Goal: Task Accomplishment & Management: Manage account settings

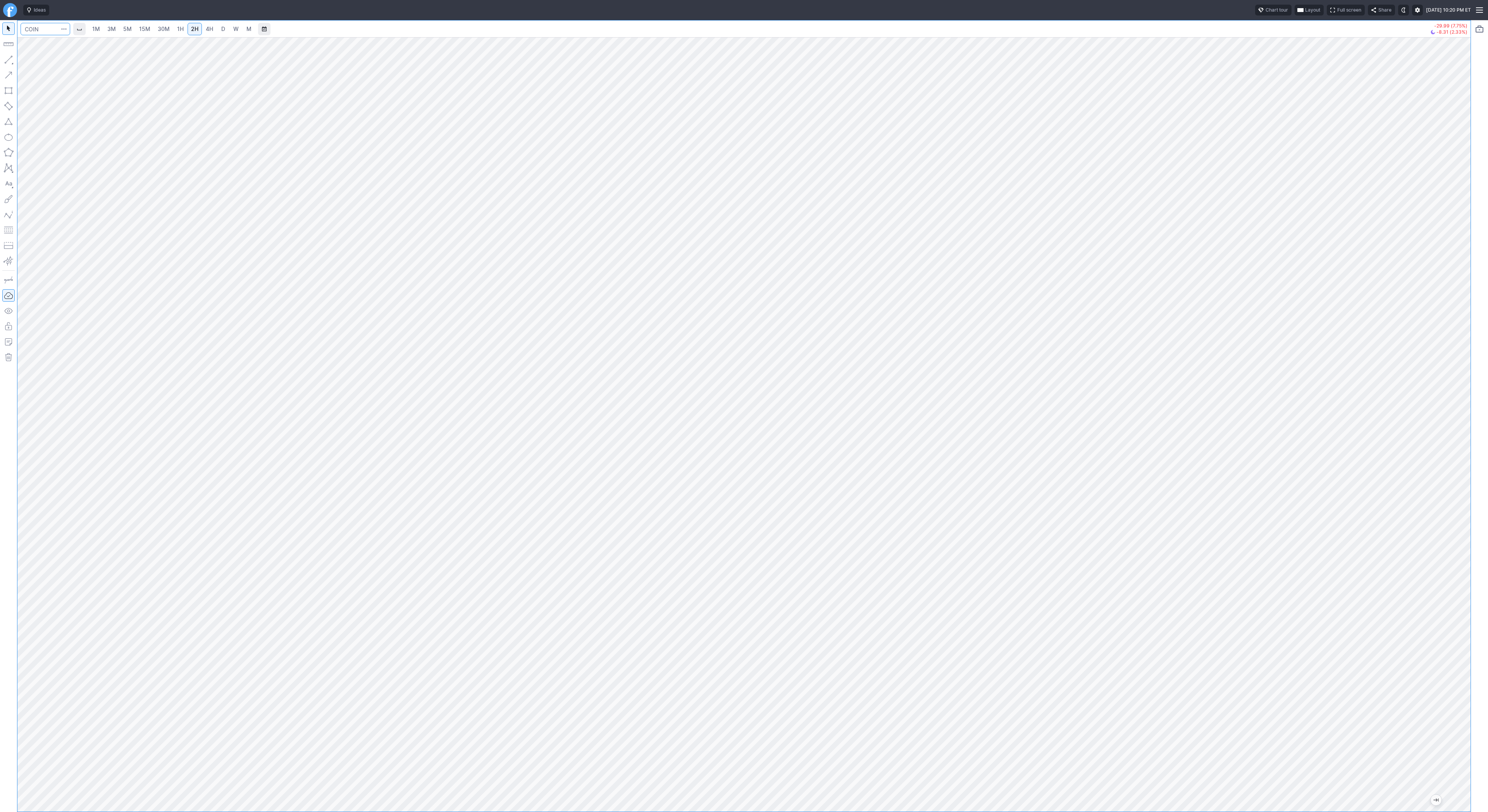
click at [55, 34] on input "Search" at bounding box center [45, 29] width 49 height 12
type input "eth"
click at [78, 145] on button "@ ETH USD Eth ereum / USD Crypto" at bounding box center [105, 143] width 164 height 11
click at [208, 30] on span "4H" at bounding box center [209, 29] width 7 height 7
click at [221, 30] on span "D" at bounding box center [223, 29] width 5 height 8
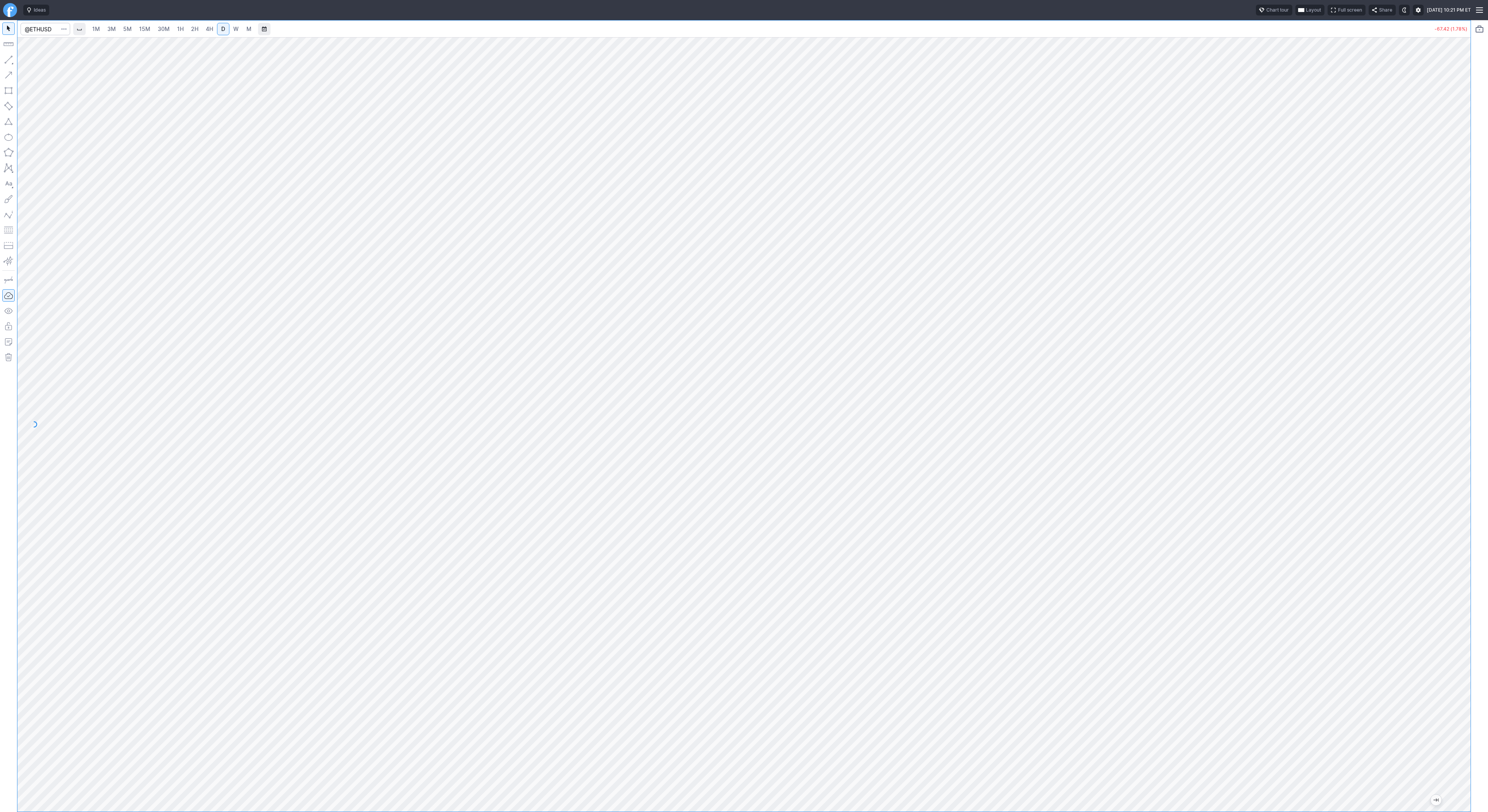
click at [236, 33] on span "W" at bounding box center [236, 29] width 5 height 8
click at [191, 30] on span "2H" at bounding box center [194, 29] width 7 height 7
click at [223, 30] on span "D" at bounding box center [223, 29] width 4 height 7
click at [47, 29] on input "Search" at bounding box center [45, 29] width 49 height 12
type input "btcusd"
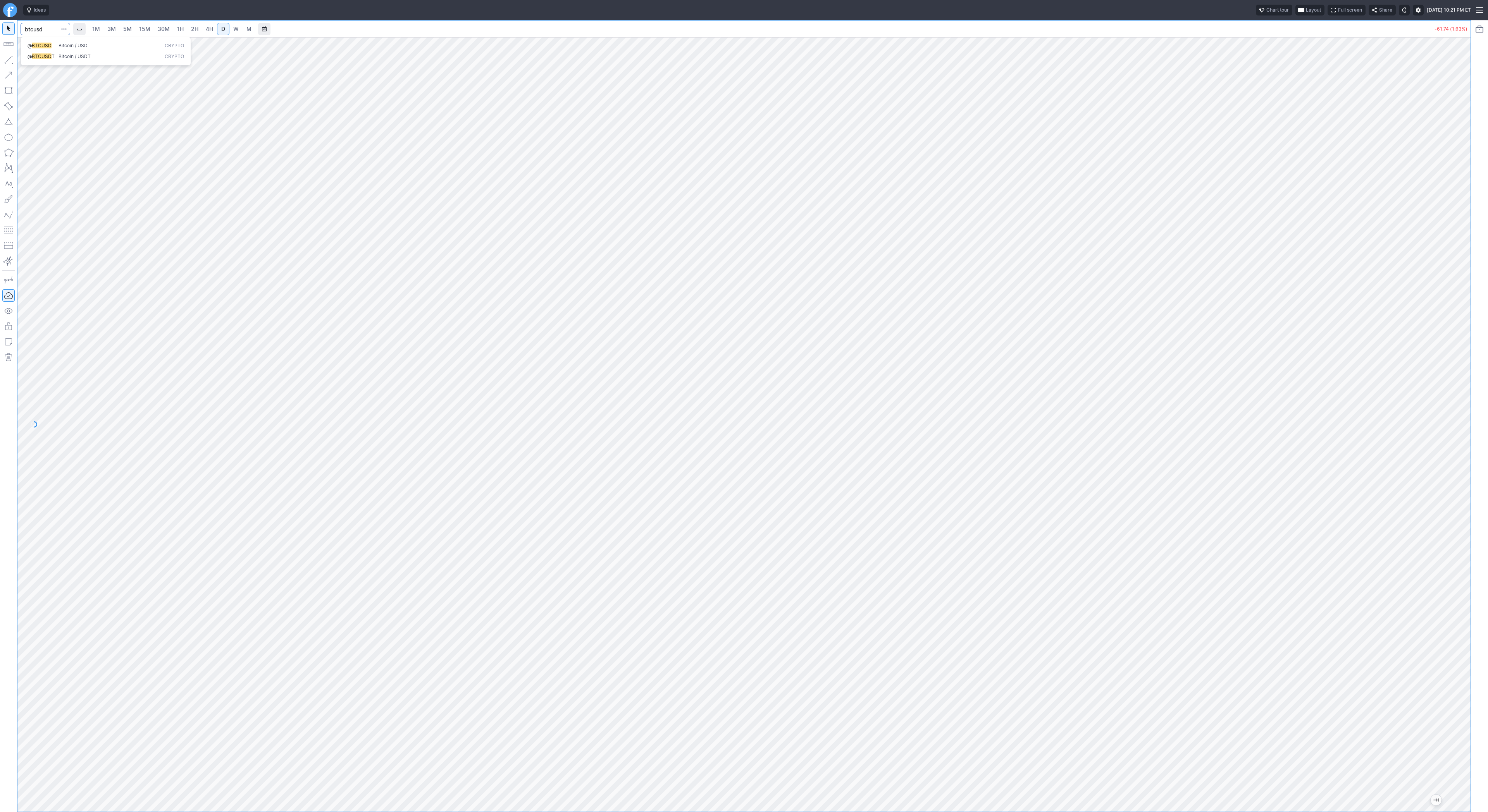
click at [47, 44] on span "BTCUSD" at bounding box center [41, 46] width 20 height 6
drag, startPoint x: 1462, startPoint y: 405, endPoint x: 1462, endPoint y: 435, distance: 30.0
click at [1462, 435] on div at bounding box center [1462, 423] width 16 height 755
click at [38, 28] on input "Search" at bounding box center [45, 29] width 49 height 12
type input "sbet"
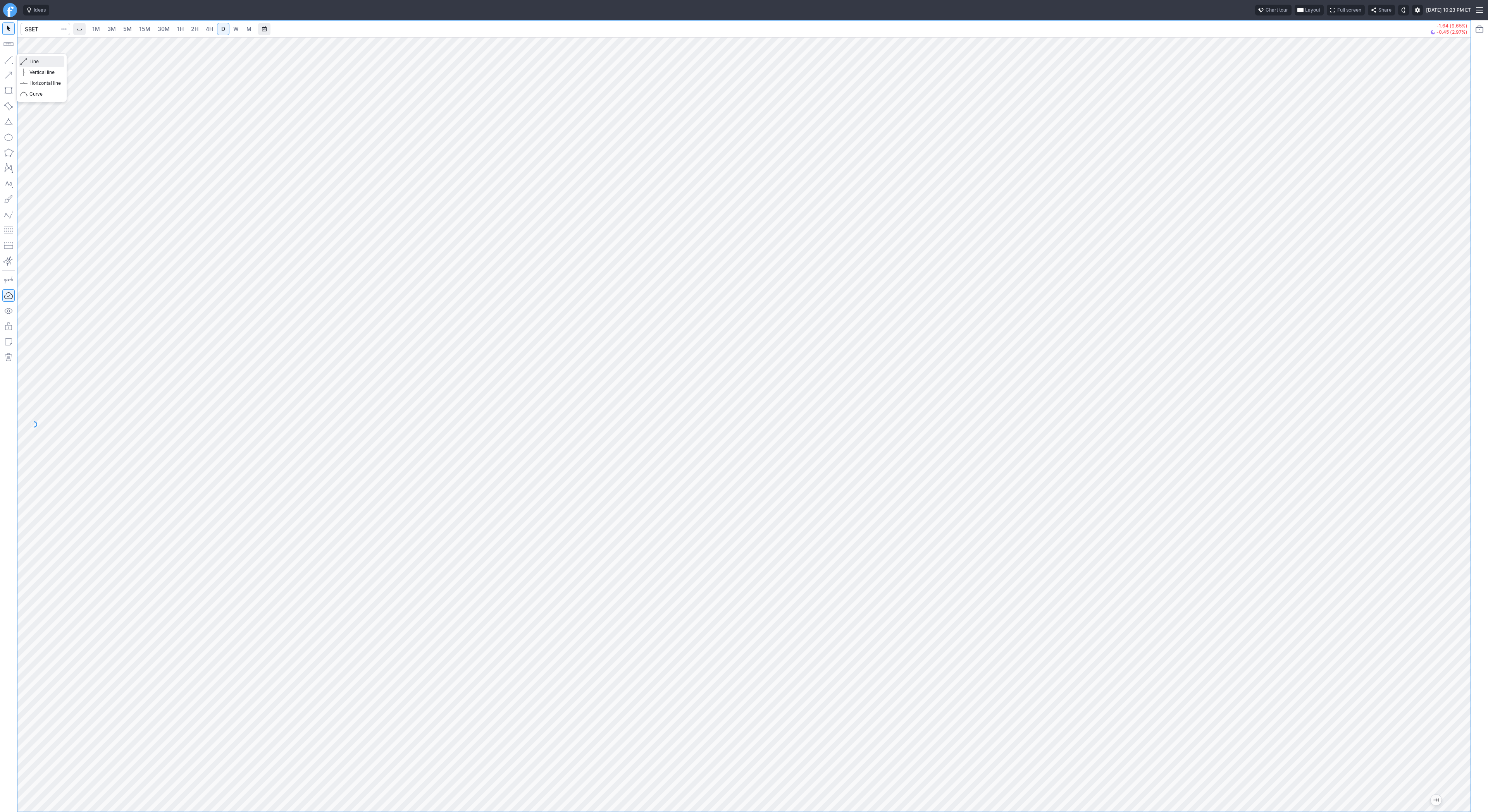
click at [38, 61] on span "Line" at bounding box center [45, 61] width 32 height 8
drag, startPoint x: 1470, startPoint y: 508, endPoint x: 1468, endPoint y: 556, distance: 48.0
click at [1468, 558] on div at bounding box center [1462, 423] width 16 height 755
click at [7, 58] on button "button" at bounding box center [8, 59] width 12 height 12
click at [6, 55] on button "button" at bounding box center [8, 59] width 12 height 12
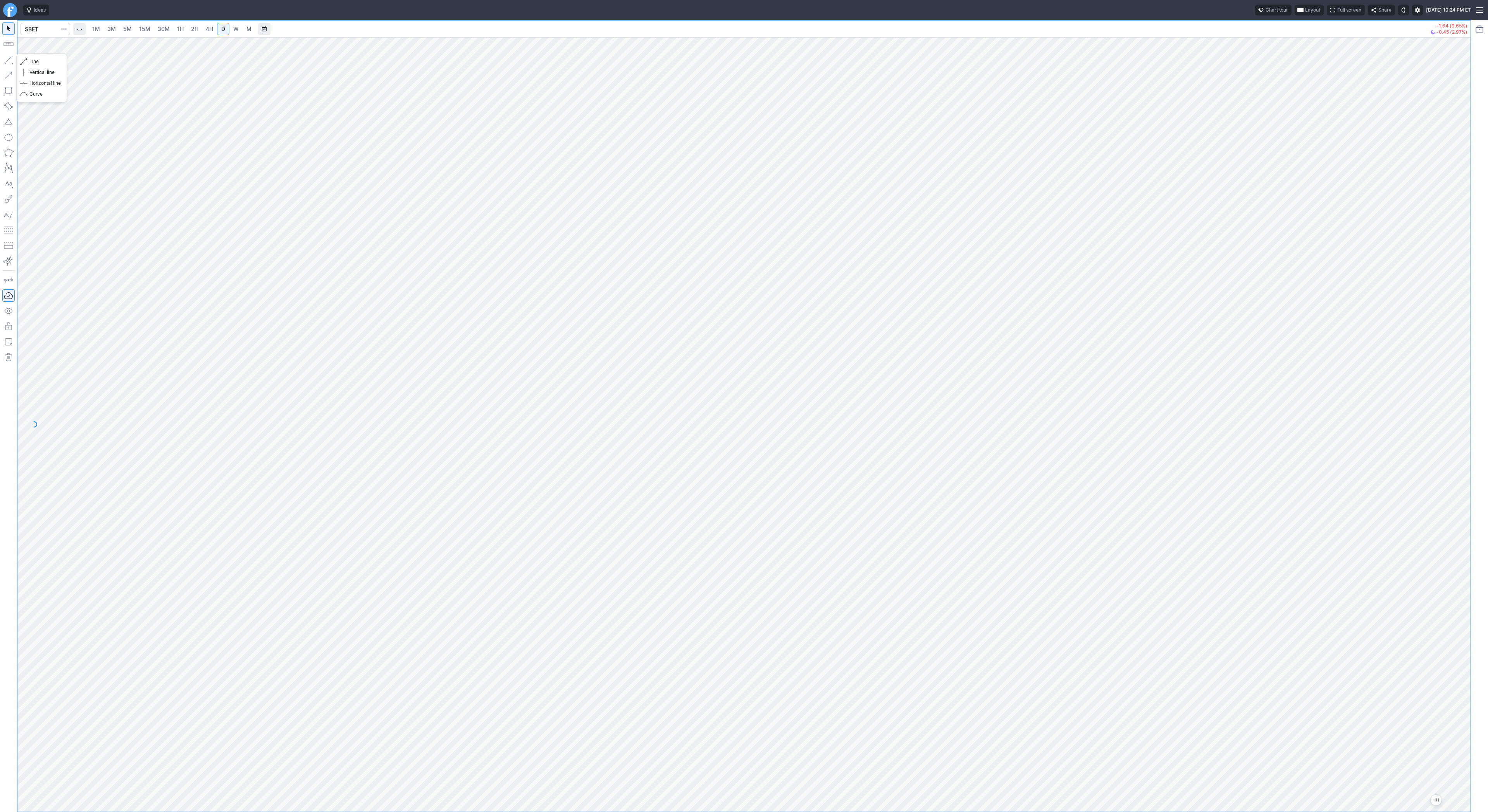
click at [14, 58] on button "button" at bounding box center [8, 59] width 12 height 12
click at [32, 59] on span "Line" at bounding box center [45, 61] width 32 height 8
drag, startPoint x: 1465, startPoint y: 616, endPoint x: 1468, endPoint y: 521, distance: 95.0
click at [1468, 521] on div at bounding box center [1462, 423] width 16 height 755
click at [37, 61] on span "Line" at bounding box center [45, 61] width 32 height 8
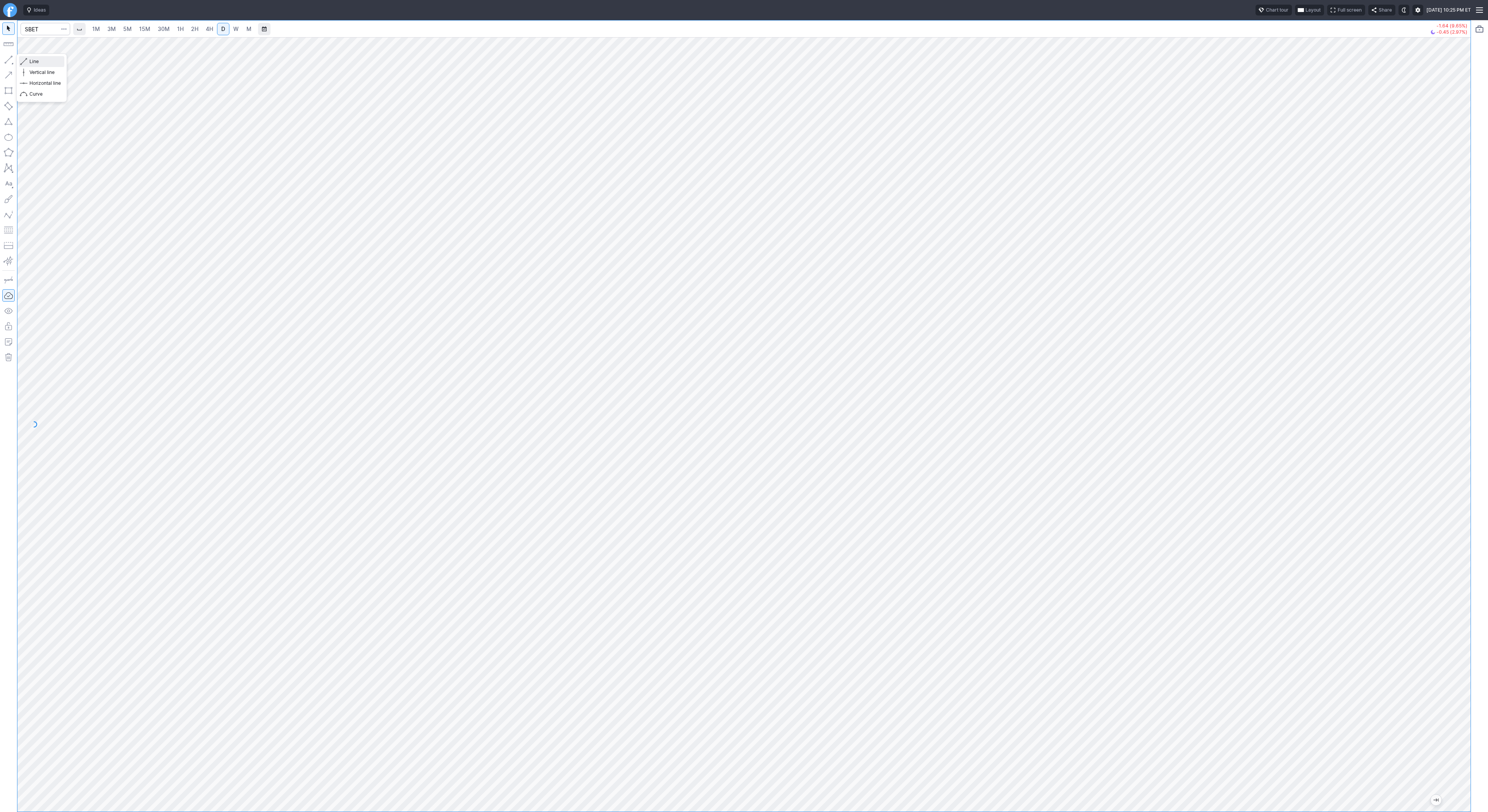
click at [21, 62] on button "Line" at bounding box center [42, 61] width 45 height 11
drag, startPoint x: 1462, startPoint y: 452, endPoint x: 1465, endPoint y: 547, distance: 95.0
click at [1466, 549] on div at bounding box center [1462, 423] width 16 height 755
click at [1451, 373] on div at bounding box center [743, 424] width 1453 height 775
drag, startPoint x: 39, startPoint y: 58, endPoint x: 53, endPoint y: 89, distance: 34.0
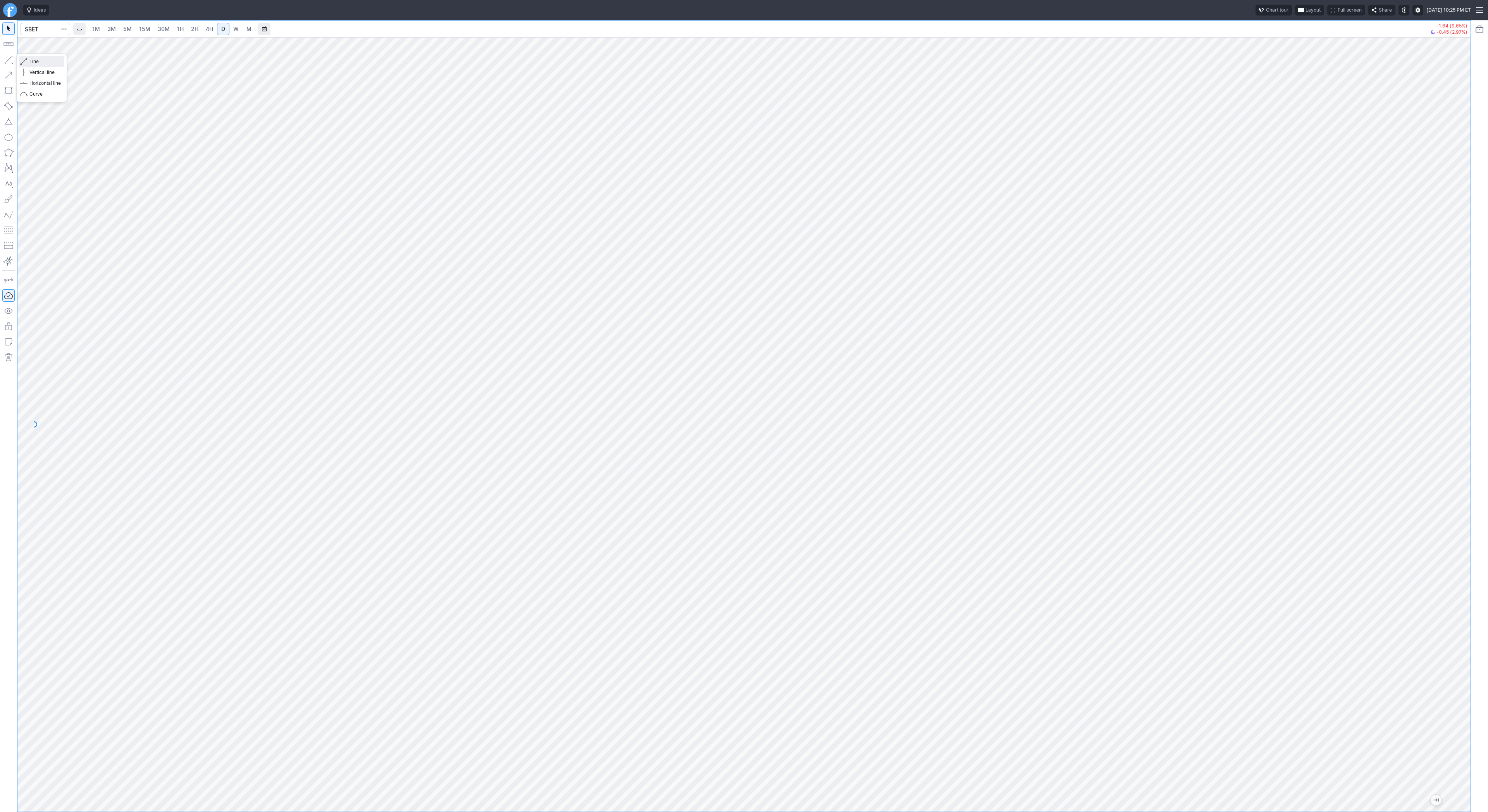
click at [39, 59] on span "Line" at bounding box center [45, 61] width 32 height 8
drag, startPoint x: 1468, startPoint y: 399, endPoint x: 1470, endPoint y: 438, distance: 39.1
click at [1471, 440] on div "1M 3M 5M 15M 30M 1H 2H 4H D W M -1.64 (9.65%) -0.45 (2.97%)" at bounding box center [744, 416] width 1488 height 792
click at [25, 61] on span "button" at bounding box center [25, 61] width 5 height 11
click at [42, 29] on input "Search" at bounding box center [45, 29] width 49 height 12
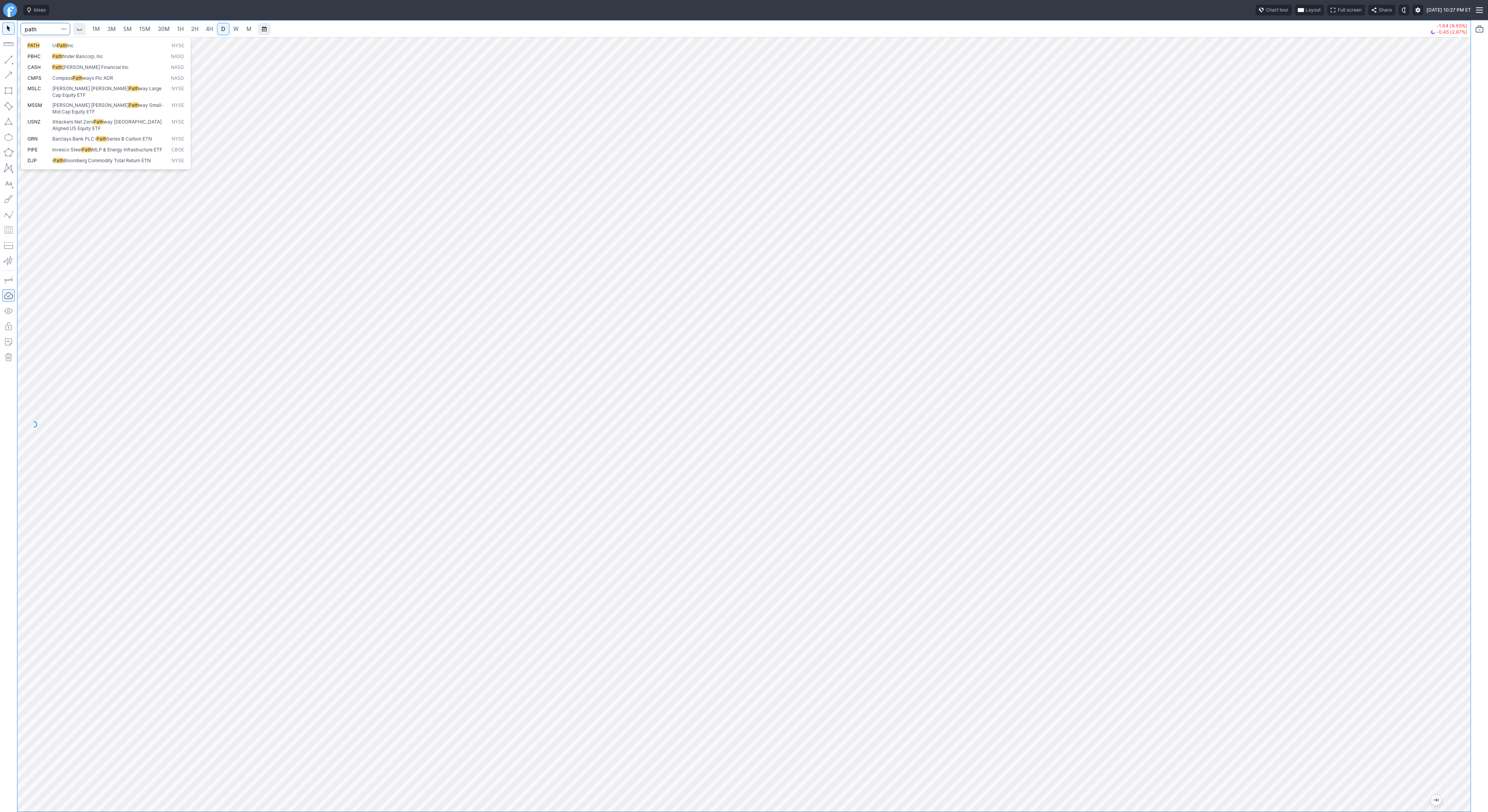
type input "path"
click at [37, 61] on span "Line" at bounding box center [45, 61] width 32 height 8
drag, startPoint x: 31, startPoint y: 62, endPoint x: 48, endPoint y: 93, distance: 35.4
click at [31, 63] on span "Line" at bounding box center [45, 61] width 32 height 8
drag, startPoint x: 23, startPoint y: 61, endPoint x: 45, endPoint y: 100, distance: 44.8
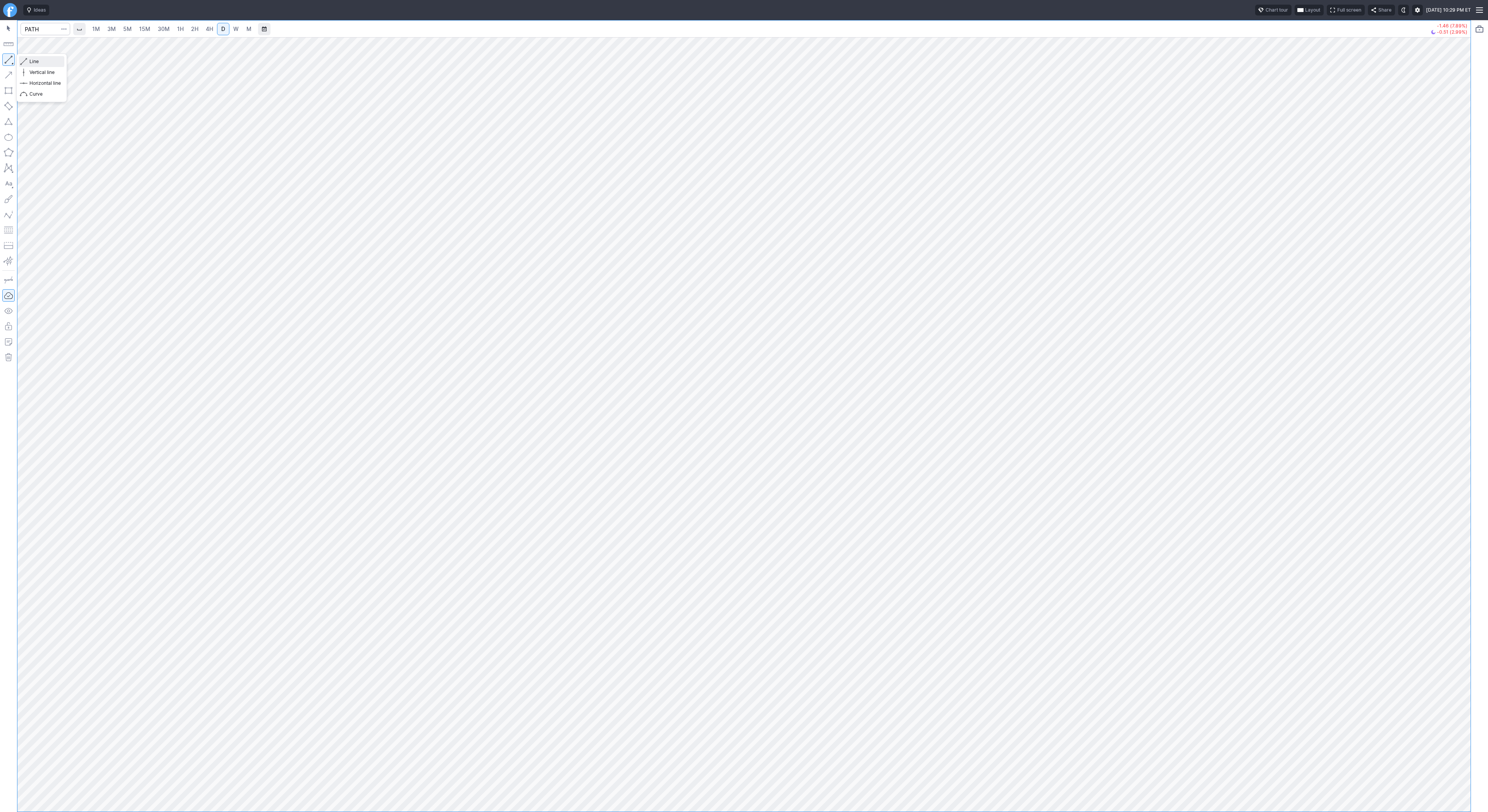
click at [23, 64] on span "button" at bounding box center [25, 61] width 5 height 11
drag, startPoint x: 8, startPoint y: 57, endPoint x: 48, endPoint y: 96, distance: 55.9
click at [8, 57] on button "button" at bounding box center [8, 59] width 12 height 12
click at [1487, 228] on div "1M 3M 5M 15M 30M 1H 2H 4H D W M -1.46 (7.89%) -0.51 (2.99%)" at bounding box center [744, 416] width 1488 height 792
click at [25, 65] on span "button" at bounding box center [25, 61] width 5 height 11
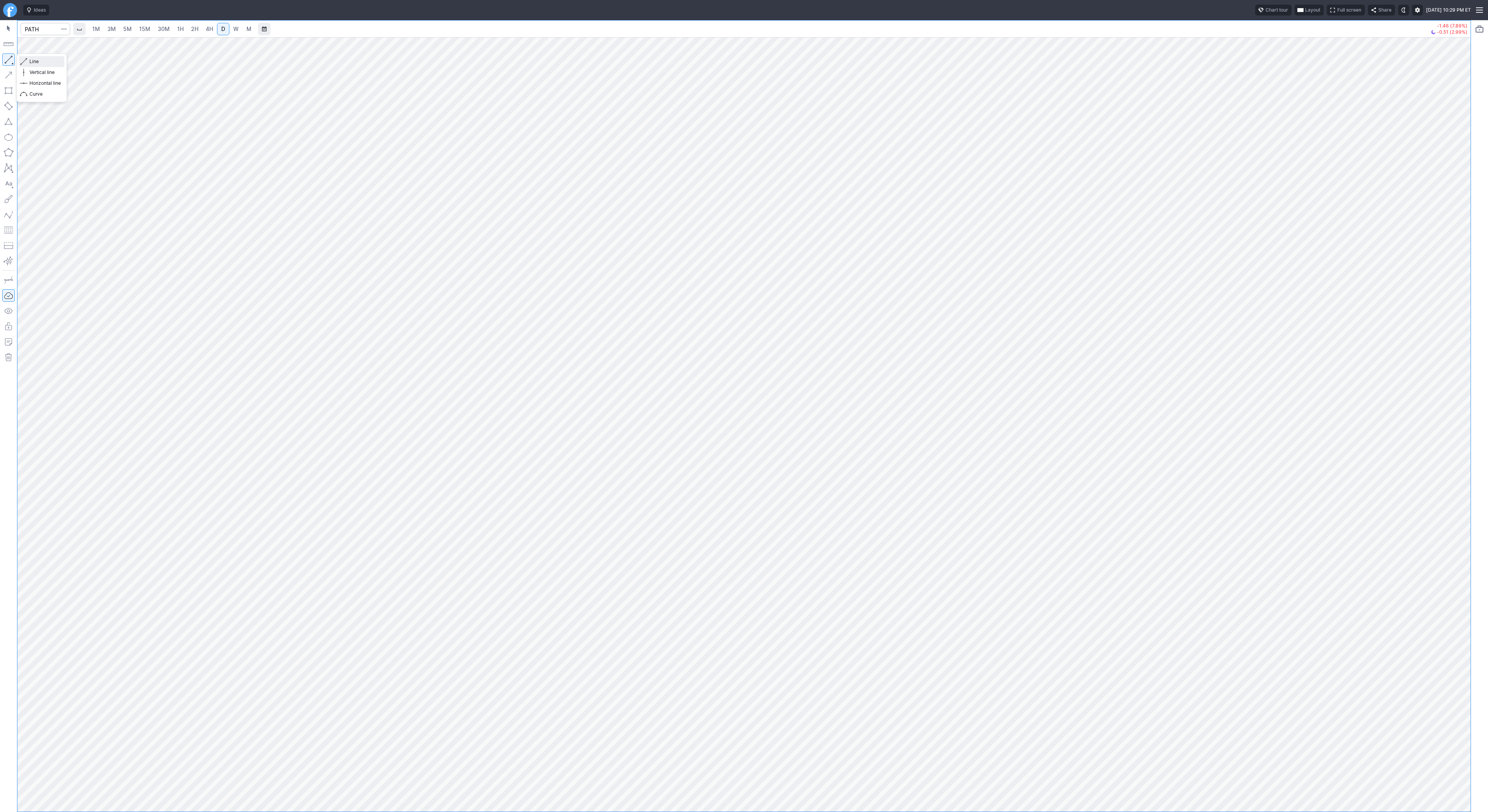
click at [30, 64] on span "Line" at bounding box center [45, 61] width 32 height 8
click at [30, 60] on span "Line" at bounding box center [45, 61] width 32 height 8
drag, startPoint x: 1457, startPoint y: 184, endPoint x: 1456, endPoint y: 234, distance: 50.0
click at [1457, 235] on div at bounding box center [1462, 423] width 16 height 755
drag, startPoint x: 1464, startPoint y: 432, endPoint x: 1459, endPoint y: 514, distance: 82.2
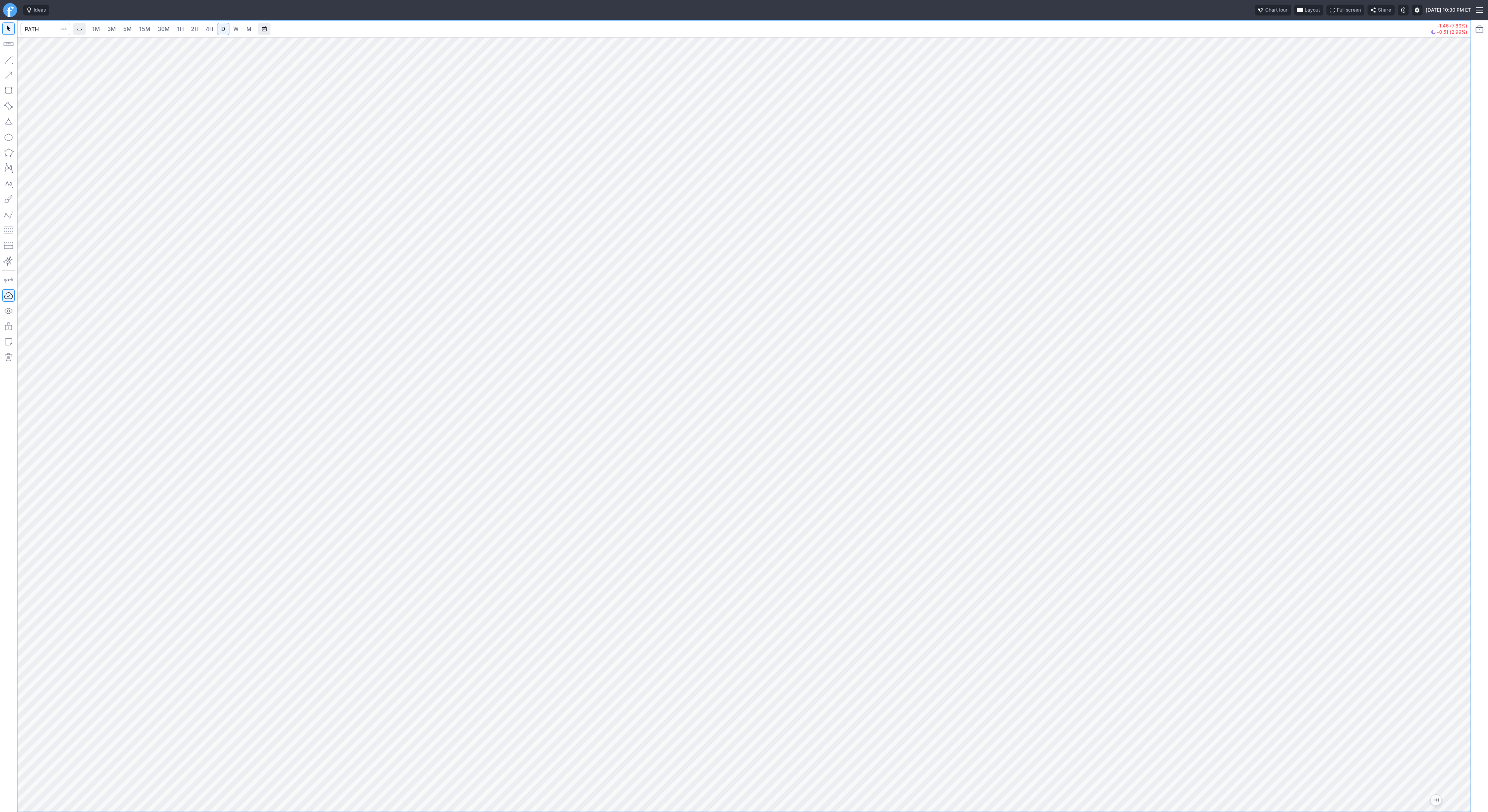
click at [1465, 521] on div at bounding box center [1462, 423] width 16 height 755
click at [29, 58] on button "Line" at bounding box center [42, 61] width 45 height 11
click at [43, 61] on span "Line" at bounding box center [45, 61] width 32 height 8
click at [32, 62] on span "Line" at bounding box center [45, 61] width 32 height 8
drag, startPoint x: 1457, startPoint y: 305, endPoint x: 1469, endPoint y: 448, distance: 143.5
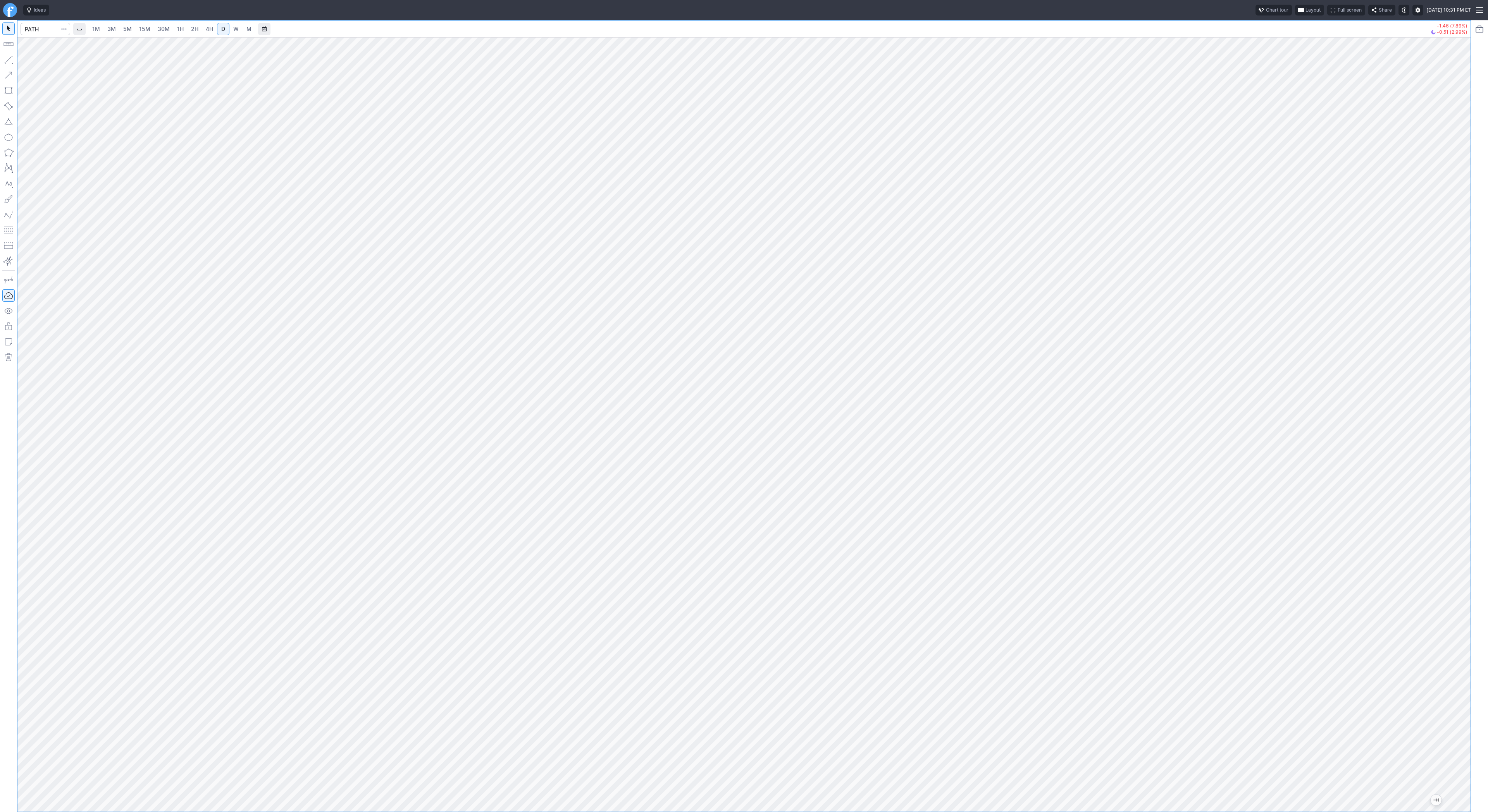
click at [1484, 462] on div "1M 3M 5M 15M 30M 1H 2H 4H D W M -1.46 (7.89%) -0.51 (2.99%)" at bounding box center [744, 416] width 1488 height 792
drag, startPoint x: 1459, startPoint y: 650, endPoint x: 1478, endPoint y: 479, distance: 172.1
click at [1478, 479] on div "1M 3M 5M 15M 30M 1H 2H 4H D W M -1.46 (7.89%) -0.51 (2.99%)" at bounding box center [744, 416] width 1488 height 792
click at [206, 30] on span "4H" at bounding box center [209, 29] width 7 height 7
click at [1444, 431] on div at bounding box center [743, 424] width 1453 height 775
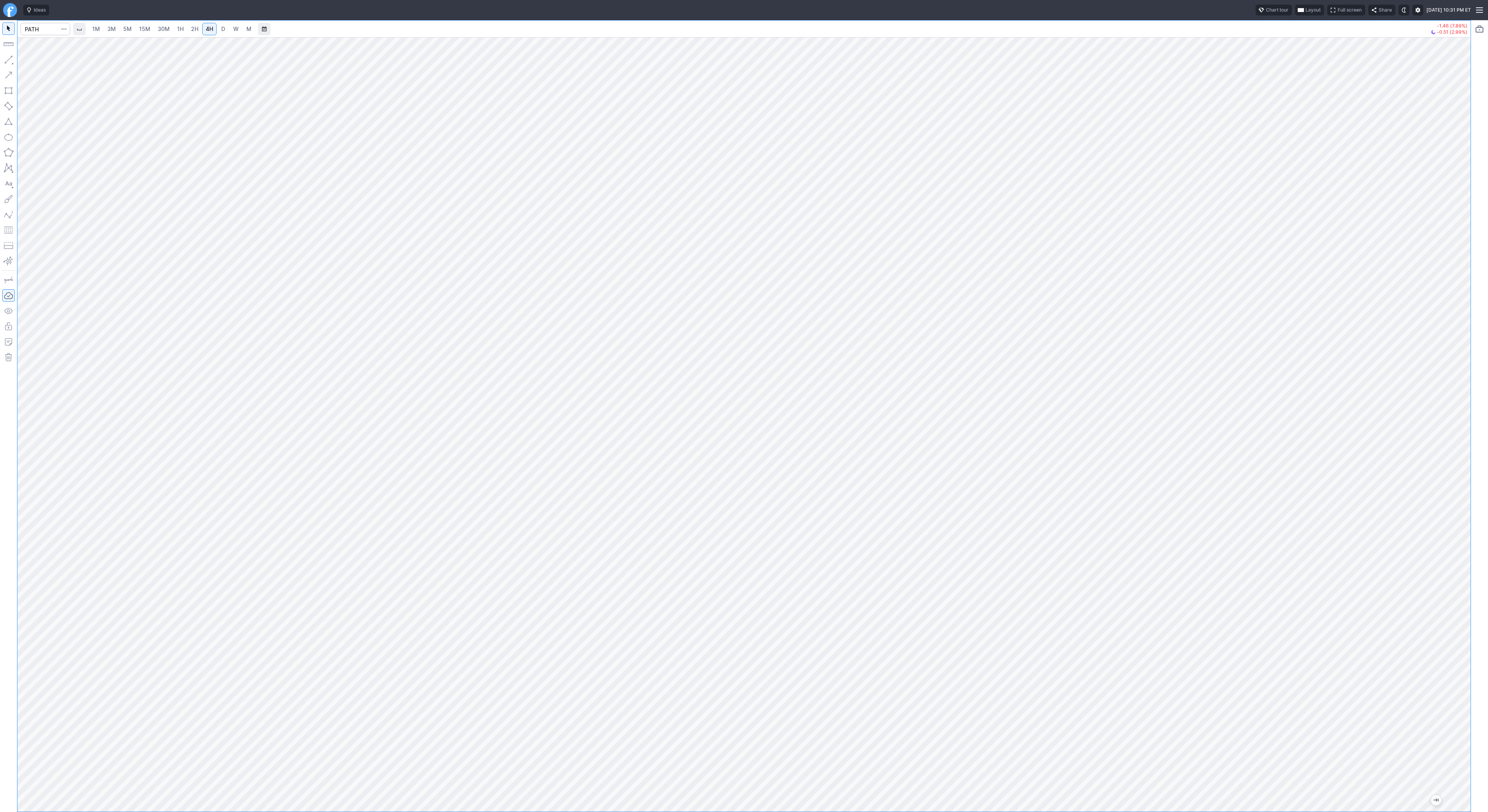
drag, startPoint x: 1467, startPoint y: 395, endPoint x: 1464, endPoint y: 509, distance: 114.0
click at [1465, 511] on div at bounding box center [1462, 423] width 16 height 755
drag, startPoint x: 7, startPoint y: 62, endPoint x: 12, endPoint y: 88, distance: 26.5
click at [6, 64] on button "button" at bounding box center [8, 59] width 12 height 12
drag, startPoint x: 6, startPoint y: 59, endPoint x: 29, endPoint y: 86, distance: 35.5
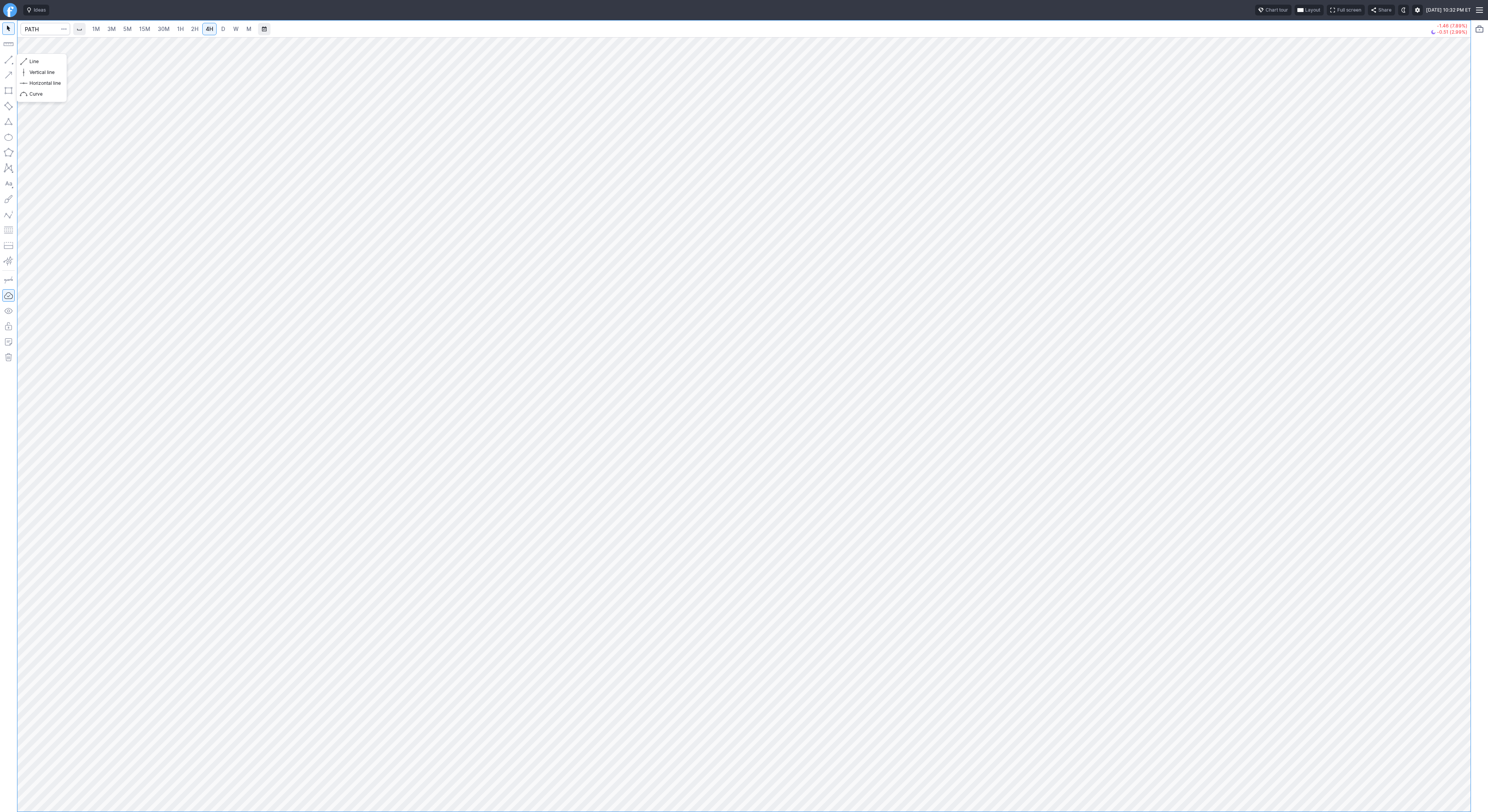
click at [6, 61] on button "button" at bounding box center [8, 59] width 12 height 12
click at [32, 62] on span "Line" at bounding box center [45, 61] width 32 height 8
click at [6, 58] on button "button" at bounding box center [8, 59] width 12 height 12
drag, startPoint x: 46, startPoint y: 65, endPoint x: 51, endPoint y: 70, distance: 7.1
click at [46, 65] on button "Line" at bounding box center [42, 61] width 45 height 11
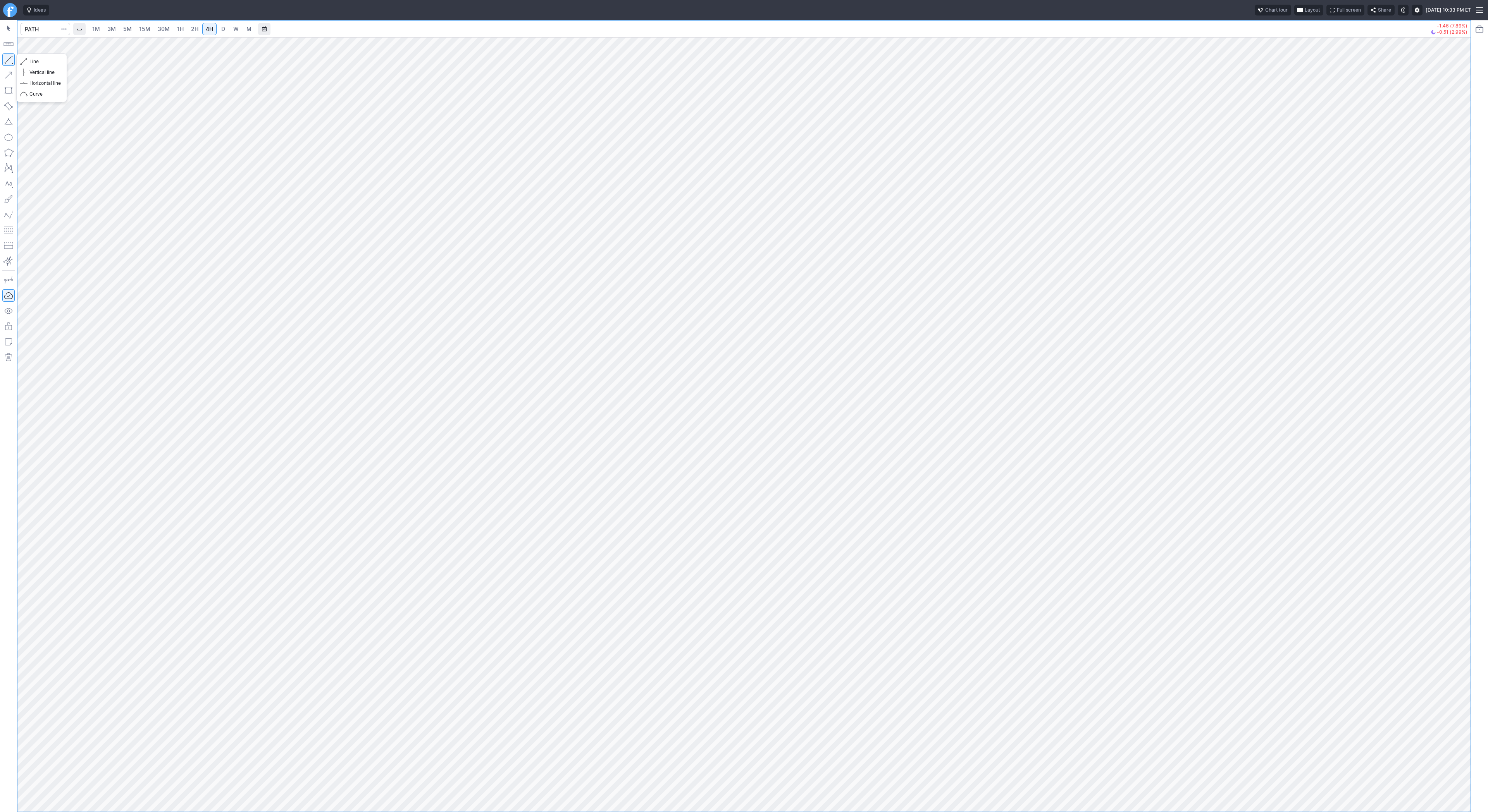
drag, startPoint x: 7, startPoint y: 58, endPoint x: 16, endPoint y: 109, distance: 51.8
click at [6, 59] on button "button" at bounding box center [8, 59] width 12 height 12
click at [35, 29] on input "Search" at bounding box center [45, 29] width 49 height 12
click at [36, 28] on input "Search" at bounding box center [45, 29] width 49 height 12
type input "ses"
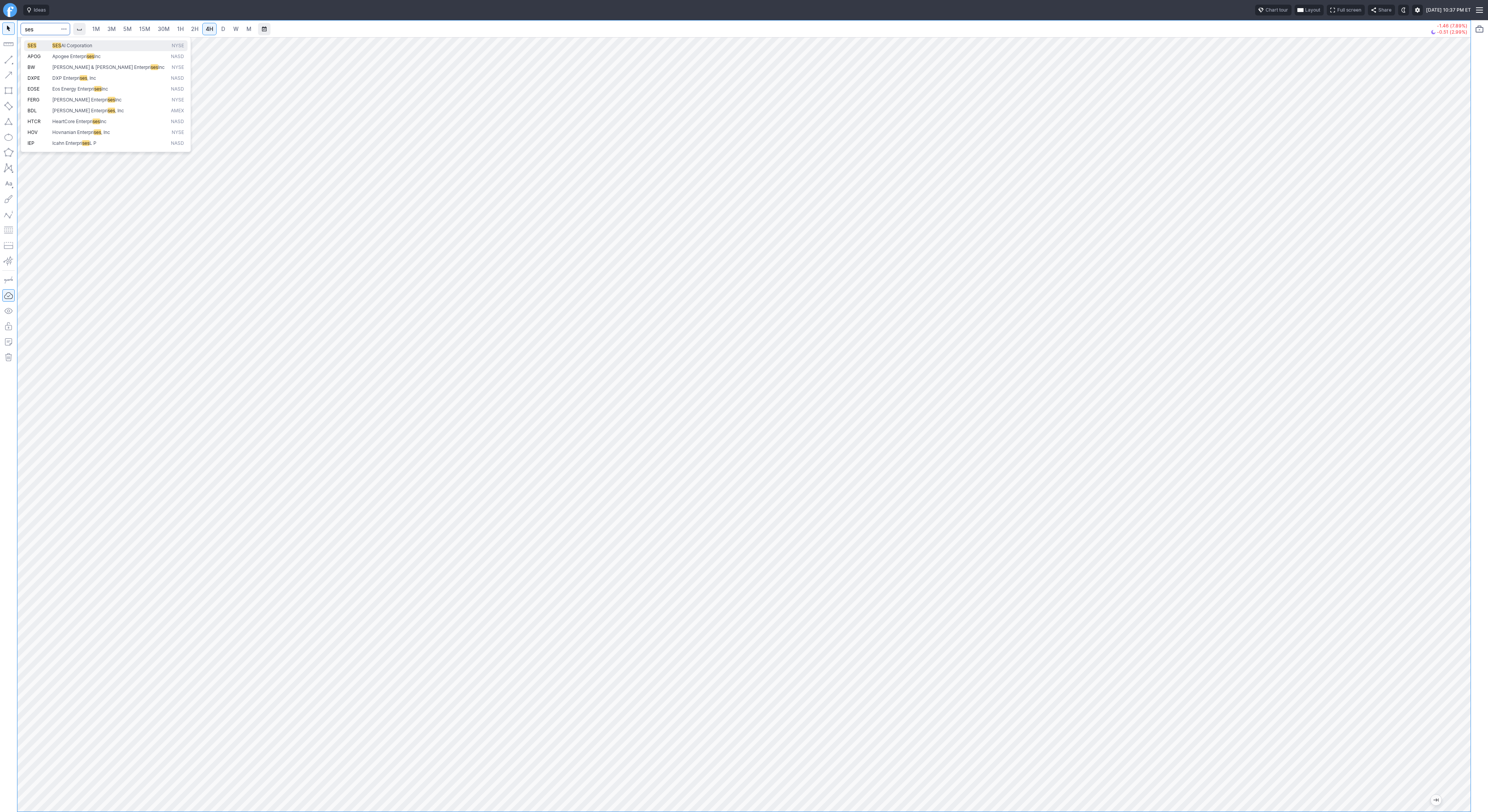
click at [35, 44] on span "SES" at bounding box center [32, 46] width 9 height 6
click at [27, 61] on button "Line" at bounding box center [42, 61] width 45 height 11
drag, startPoint x: 10, startPoint y: 58, endPoint x: 32, endPoint y: 81, distance: 31.8
click at [10, 59] on button "button" at bounding box center [8, 59] width 12 height 12
click at [12, 64] on button "button" at bounding box center [8, 59] width 12 height 12
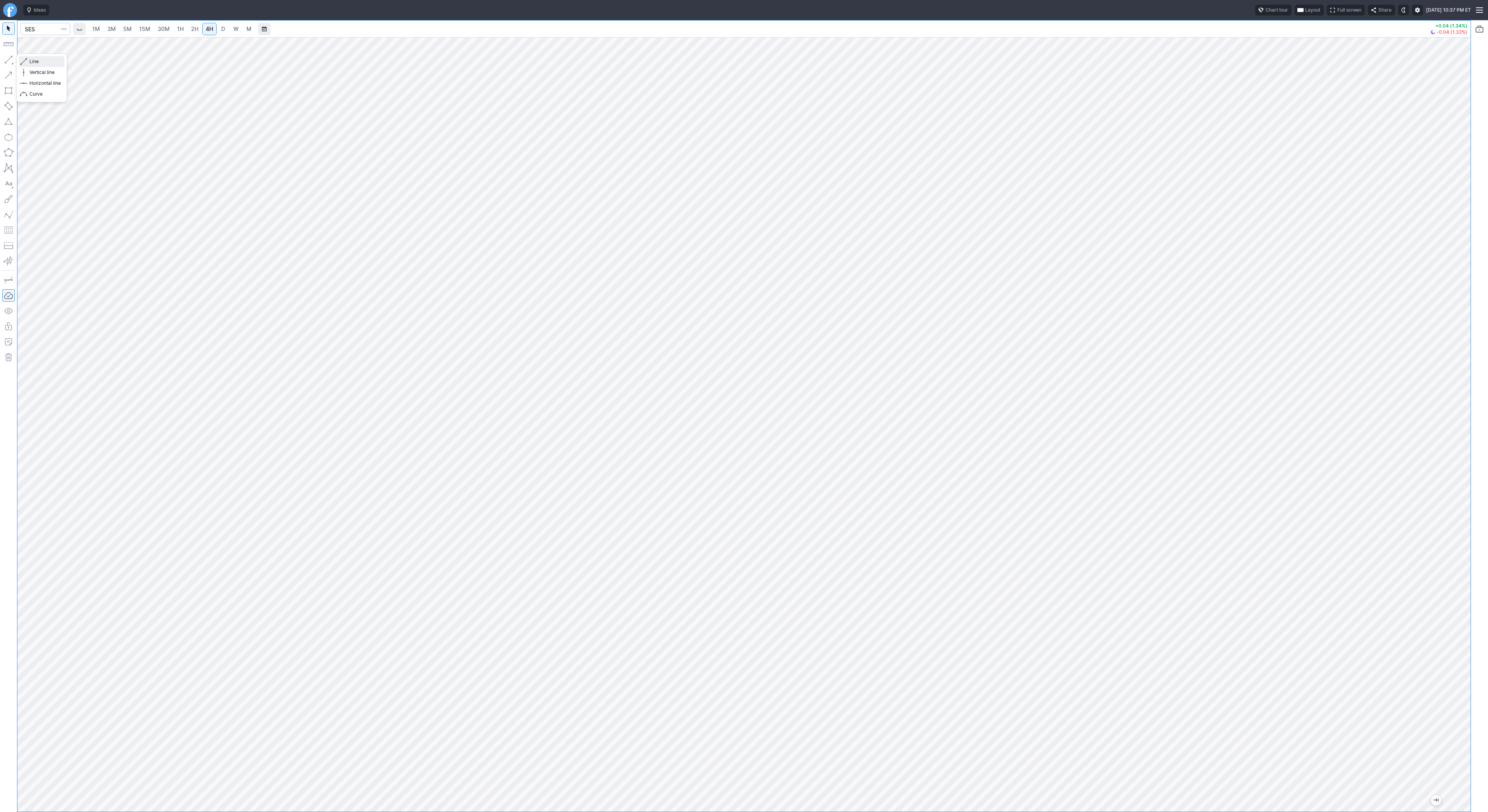
drag, startPoint x: 29, startPoint y: 61, endPoint x: 41, endPoint y: 79, distance: 21.6
click at [30, 61] on span "Line" at bounding box center [45, 61] width 32 height 8
click at [37, 62] on span "Line" at bounding box center [45, 61] width 32 height 8
click at [11, 62] on button "button" at bounding box center [8, 59] width 12 height 12
drag, startPoint x: 7, startPoint y: 54, endPoint x: 15, endPoint y: 78, distance: 25.3
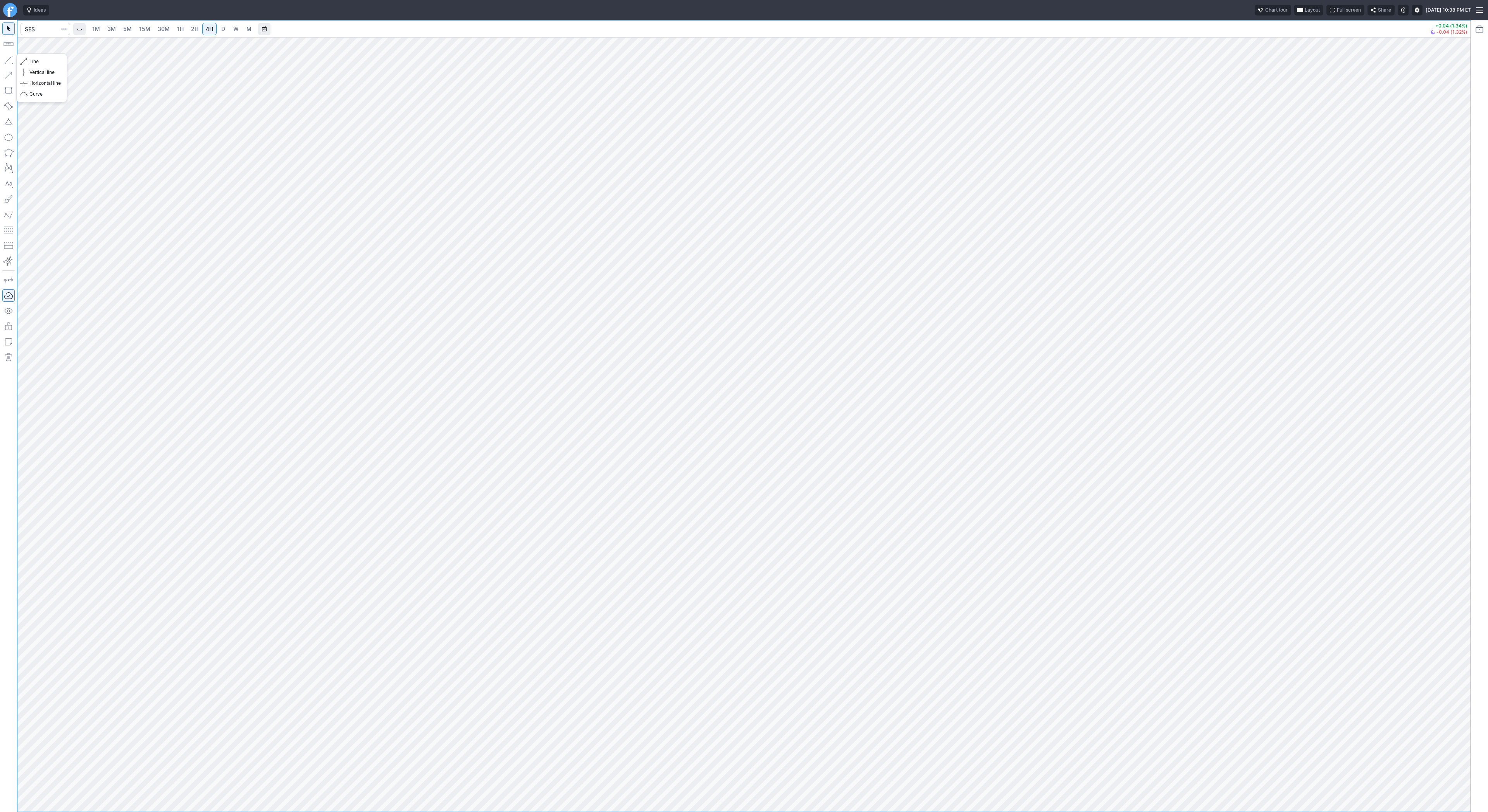
click at [7, 55] on button "button" at bounding box center [8, 59] width 12 height 12
click at [46, 31] on input "Search" at bounding box center [45, 29] width 49 height 12
type input "abat"
drag, startPoint x: 1464, startPoint y: 464, endPoint x: 1457, endPoint y: 512, distance: 48.5
click at [1464, 528] on div at bounding box center [1462, 423] width 16 height 755
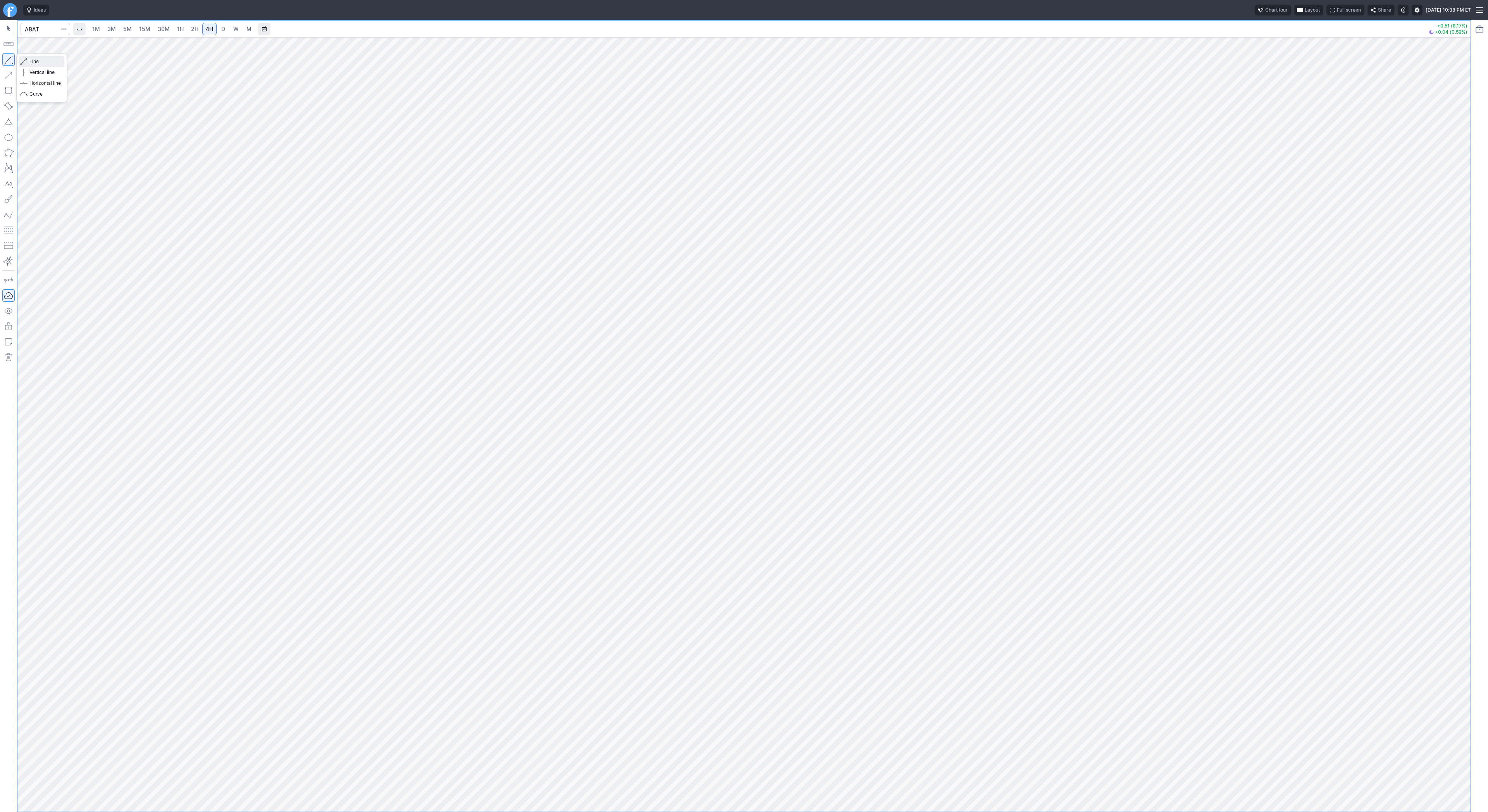
click at [38, 61] on span "Line" at bounding box center [45, 61] width 32 height 8
click at [11, 60] on button "button" at bounding box center [8, 59] width 12 height 12
click at [24, 57] on span "button" at bounding box center [25, 61] width 5 height 11
drag, startPoint x: 40, startPoint y: 59, endPoint x: 62, endPoint y: 94, distance: 41.3
click at [40, 62] on span "Line" at bounding box center [45, 61] width 32 height 8
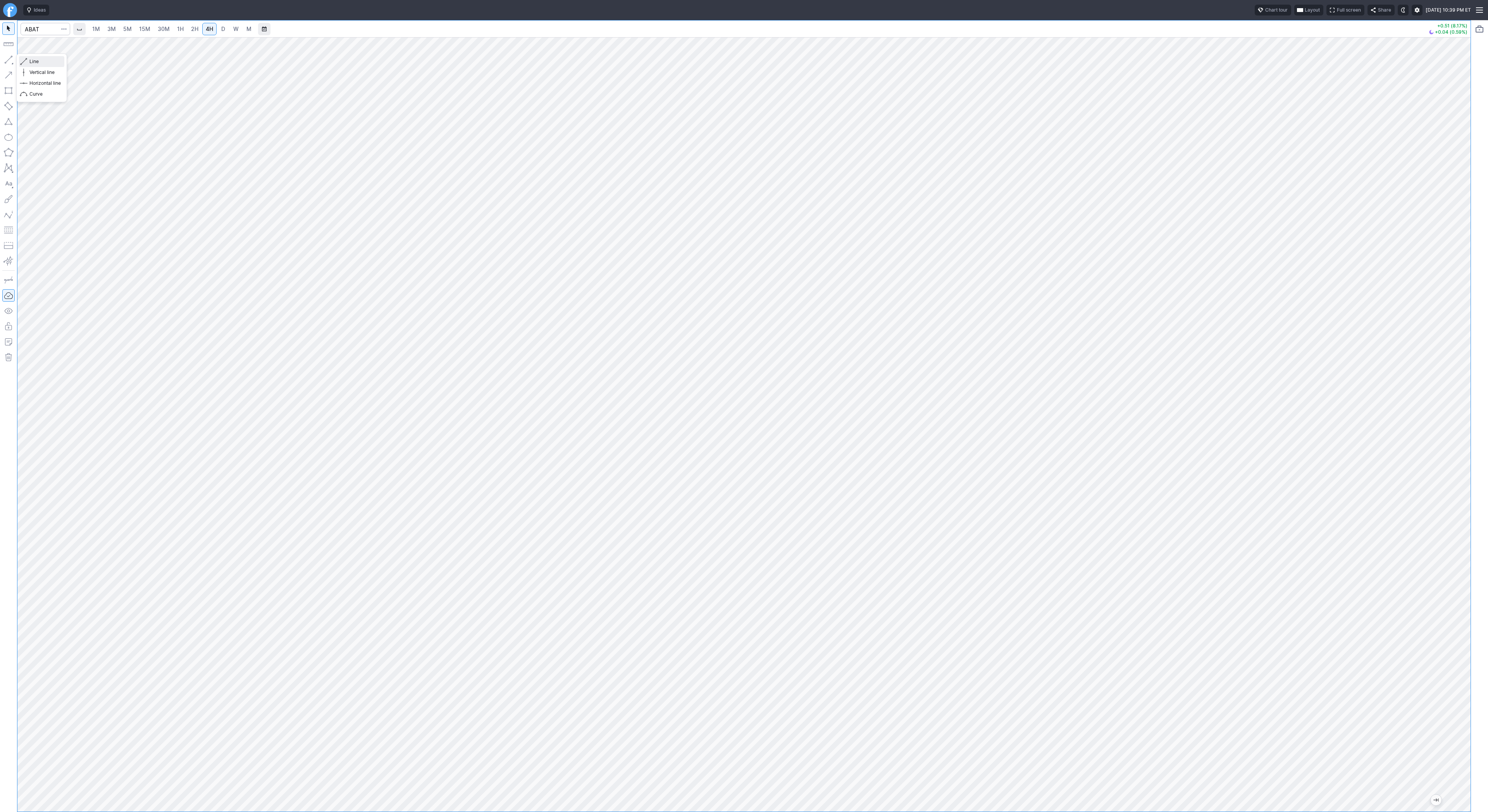
click at [26, 63] on span "button" at bounding box center [25, 61] width 5 height 11
click at [7, 54] on button "button" at bounding box center [8, 59] width 12 height 12
click at [32, 61] on span "Line" at bounding box center [45, 61] width 32 height 8
click at [37, 59] on span "Line" at bounding box center [45, 61] width 32 height 8
click at [28, 62] on button "Line" at bounding box center [42, 61] width 45 height 11
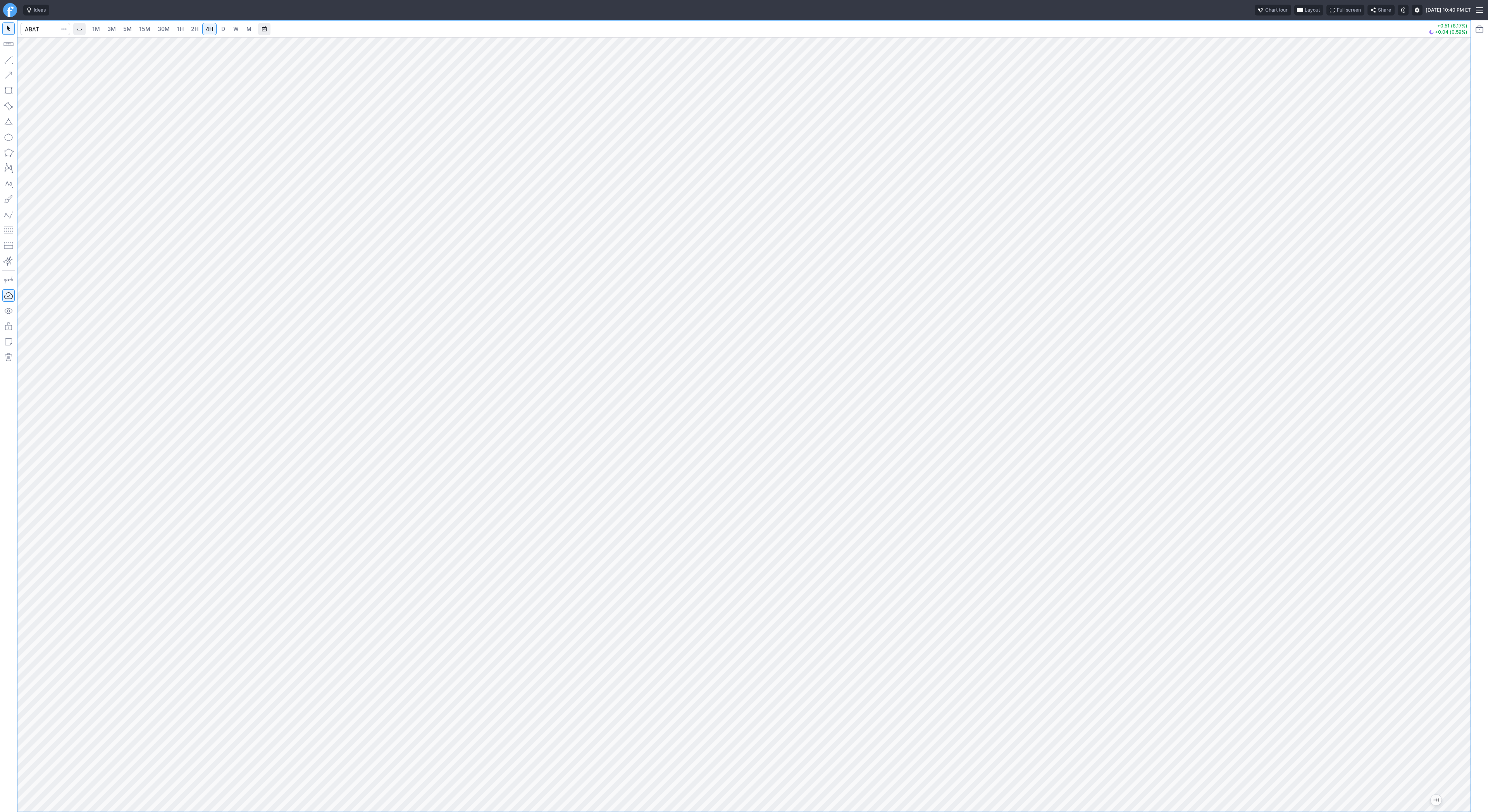
drag, startPoint x: 1458, startPoint y: 643, endPoint x: 1458, endPoint y: 548, distance: 95.0
click at [1458, 547] on div at bounding box center [1462, 423] width 16 height 755
click at [10, 59] on button "button" at bounding box center [8, 59] width 12 height 12
click at [23, 58] on span "button" at bounding box center [25, 61] width 5 height 11
drag, startPoint x: 9, startPoint y: 59, endPoint x: 8, endPoint y: 83, distance: 24.0
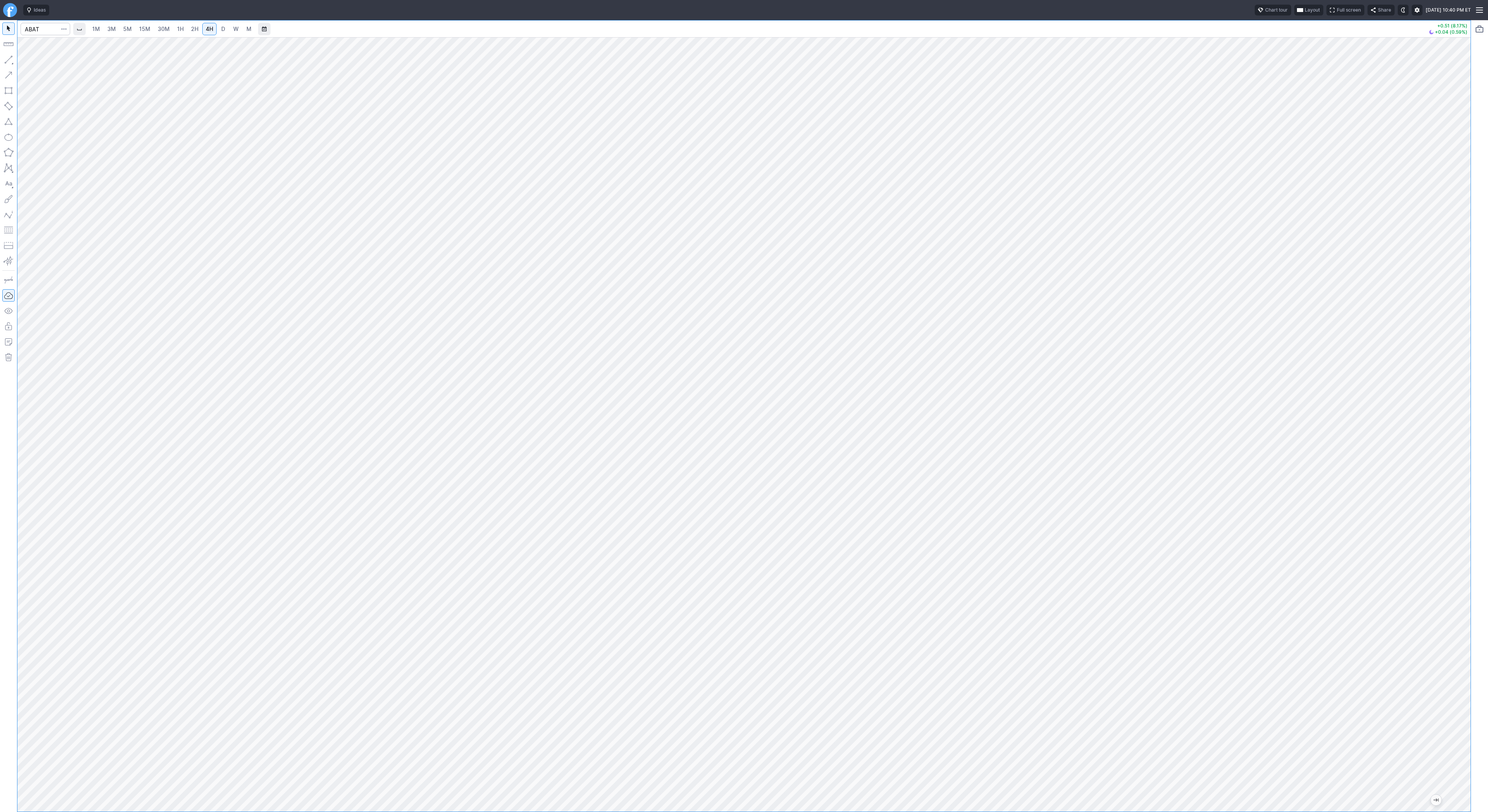
click at [8, 61] on button "button" at bounding box center [8, 59] width 12 height 12
click at [7, 59] on button "button" at bounding box center [8, 59] width 12 height 12
click at [33, 62] on span "Line" at bounding box center [45, 61] width 32 height 8
click at [6, 58] on button "button" at bounding box center [8, 59] width 12 height 12
click at [7, 58] on button "button" at bounding box center [8, 59] width 12 height 12
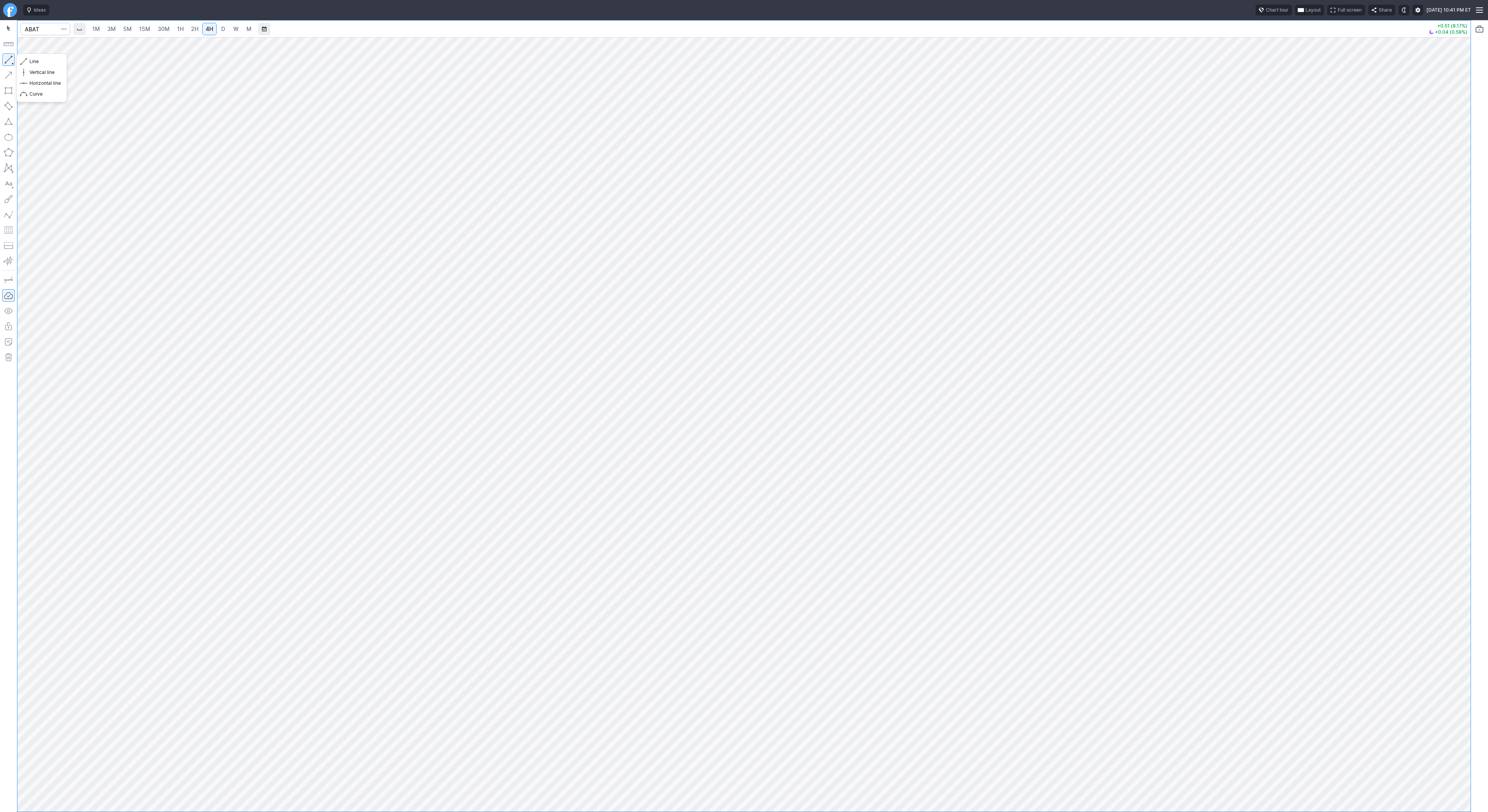
drag, startPoint x: 10, startPoint y: 59, endPoint x: 12, endPoint y: 77, distance: 18.1
click at [9, 60] on button "button" at bounding box center [8, 59] width 12 height 12
click at [8, 57] on button "button" at bounding box center [8, 59] width 12 height 12
drag, startPoint x: 1471, startPoint y: 335, endPoint x: 1461, endPoint y: 376, distance: 42.2
click at [1461, 376] on div "1M 3M 5M 15M 30M 1H 2H 4H D W M +0.51 (8.17%) +0.04 (0.59%)" at bounding box center [744, 416] width 1488 height 792
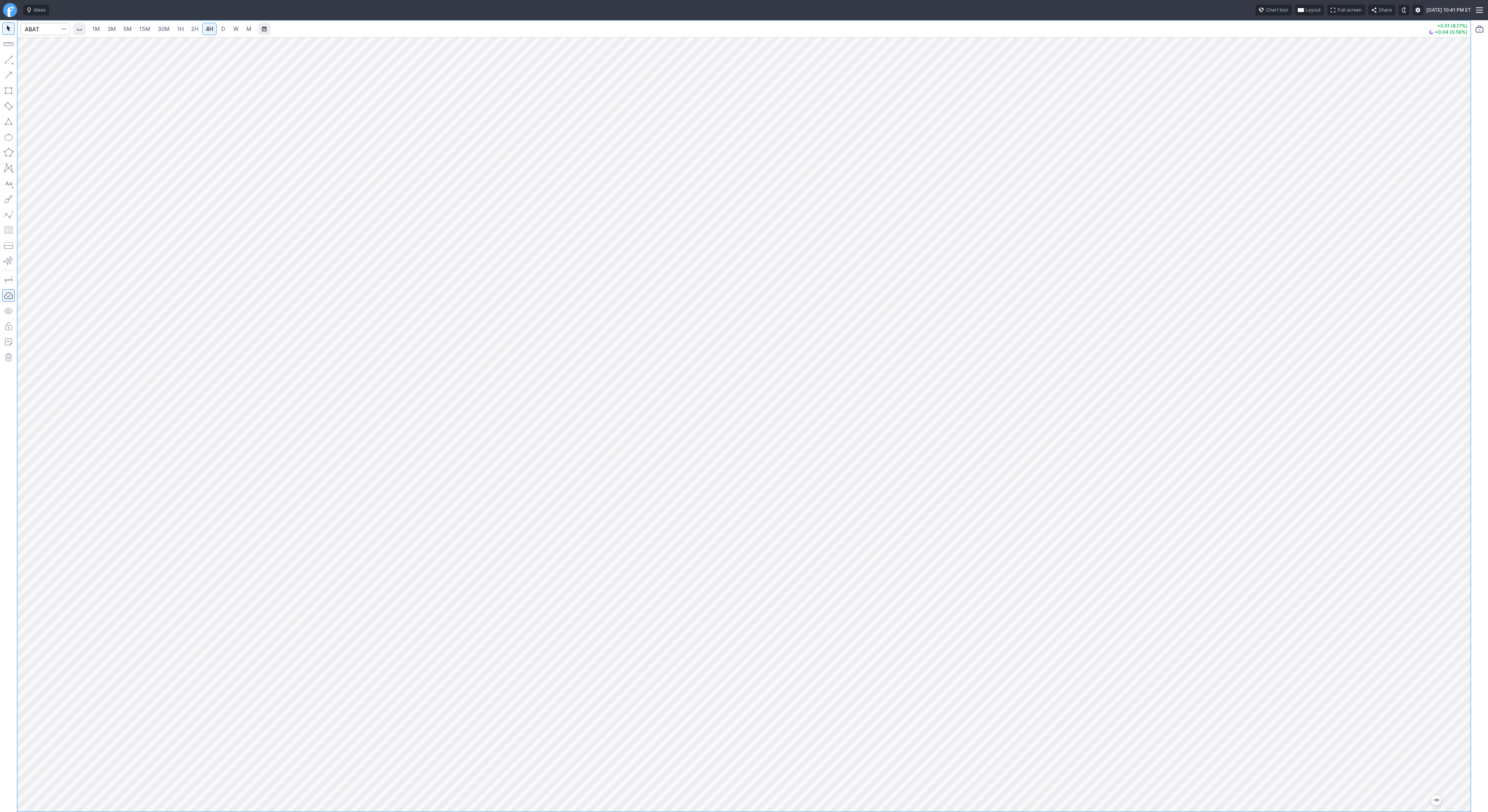
click at [1448, 427] on div at bounding box center [743, 424] width 1453 height 775
click at [34, 63] on span "Line" at bounding box center [45, 61] width 32 height 8
click at [8, 57] on button "button" at bounding box center [8, 59] width 12 height 12
click at [35, 62] on span "Line" at bounding box center [45, 61] width 32 height 8
click at [37, 64] on span "Line" at bounding box center [45, 61] width 32 height 8
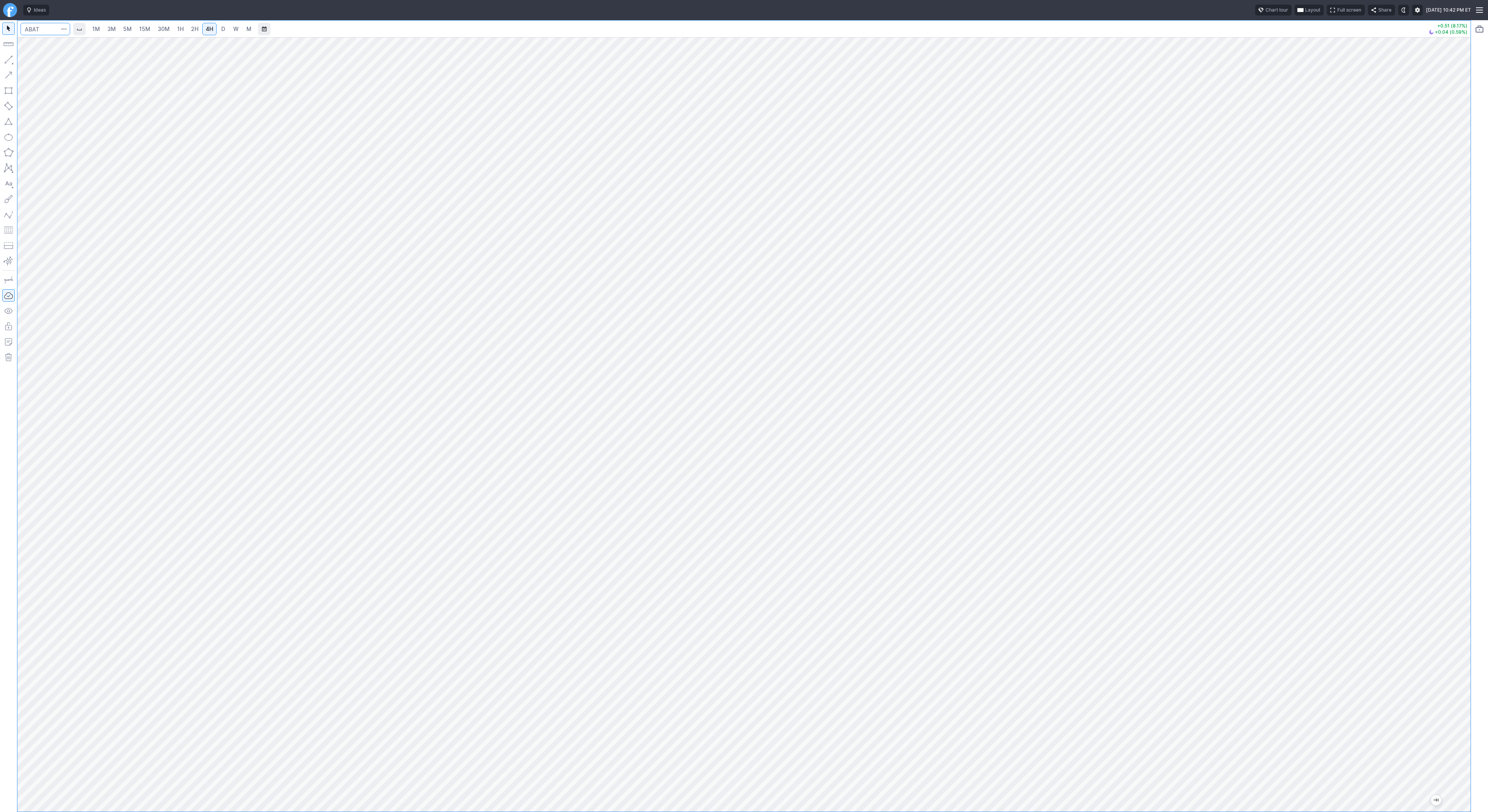
click at [42, 29] on input "Search" at bounding box center [45, 29] width 49 height 12
type input "sldp"
click at [46, 29] on input "Search" at bounding box center [45, 29] width 49 height 12
type input "ses"
click at [221, 30] on span "D" at bounding box center [223, 29] width 4 height 7
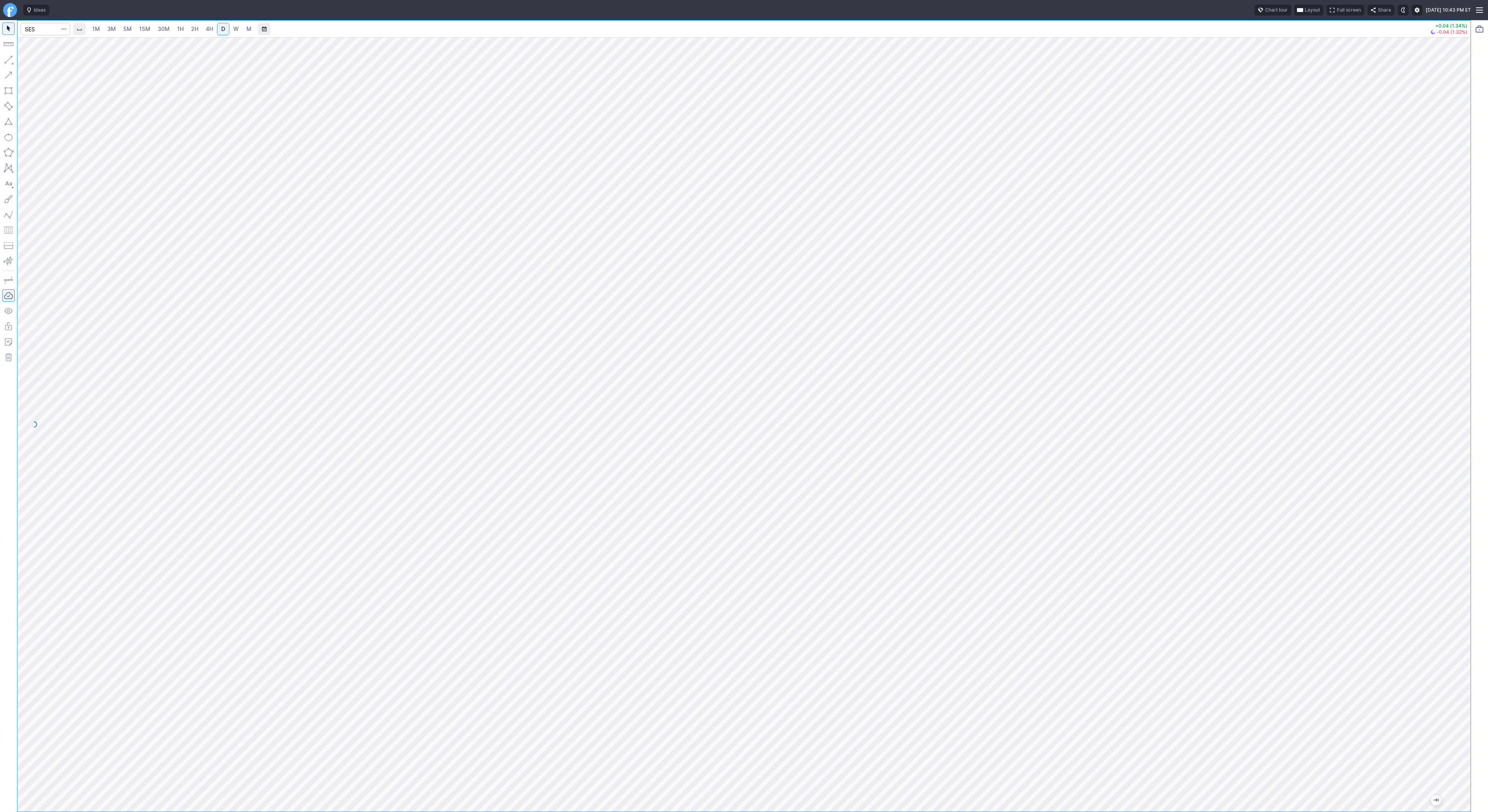
click at [1448, 584] on div at bounding box center [743, 424] width 1453 height 775
drag, startPoint x: 1461, startPoint y: 452, endPoint x: 1467, endPoint y: 549, distance: 97.2
click at [1471, 558] on div "1M 3M 5M 15M 30M 1H 2H 4H D W M +0.04 (1.34%) -0.04 (1.32%)" at bounding box center [744, 416] width 1488 height 792
click at [11, 57] on button "button" at bounding box center [8, 59] width 12 height 12
drag, startPoint x: 30, startPoint y: 60, endPoint x: 46, endPoint y: 78, distance: 24.1
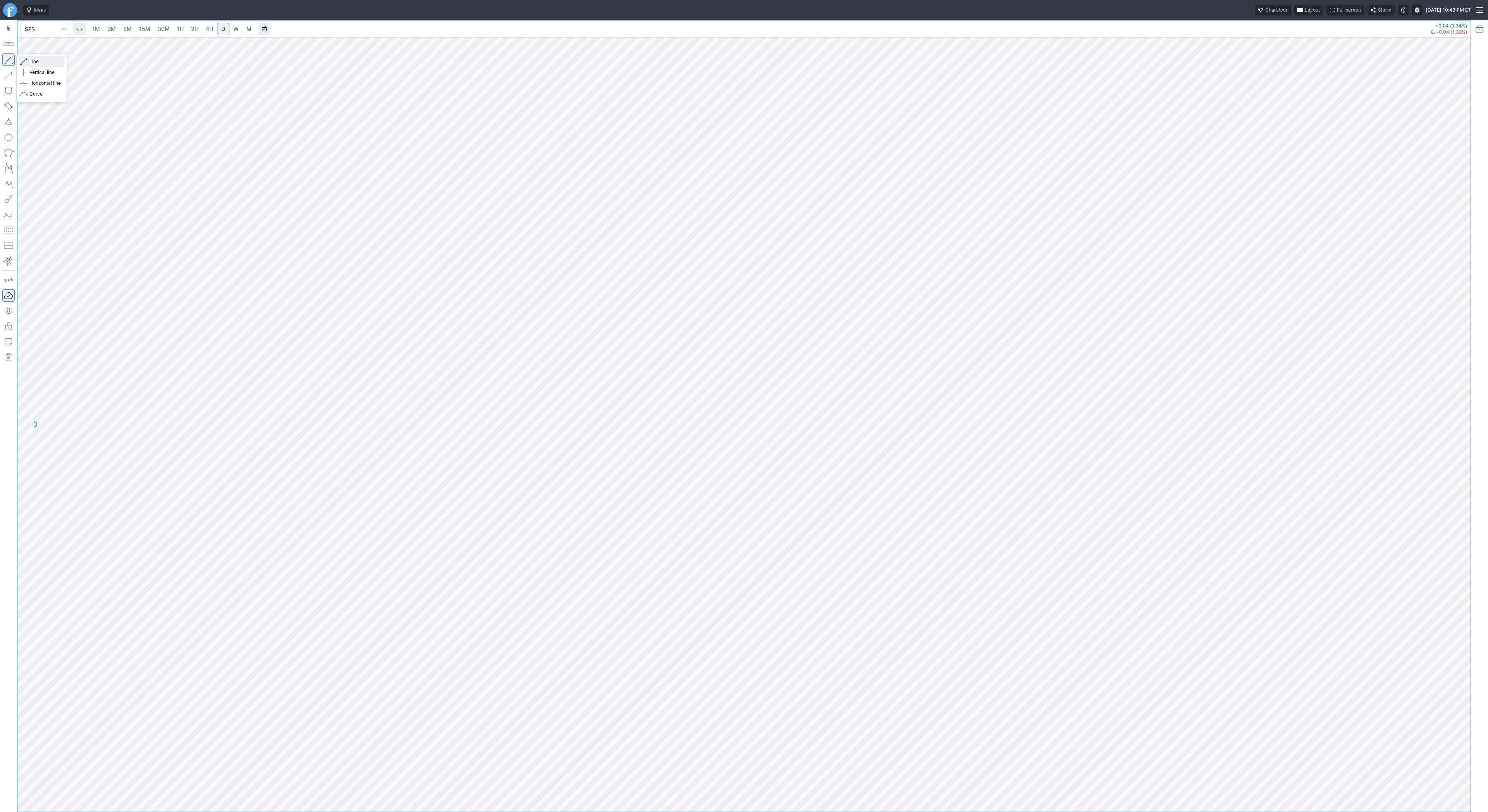
click at [30, 60] on span "Line" at bounding box center [45, 61] width 32 height 8
click at [36, 25] on input "Search" at bounding box center [45, 29] width 49 height 12
type input "abat"
drag, startPoint x: 10, startPoint y: 60, endPoint x: 15, endPoint y: 94, distance: 34.4
click at [10, 61] on button "button" at bounding box center [8, 59] width 12 height 12
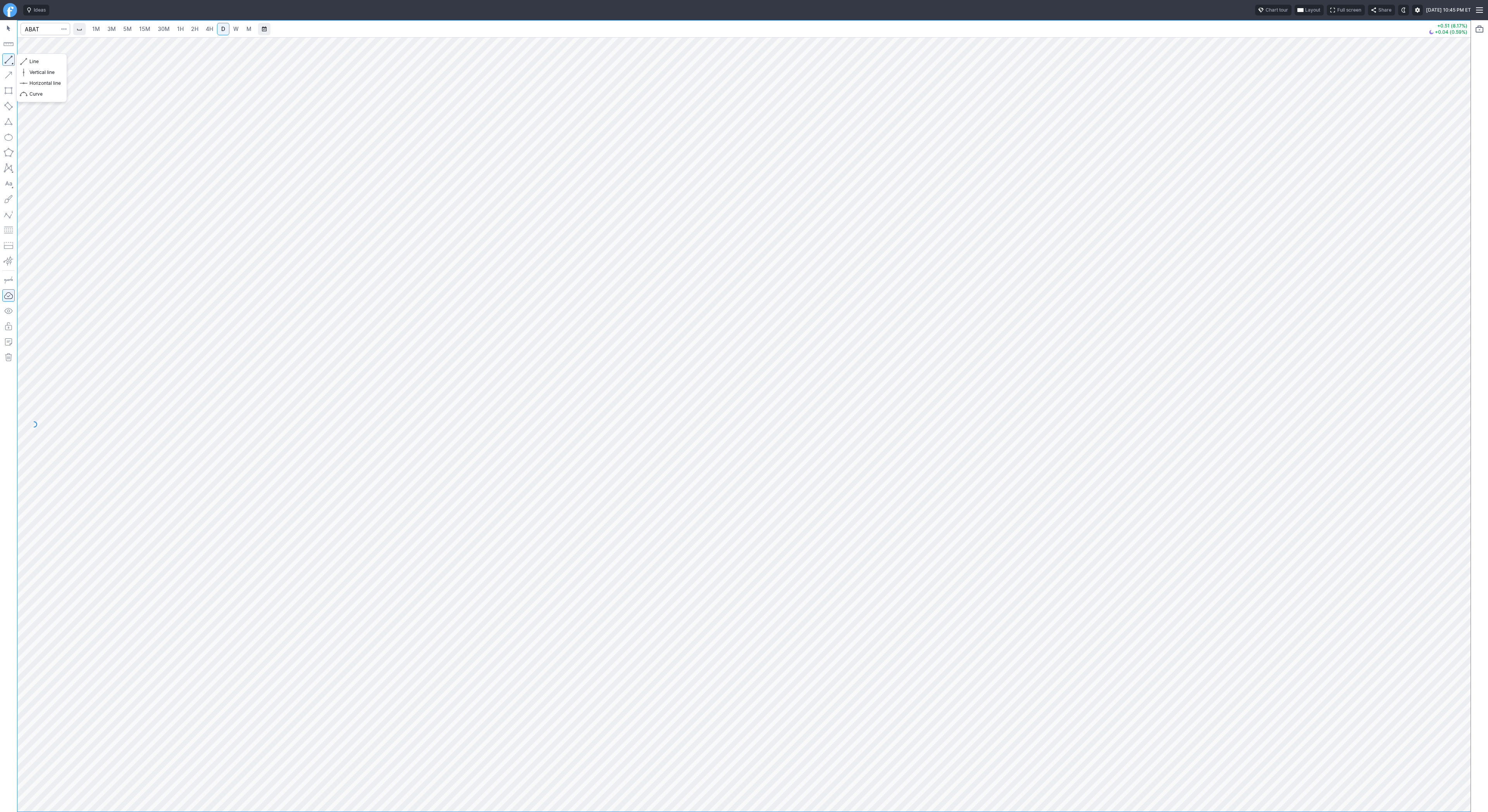
click at [8, 59] on button "button" at bounding box center [8, 59] width 12 height 12
click at [54, 33] on input "Search" at bounding box center [45, 29] width 49 height 12
type input "sldp"
click at [38, 62] on span "Line" at bounding box center [45, 61] width 32 height 8
drag, startPoint x: 8, startPoint y: 64, endPoint x: 34, endPoint y: 95, distance: 40.5
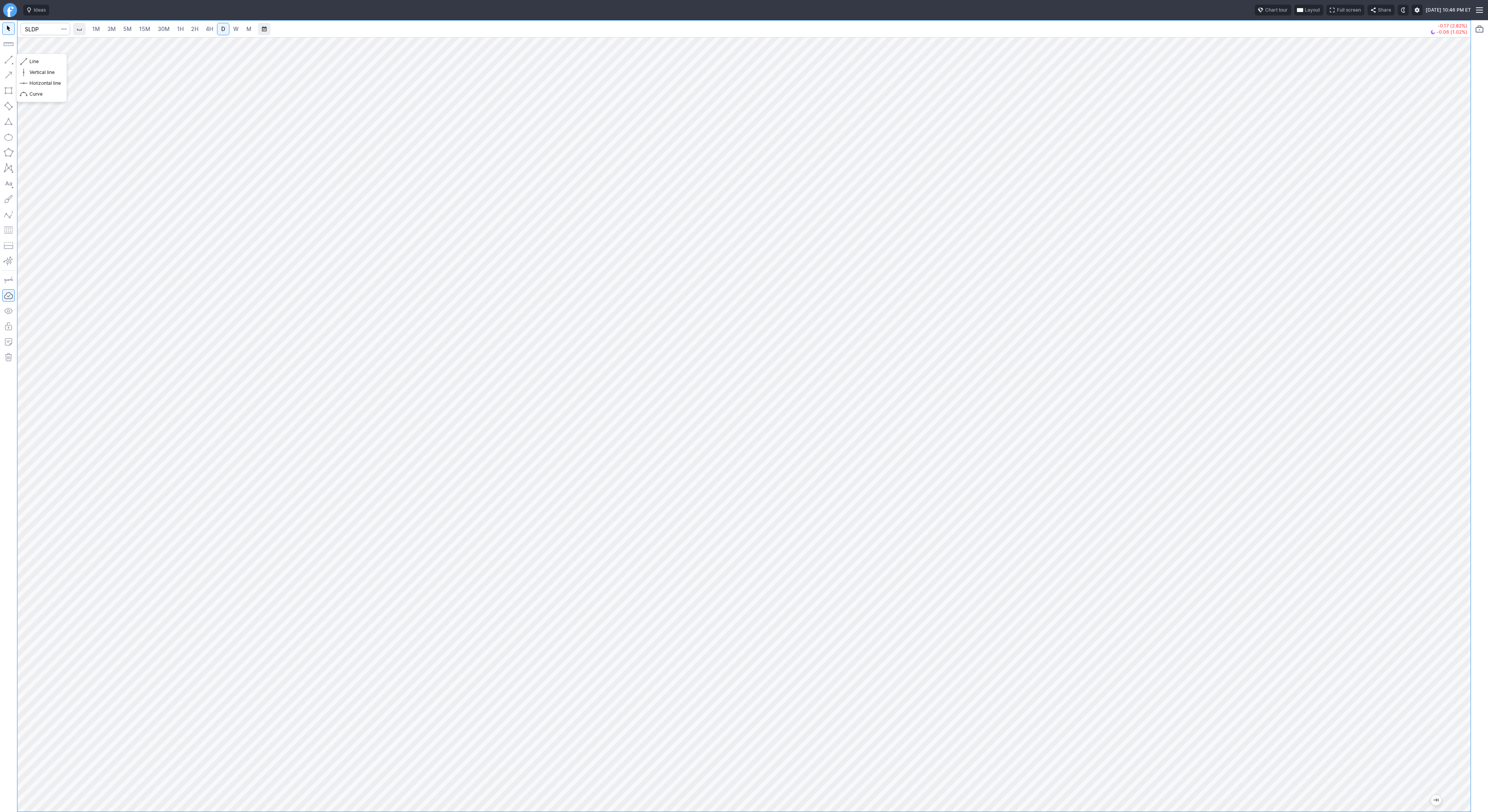
click at [8, 66] on div at bounding box center [8, 416] width 17 height 792
click at [32, 60] on span "Line" at bounding box center [45, 61] width 32 height 8
click at [12, 62] on button "button" at bounding box center [8, 59] width 12 height 12
click at [8, 62] on button "button" at bounding box center [8, 59] width 12 height 12
click at [36, 26] on input "Search" at bounding box center [45, 29] width 49 height 12
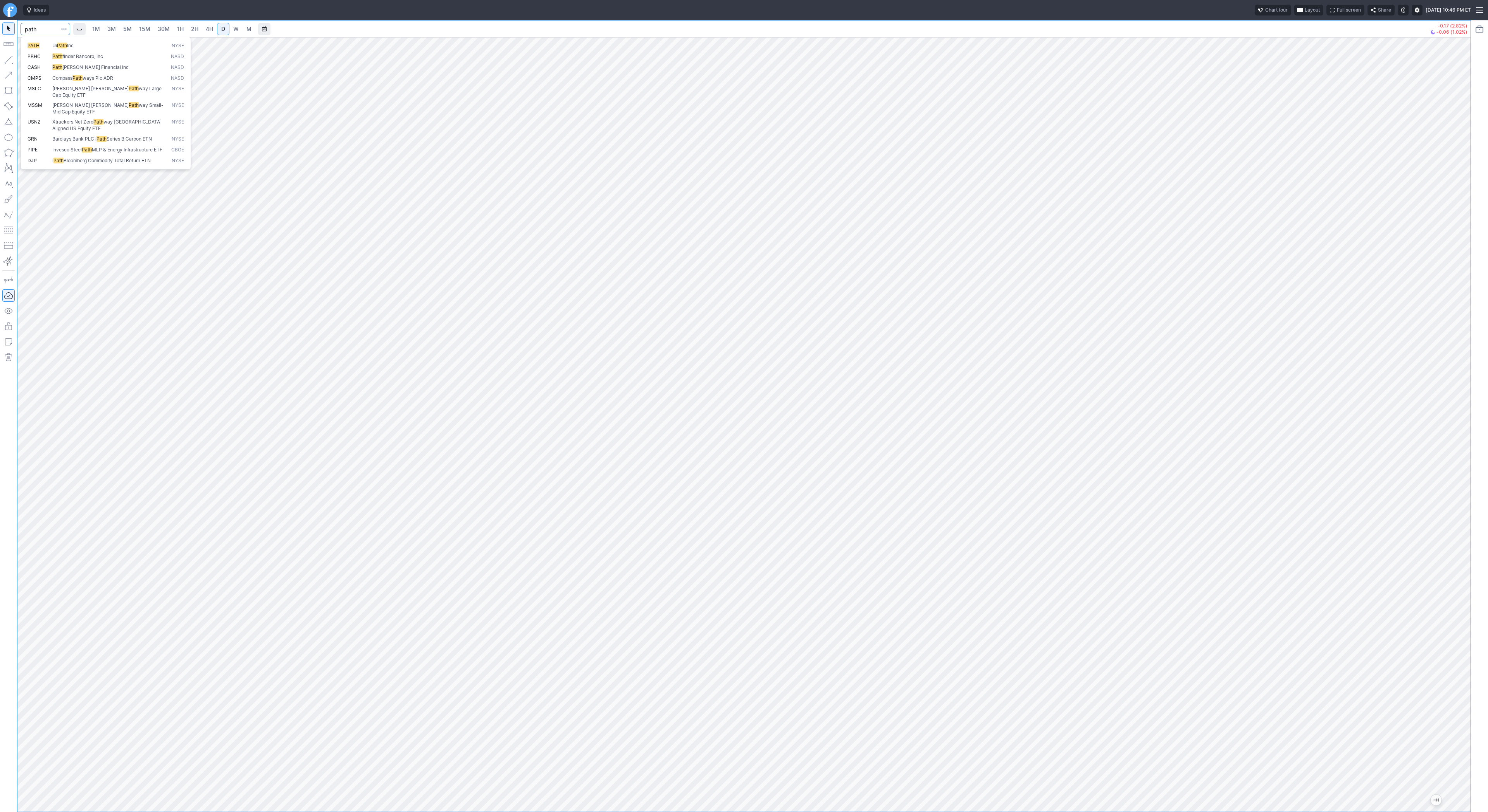
type input "path"
click at [12, 61] on button "button" at bounding box center [8, 59] width 12 height 12
drag, startPoint x: 43, startPoint y: 62, endPoint x: 56, endPoint y: 86, distance: 27.3
click at [43, 64] on span "Line" at bounding box center [45, 61] width 32 height 8
drag, startPoint x: 1466, startPoint y: 352, endPoint x: 1470, endPoint y: 420, distance: 68.1
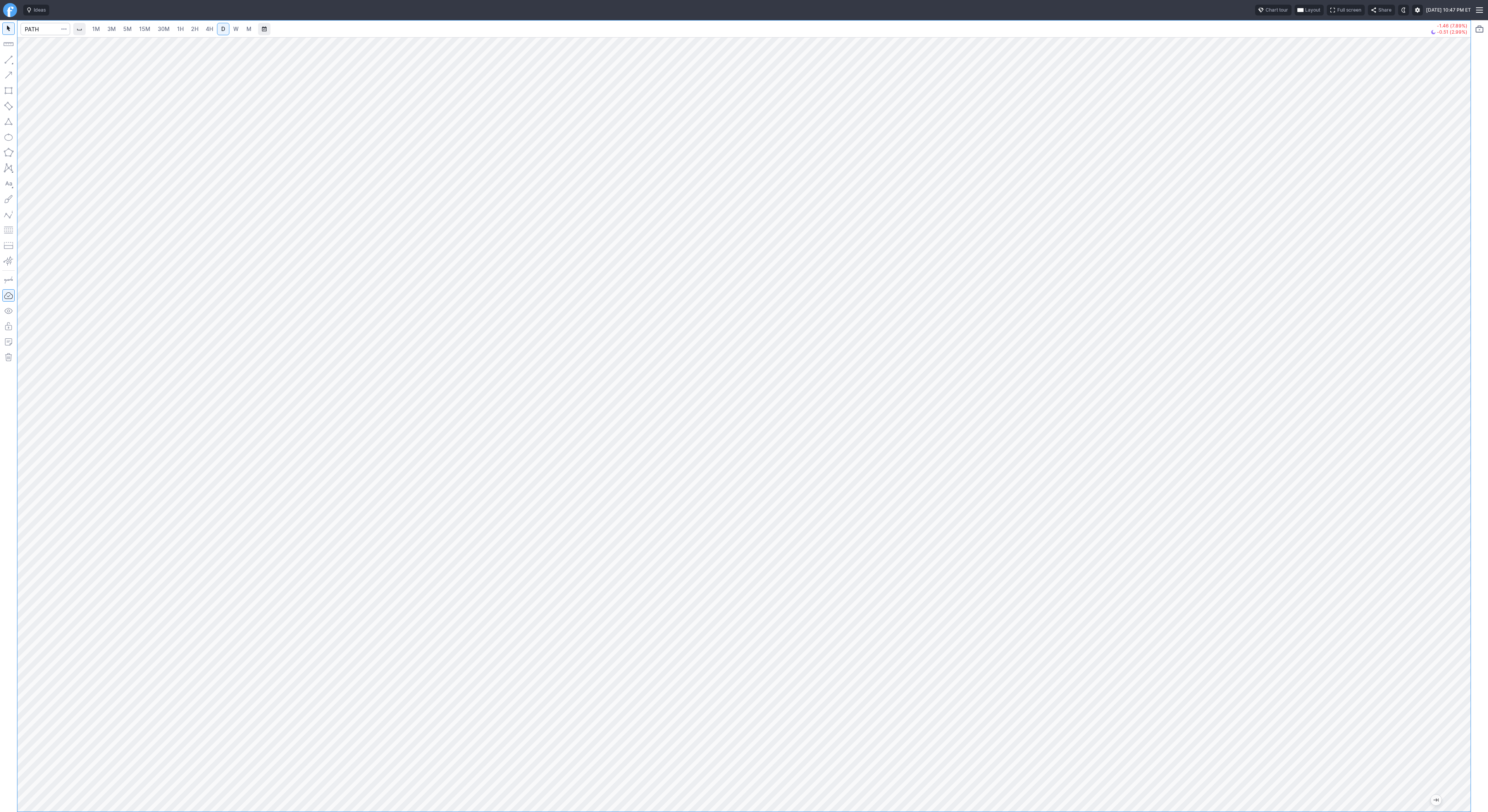
click at [1470, 420] on div at bounding box center [1462, 423] width 16 height 755
click at [43, 33] on input "Search" at bounding box center [45, 29] width 49 height 12
type input "amd"
click at [30, 63] on span "Line" at bounding box center [45, 61] width 32 height 8
drag, startPoint x: 7, startPoint y: 57, endPoint x: 13, endPoint y: 74, distance: 18.0
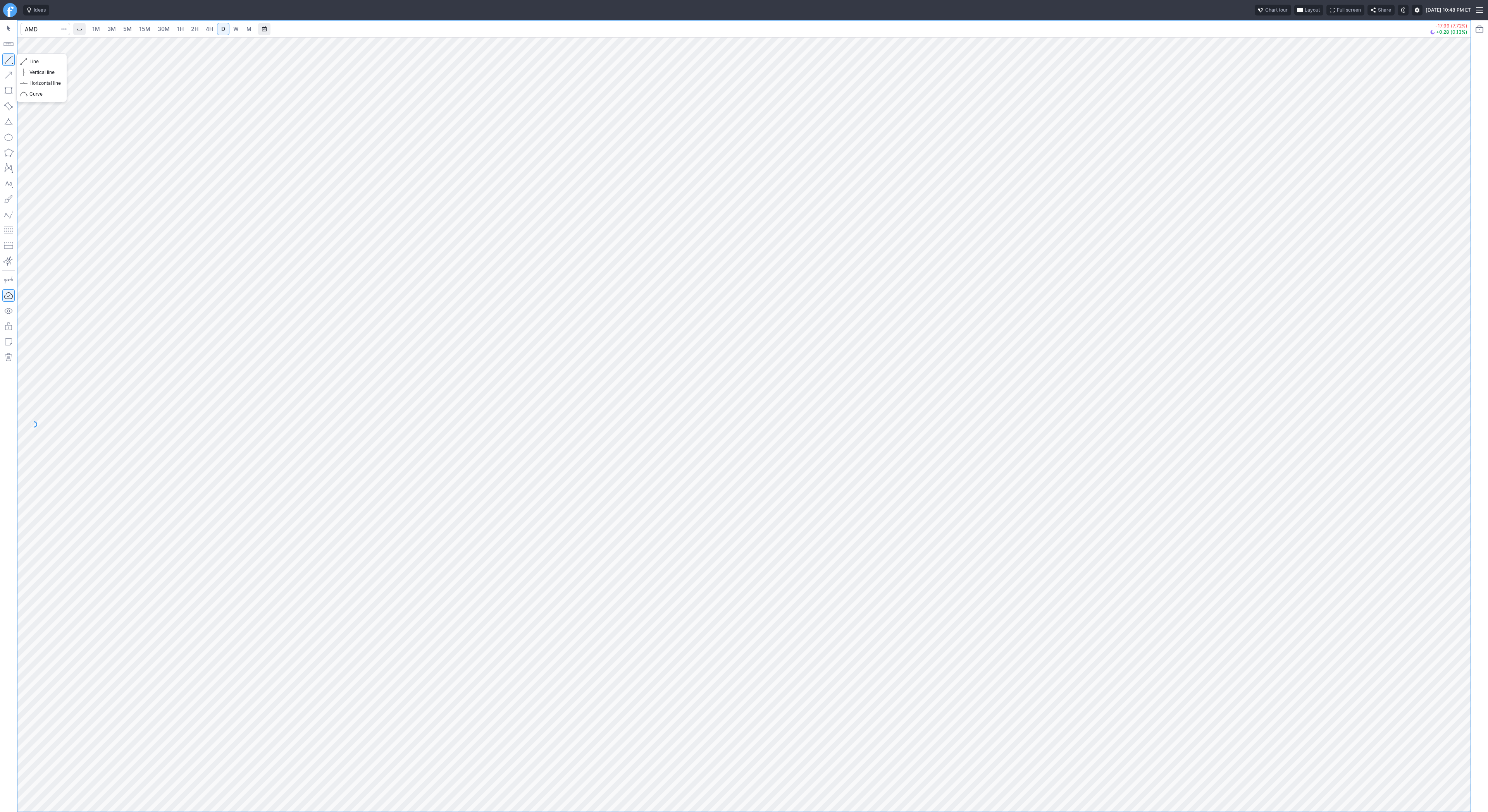
click at [7, 58] on button "button" at bounding box center [8, 59] width 12 height 12
drag, startPoint x: 10, startPoint y: 59, endPoint x: 33, endPoint y: 93, distance: 41.0
click at [10, 59] on button "button" at bounding box center [8, 59] width 12 height 12
click at [7, 58] on button "button" at bounding box center [8, 59] width 12 height 12
click at [29, 58] on button "Line" at bounding box center [42, 61] width 45 height 11
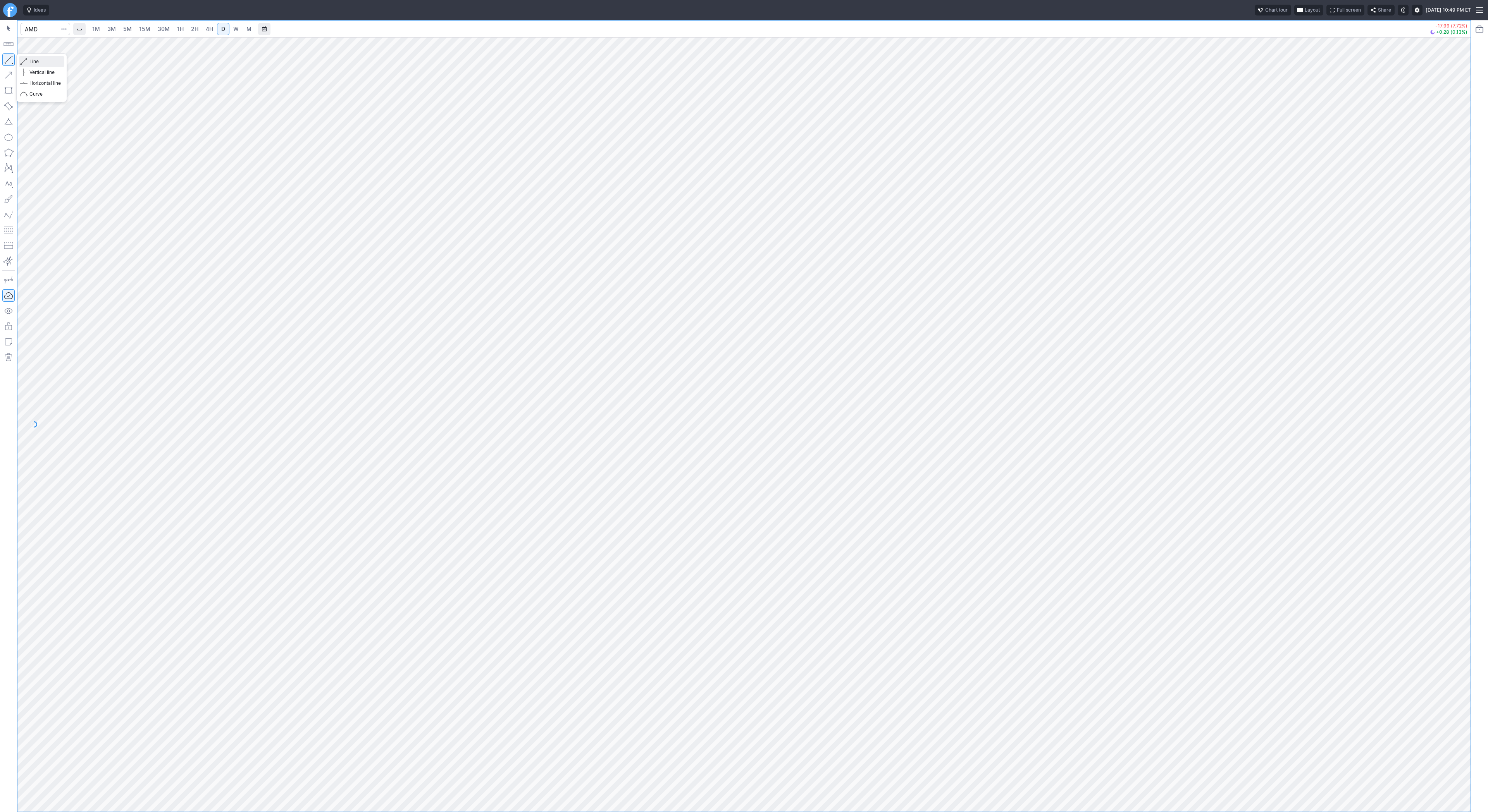
click at [21, 60] on button "Line" at bounding box center [42, 61] width 45 height 11
click at [28, 59] on button "Line" at bounding box center [42, 61] width 45 height 11
click at [10, 59] on button "button" at bounding box center [8, 59] width 12 height 12
click at [40, 64] on span "Line" at bounding box center [45, 61] width 32 height 8
drag, startPoint x: 1461, startPoint y: 565, endPoint x: 1464, endPoint y: 462, distance: 103.0
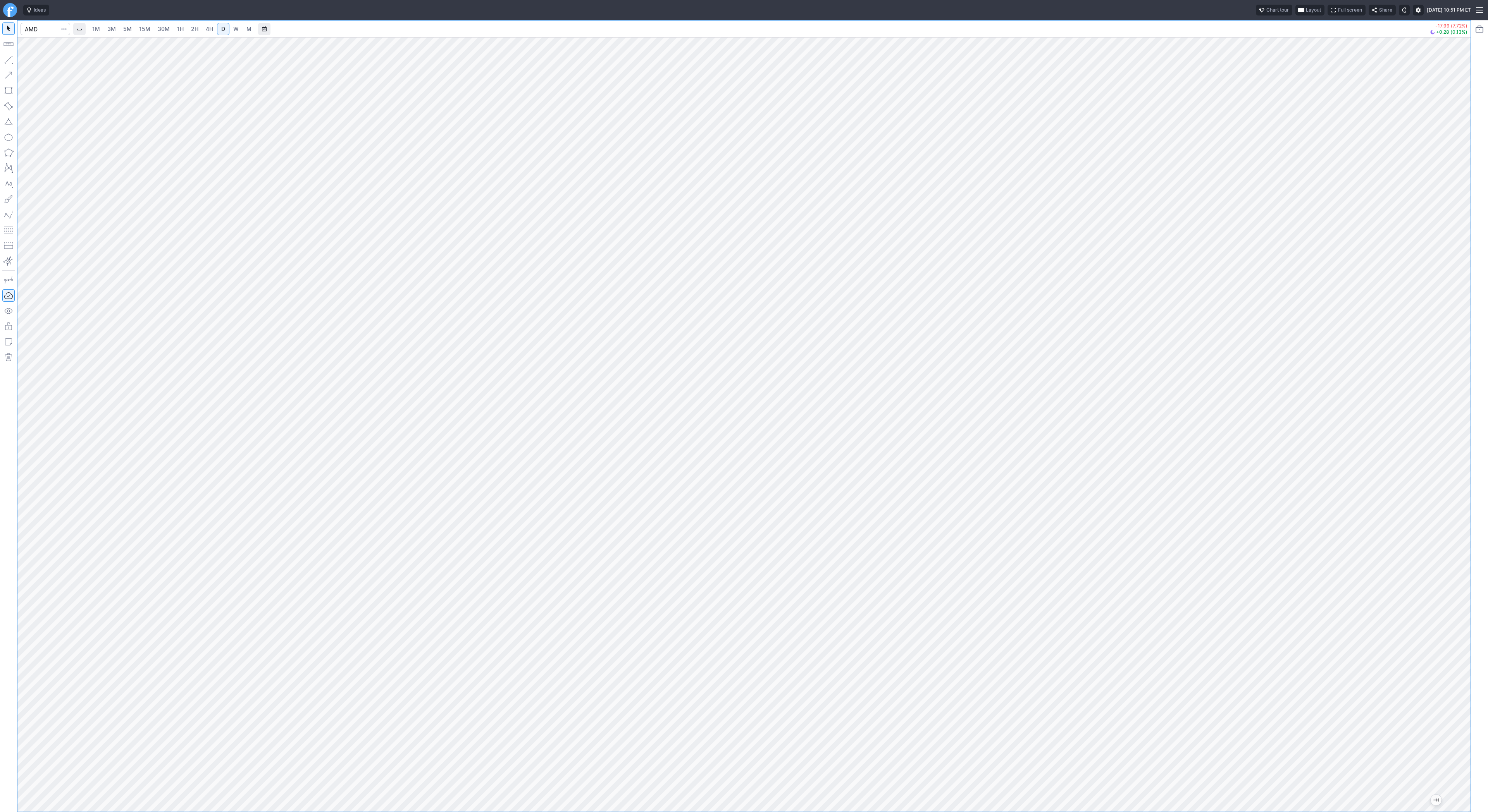
click at [1466, 460] on div at bounding box center [1462, 423] width 16 height 755
drag, startPoint x: 1469, startPoint y: 536, endPoint x: 1456, endPoint y: 444, distance: 92.9
click at [1459, 355] on div at bounding box center [1462, 423] width 16 height 755
drag, startPoint x: 1456, startPoint y: 497, endPoint x: 1456, endPoint y: 344, distance: 153.0
click at [1456, 344] on div at bounding box center [1462, 423] width 16 height 755
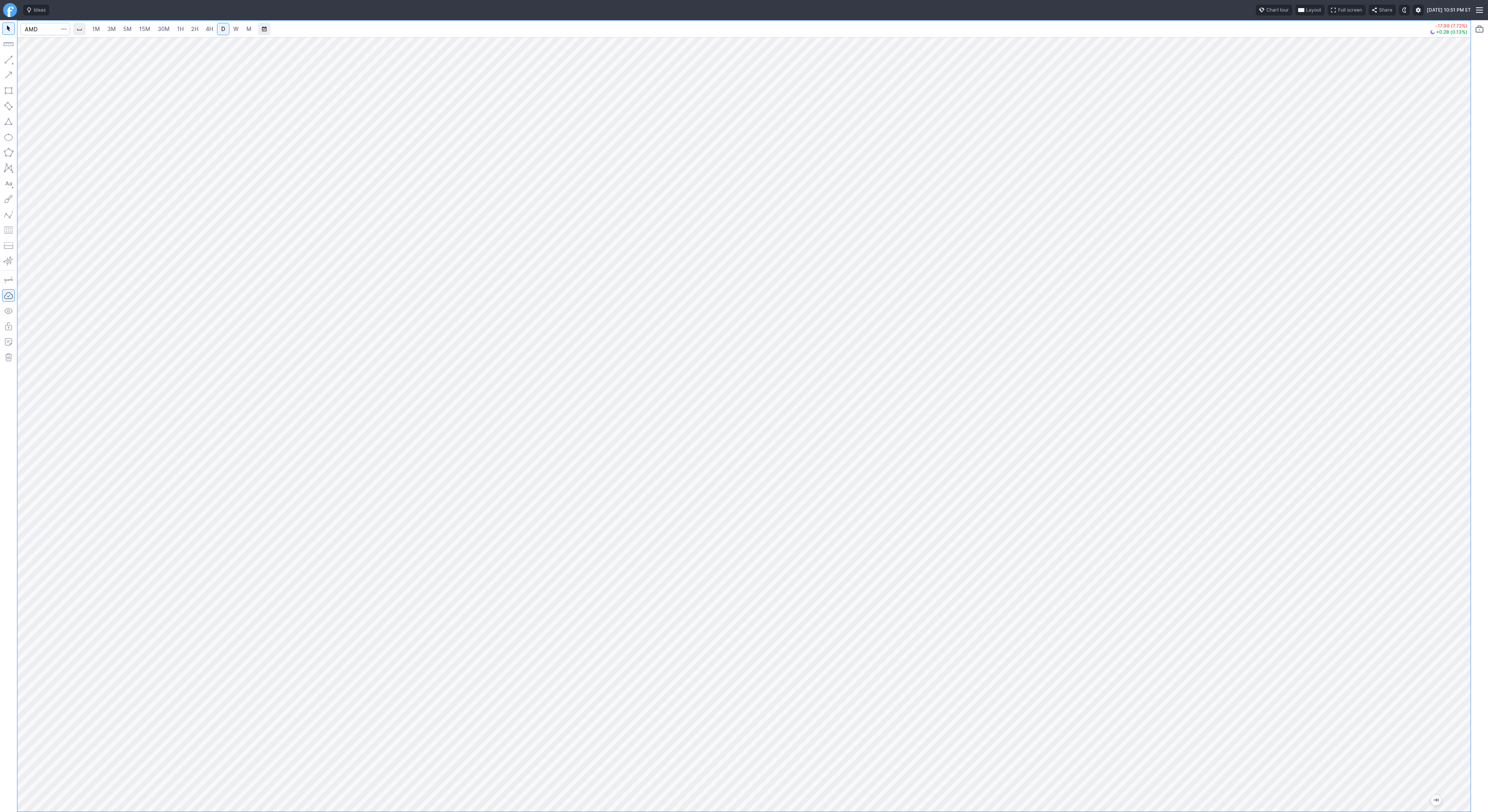
drag, startPoint x: 1456, startPoint y: 413, endPoint x: 1478, endPoint y: 602, distance: 190.3
click at [1487, 600] on div "1M 3M 5M 15M 30M 1H 2H 4H D W M -17.99 (7.72%) +0.28 (0.13%)" at bounding box center [744, 416] width 1488 height 792
drag, startPoint x: 1467, startPoint y: 486, endPoint x: 1470, endPoint y: 396, distance: 90.0
click at [1470, 396] on div at bounding box center [1462, 423] width 16 height 755
drag, startPoint x: 29, startPoint y: 60, endPoint x: 48, endPoint y: 83, distance: 29.8
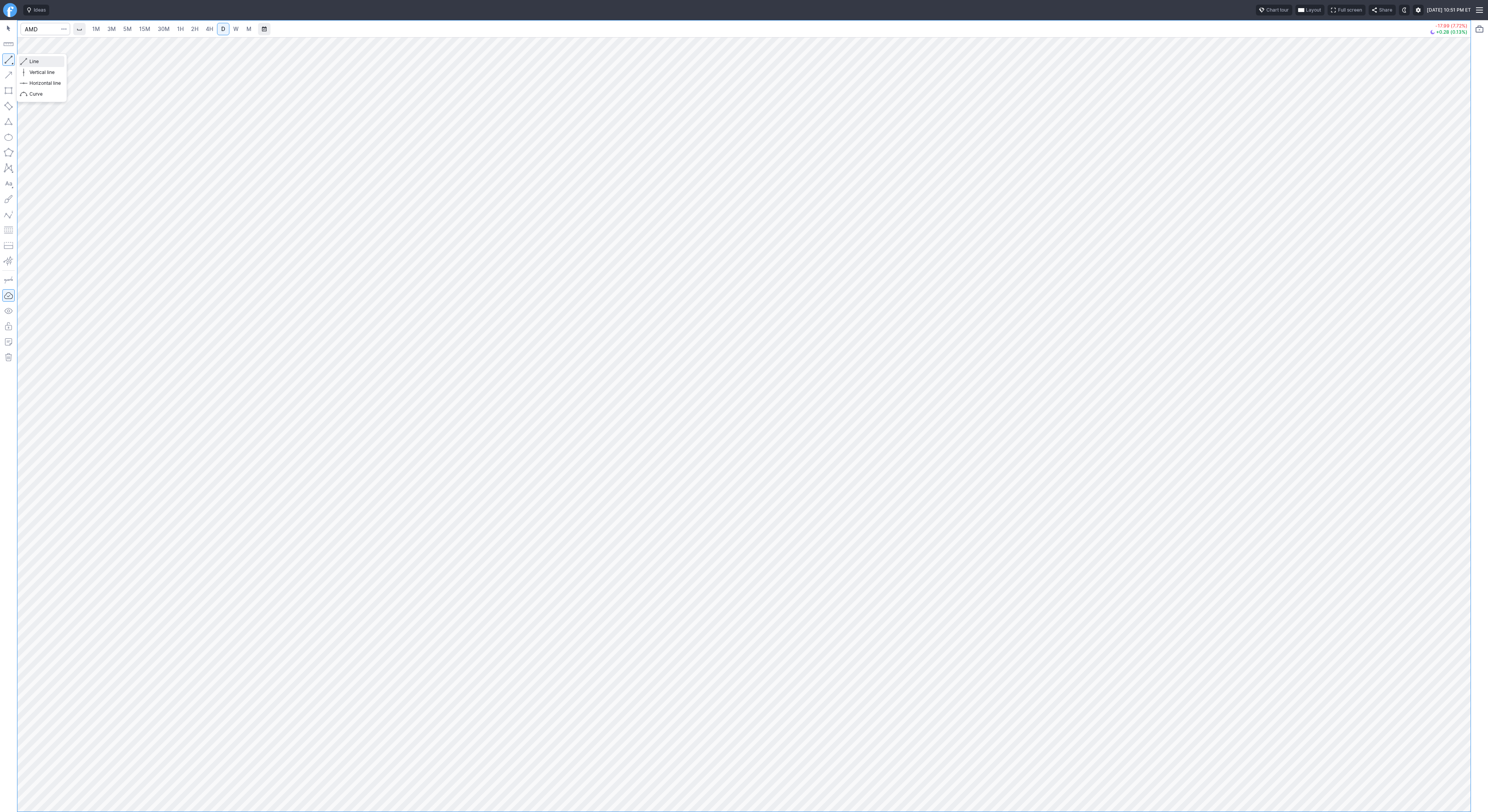
click at [29, 61] on button "Line" at bounding box center [42, 61] width 45 height 11
drag, startPoint x: 8, startPoint y: 58, endPoint x: 36, endPoint y: 87, distance: 40.3
click at [8, 58] on button "button" at bounding box center [8, 59] width 12 height 12
drag, startPoint x: 34, startPoint y: 60, endPoint x: 49, endPoint y: 72, distance: 19.2
click at [34, 60] on span "Line" at bounding box center [45, 61] width 32 height 8
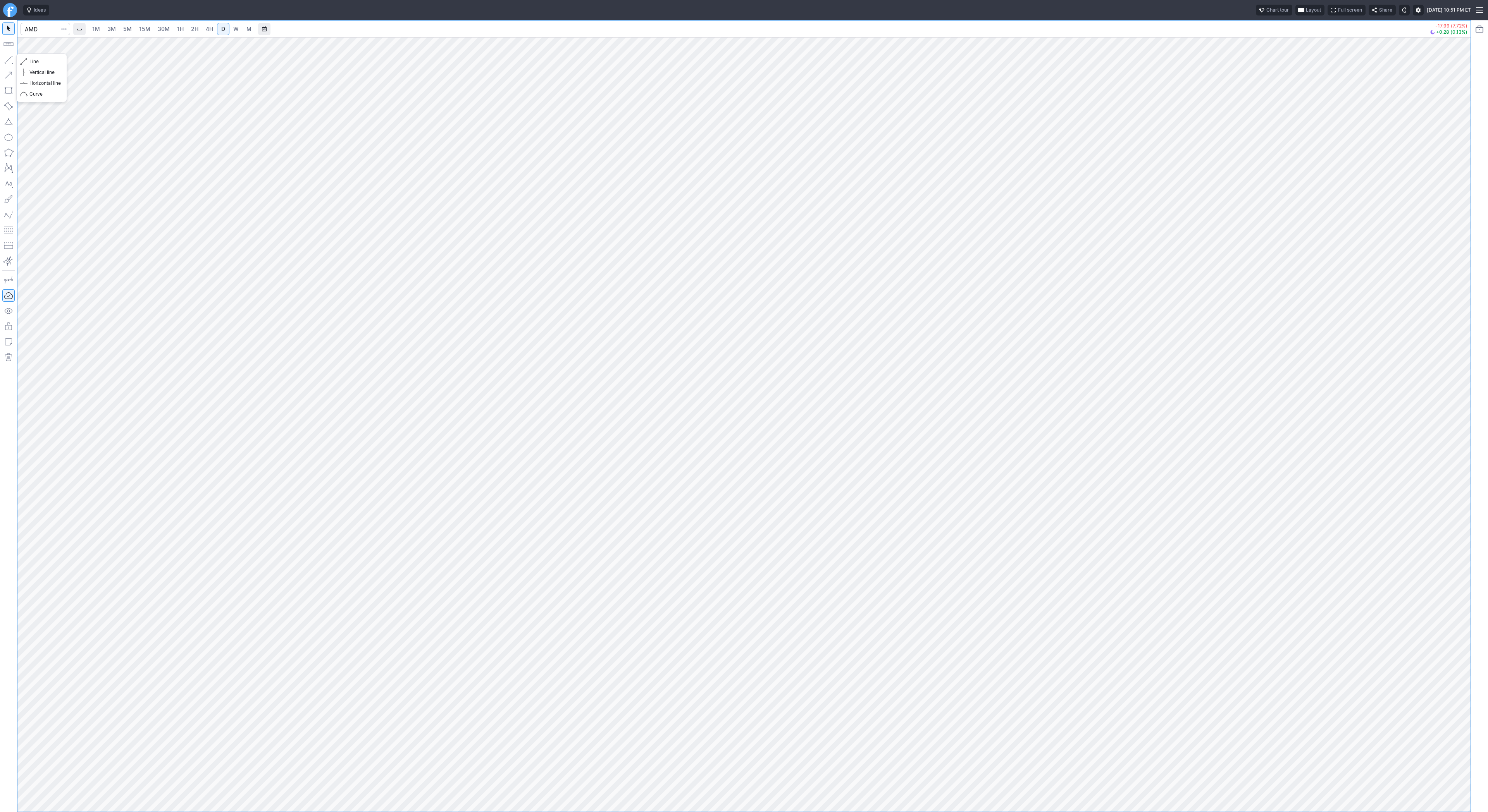
click at [10, 60] on button "button" at bounding box center [8, 59] width 12 height 12
click at [39, 58] on span "Line" at bounding box center [45, 61] width 32 height 8
drag, startPoint x: 1466, startPoint y: 370, endPoint x: 1468, endPoint y: 440, distance: 70.0
click at [1474, 440] on div "1M 3M 5M 15M 30M 1H 2H 4H D W M -17.99 (7.72%) +0.28 (0.13%)" at bounding box center [744, 416] width 1488 height 792
click at [27, 59] on button "Line" at bounding box center [42, 61] width 45 height 11
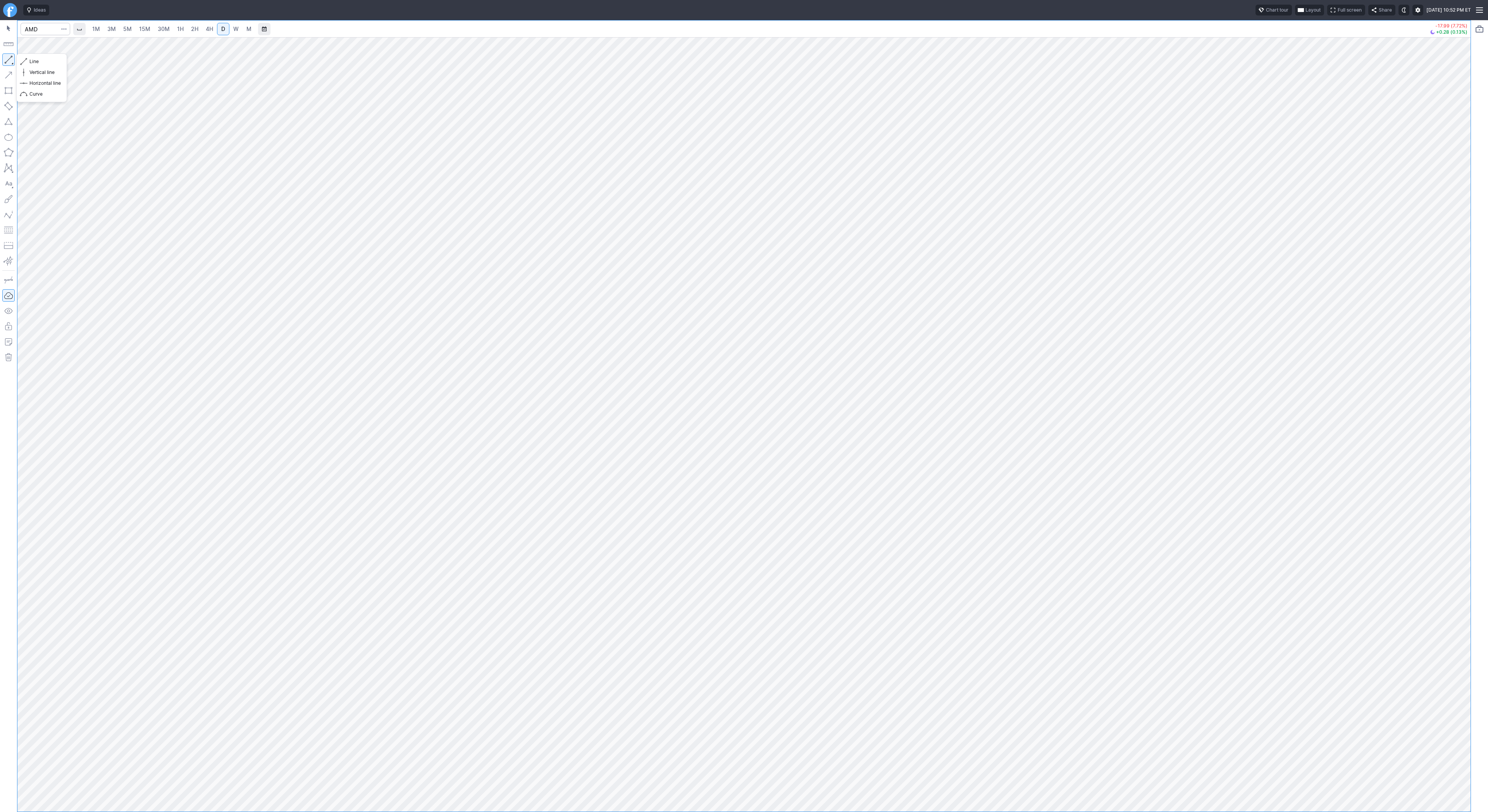
click at [8, 59] on button "button" at bounding box center [8, 59] width 12 height 12
drag, startPoint x: 29, startPoint y: 63, endPoint x: 33, endPoint y: 78, distance: 15.5
click at [29, 64] on button "Line" at bounding box center [42, 61] width 45 height 11
click at [26, 59] on span "button" at bounding box center [25, 61] width 5 height 11
drag, startPoint x: 29, startPoint y: 57, endPoint x: 53, endPoint y: 96, distance: 45.8
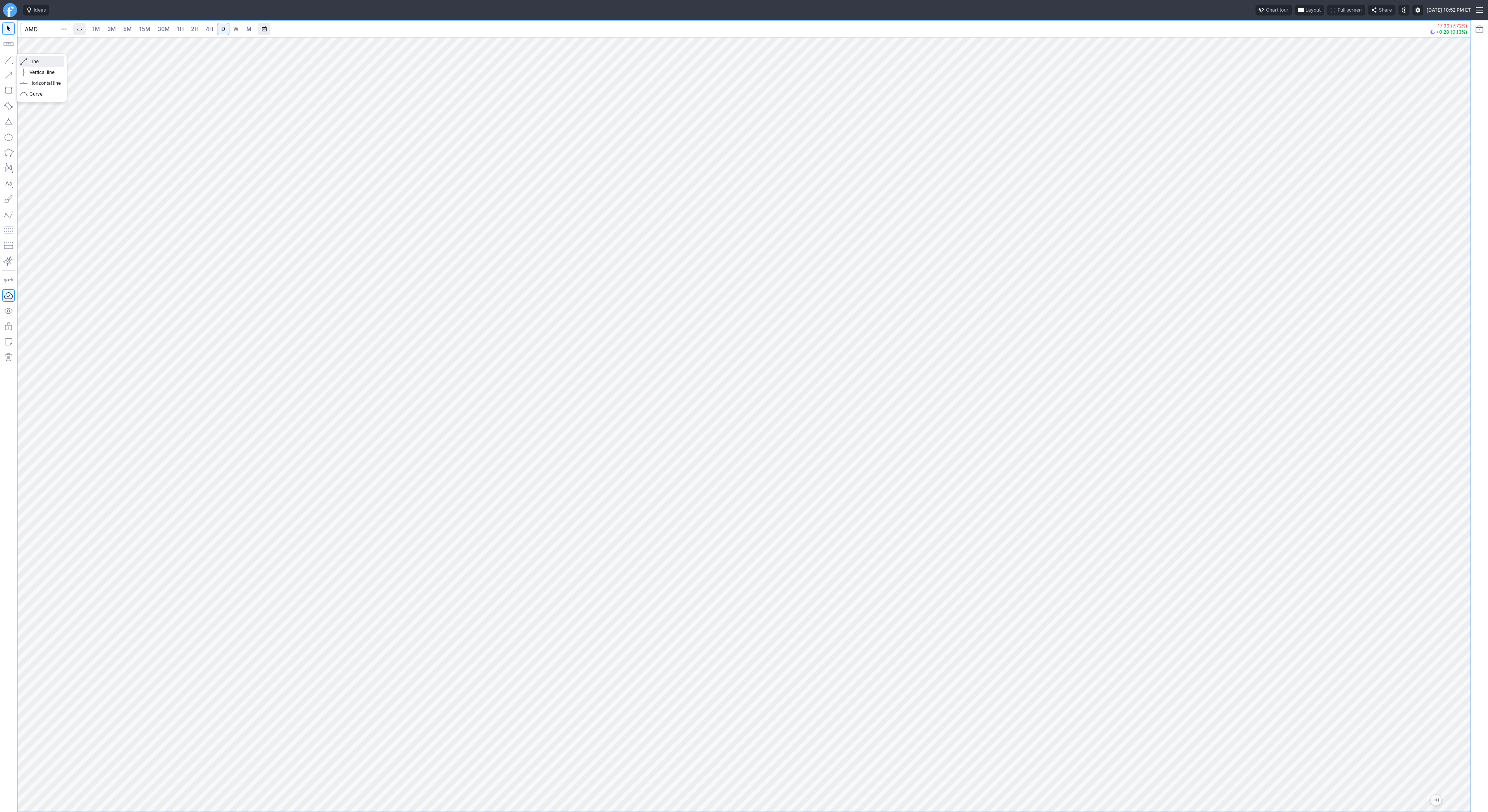
click at [30, 59] on span "Line" at bounding box center [45, 61] width 32 height 8
click at [25, 58] on span "button" at bounding box center [25, 61] width 5 height 11
drag, startPoint x: 1465, startPoint y: 381, endPoint x: 1474, endPoint y: 509, distance: 128.3
click at [1474, 509] on div "1M 3M 5M 15M 30M 1H 2H 4H D W M -17.99 (7.72%) +0.28 (0.13%)" at bounding box center [744, 416] width 1488 height 792
drag, startPoint x: 10, startPoint y: 59, endPoint x: 29, endPoint y: 98, distance: 43.4
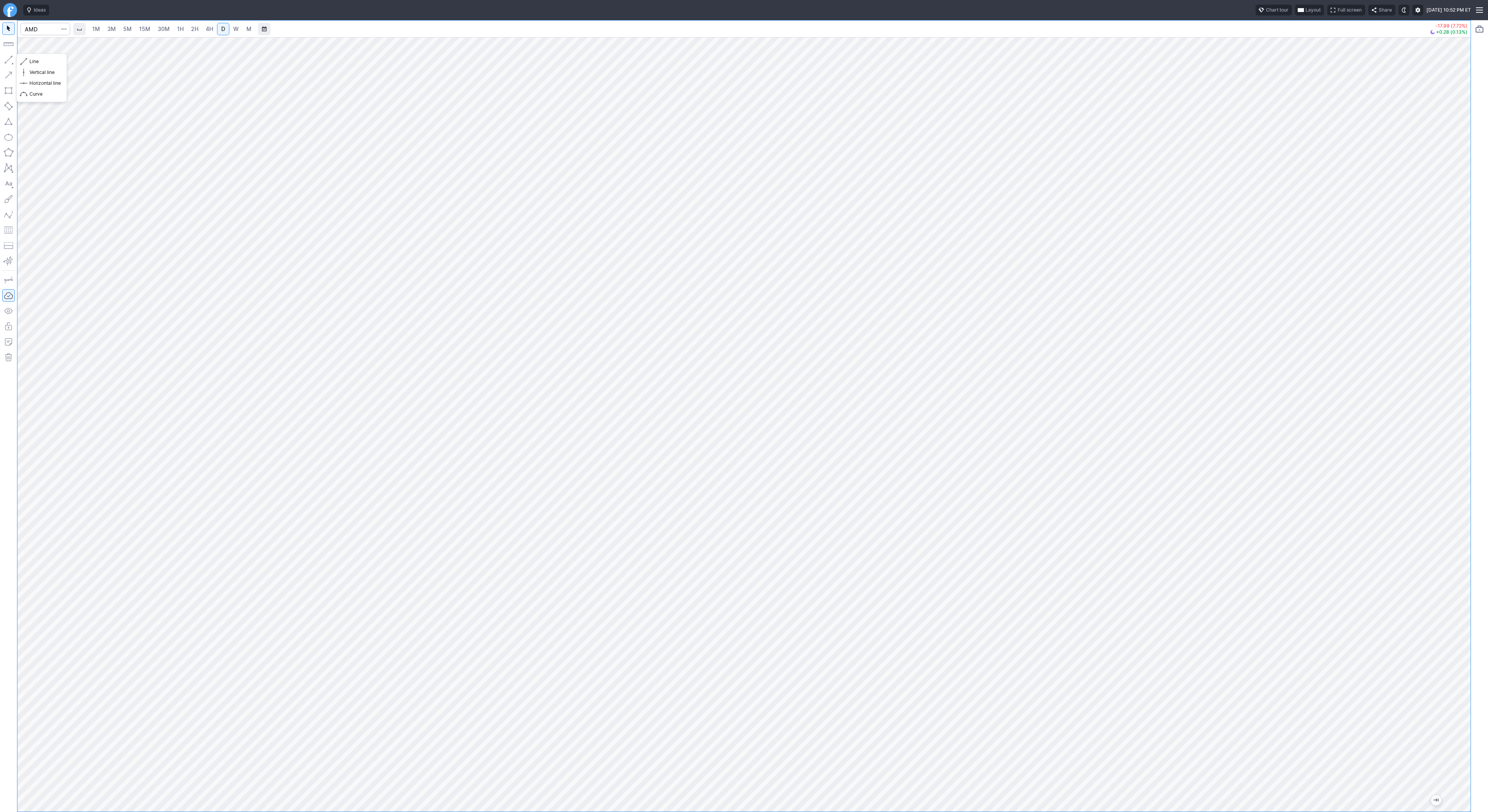
click at [10, 59] on button "button" at bounding box center [8, 59] width 12 height 12
drag, startPoint x: 42, startPoint y: 60, endPoint x: 52, endPoint y: 83, distance: 25.1
click at [42, 61] on span "Line" at bounding box center [45, 61] width 32 height 8
drag, startPoint x: 7, startPoint y: 59, endPoint x: 20, endPoint y: 86, distance: 30.0
click at [7, 59] on button "button" at bounding box center [8, 59] width 12 height 12
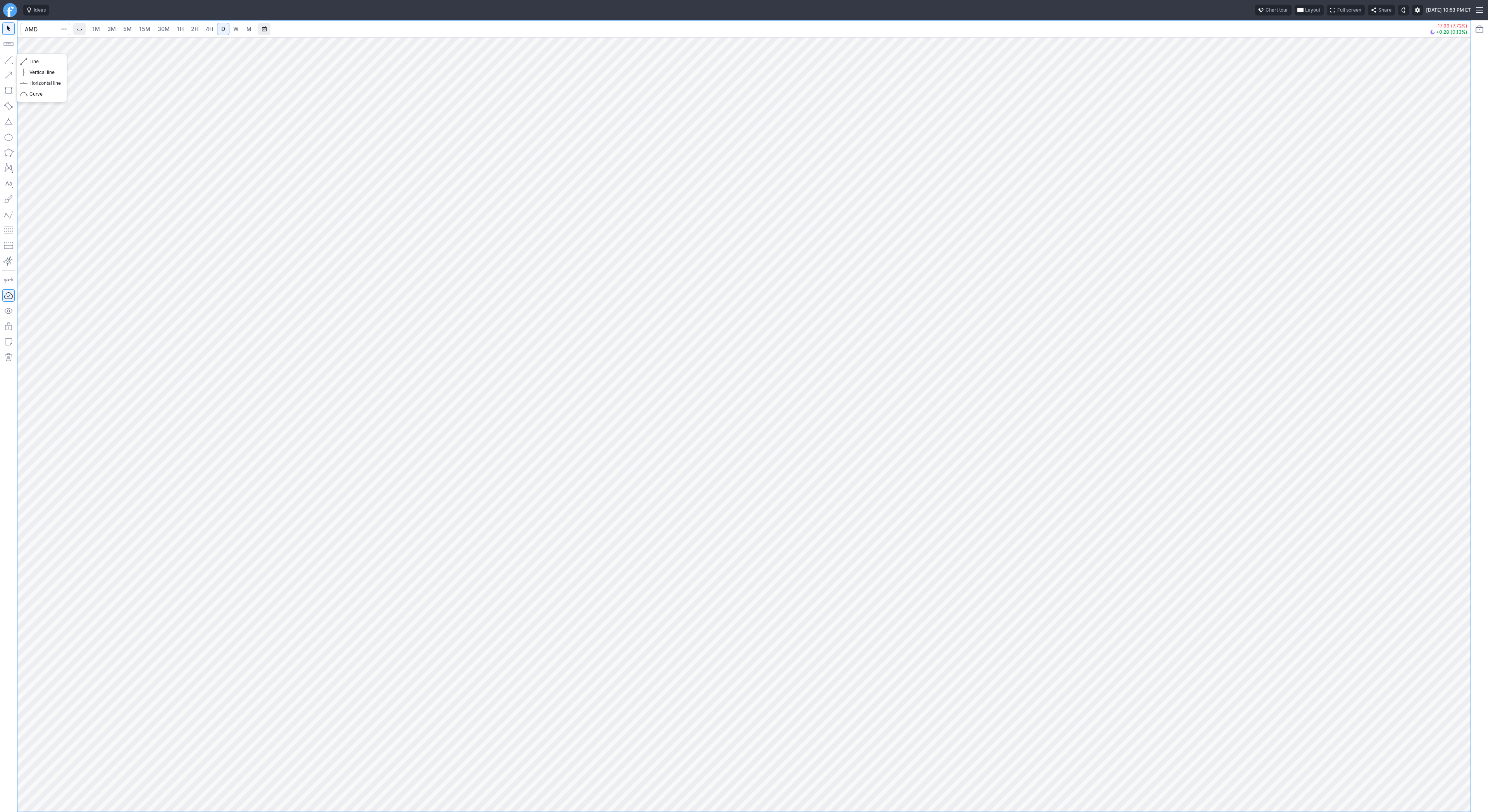
click at [5, 56] on button "button" at bounding box center [8, 59] width 12 height 12
drag, startPoint x: 1479, startPoint y: 432, endPoint x: 1464, endPoint y: 508, distance: 77.5
click at [1486, 523] on div "1M 3M 5M 15M 30M 1H 2H 4H D W M -17.99 (7.72%) +0.28 (0.13%)" at bounding box center [744, 416] width 1488 height 792
click at [10, 59] on button "button" at bounding box center [8, 59] width 12 height 12
click at [6, 57] on button "button" at bounding box center [8, 59] width 12 height 12
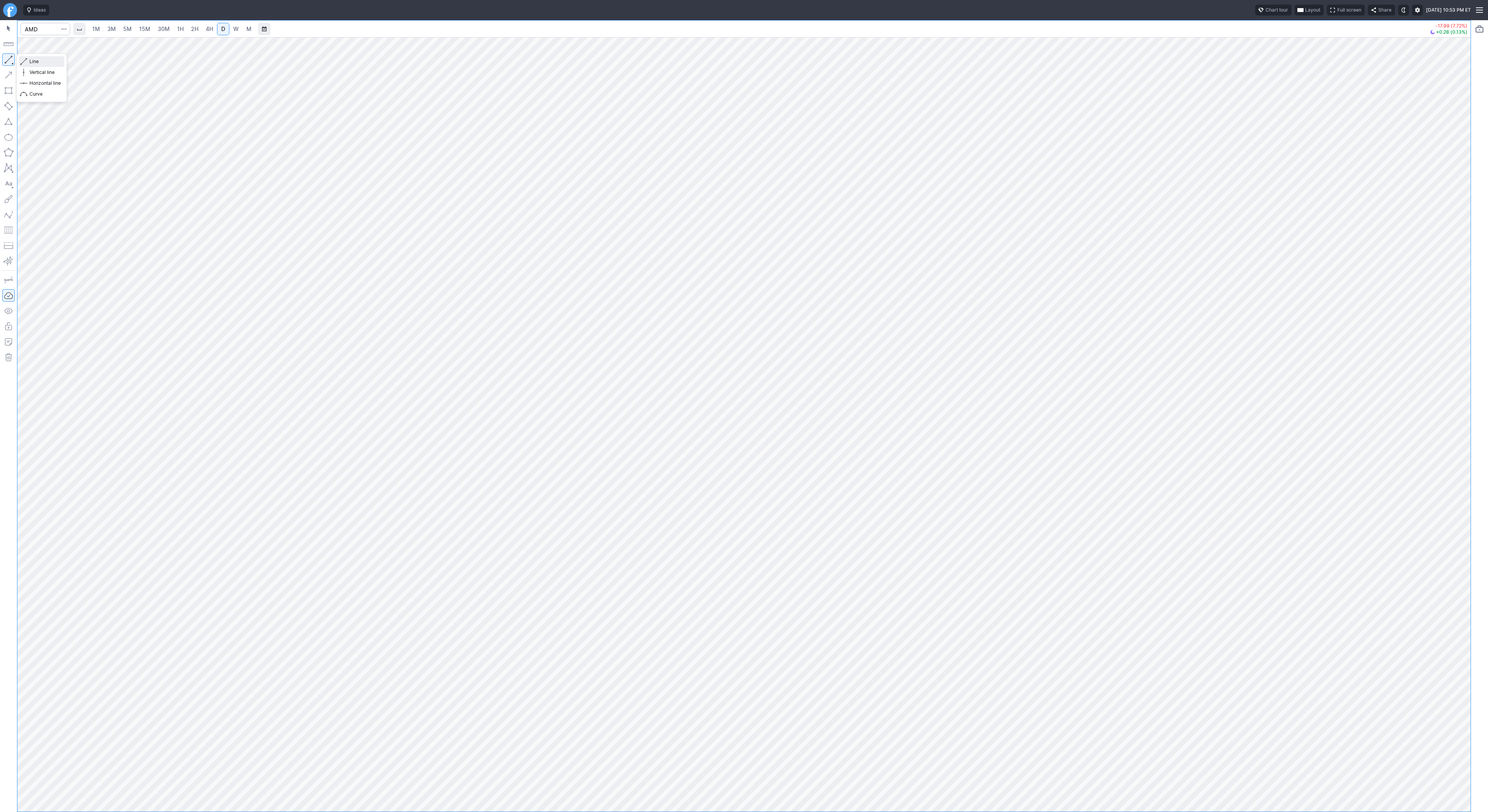
drag, startPoint x: 30, startPoint y: 60, endPoint x: 55, endPoint y: 84, distance: 34.7
click at [31, 61] on span "Line" at bounding box center [45, 61] width 32 height 8
drag, startPoint x: 26, startPoint y: 58, endPoint x: 42, endPoint y: 87, distance: 33.1
click at [26, 60] on span "button" at bounding box center [25, 61] width 5 height 11
click at [11, 60] on button "button" at bounding box center [8, 59] width 12 height 12
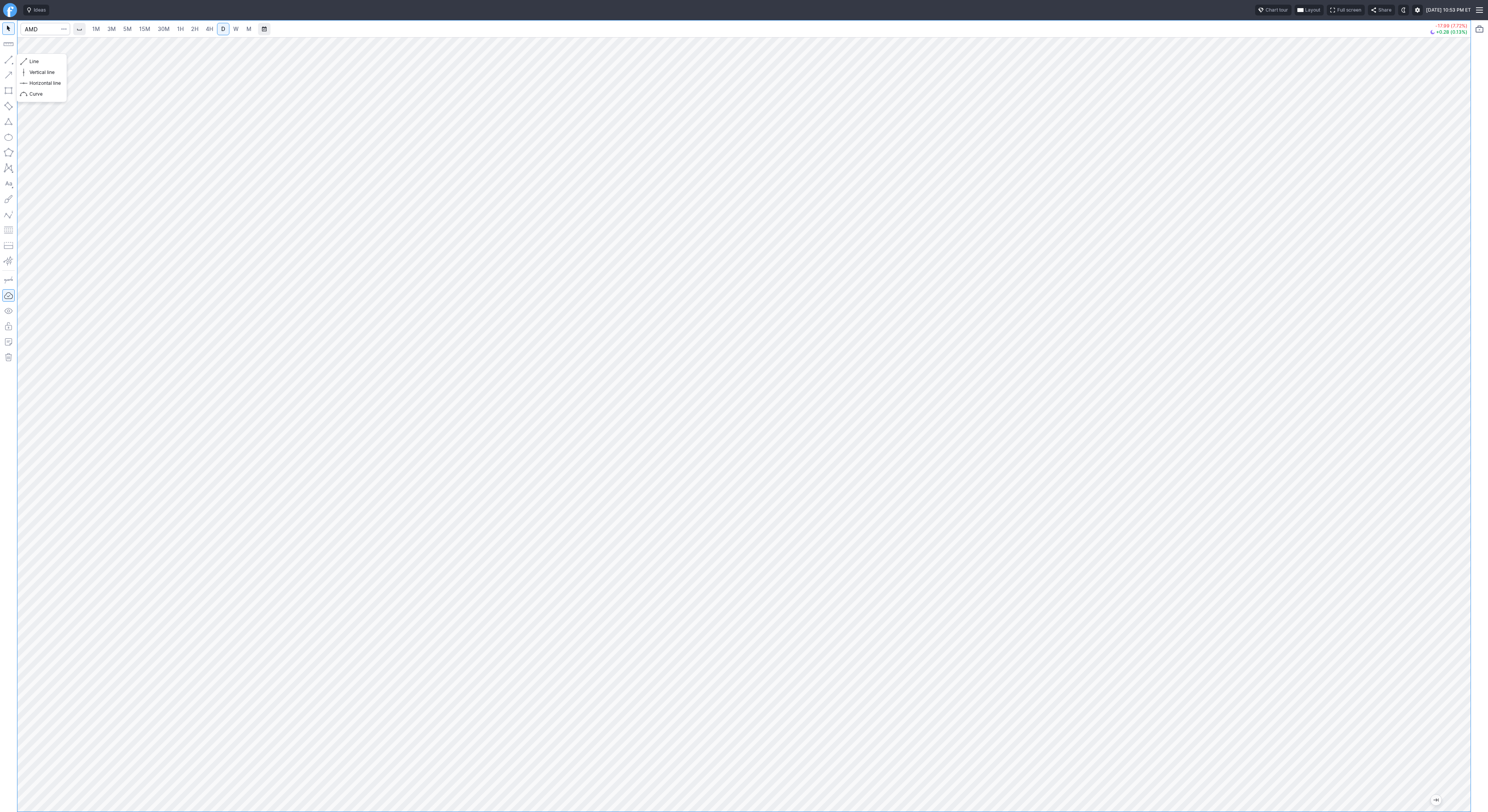
click at [10, 59] on button "button" at bounding box center [8, 59] width 12 height 12
click at [6, 59] on button "button" at bounding box center [8, 59] width 12 height 12
click at [1449, 584] on div at bounding box center [743, 424] width 1453 height 775
drag, startPoint x: 34, startPoint y: 61, endPoint x: 40, endPoint y: 86, distance: 25.7
click at [34, 62] on span "Line" at bounding box center [45, 61] width 32 height 8
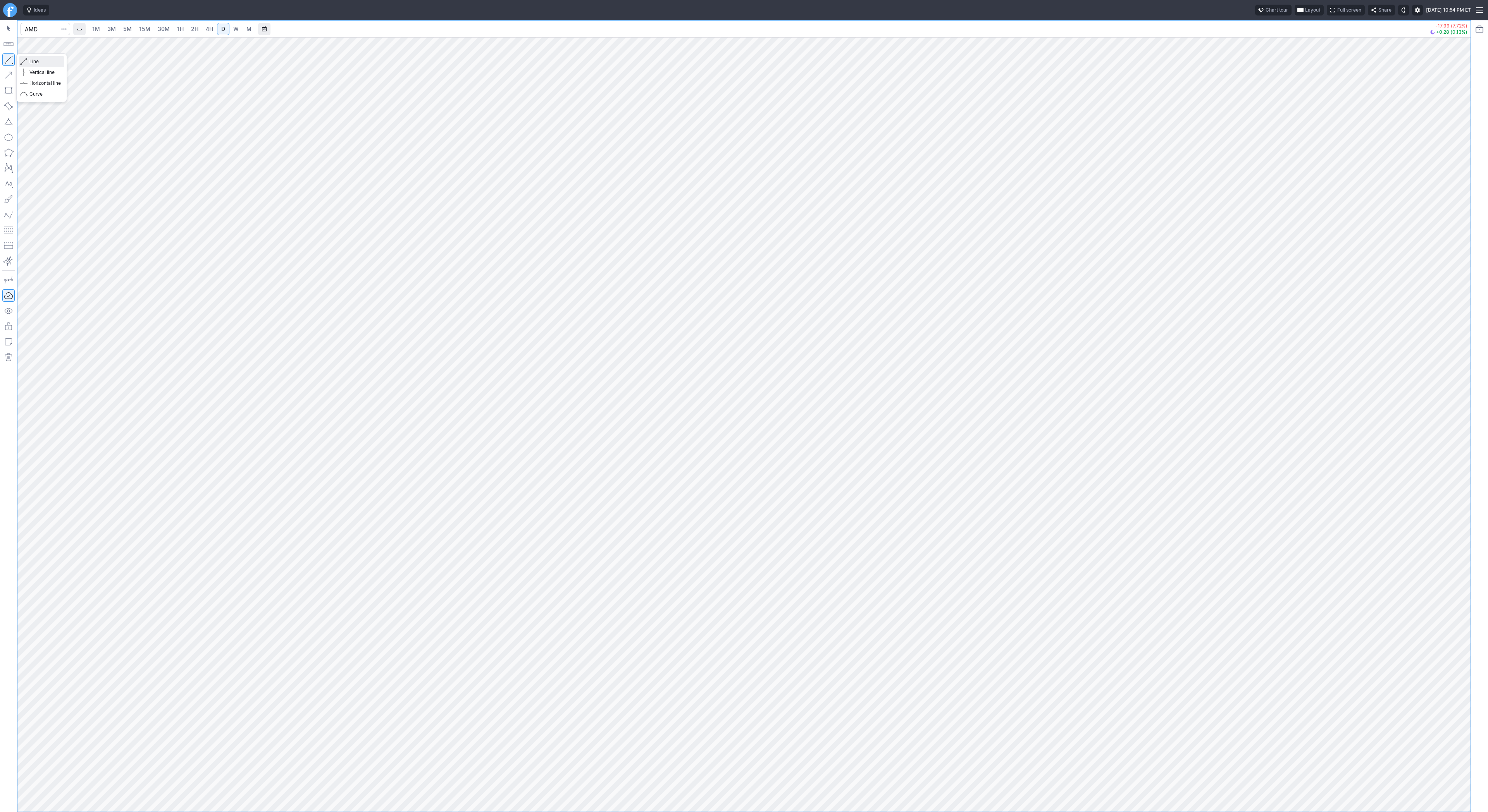
click at [32, 61] on span "Line" at bounding box center [45, 61] width 32 height 8
drag, startPoint x: 33, startPoint y: 62, endPoint x: 40, endPoint y: 76, distance: 15.7
click at [33, 64] on span "Line" at bounding box center [45, 61] width 32 height 8
click at [26, 61] on span "button" at bounding box center [25, 61] width 5 height 11
drag, startPoint x: 1461, startPoint y: 491, endPoint x: 1466, endPoint y: 582, distance: 91.1
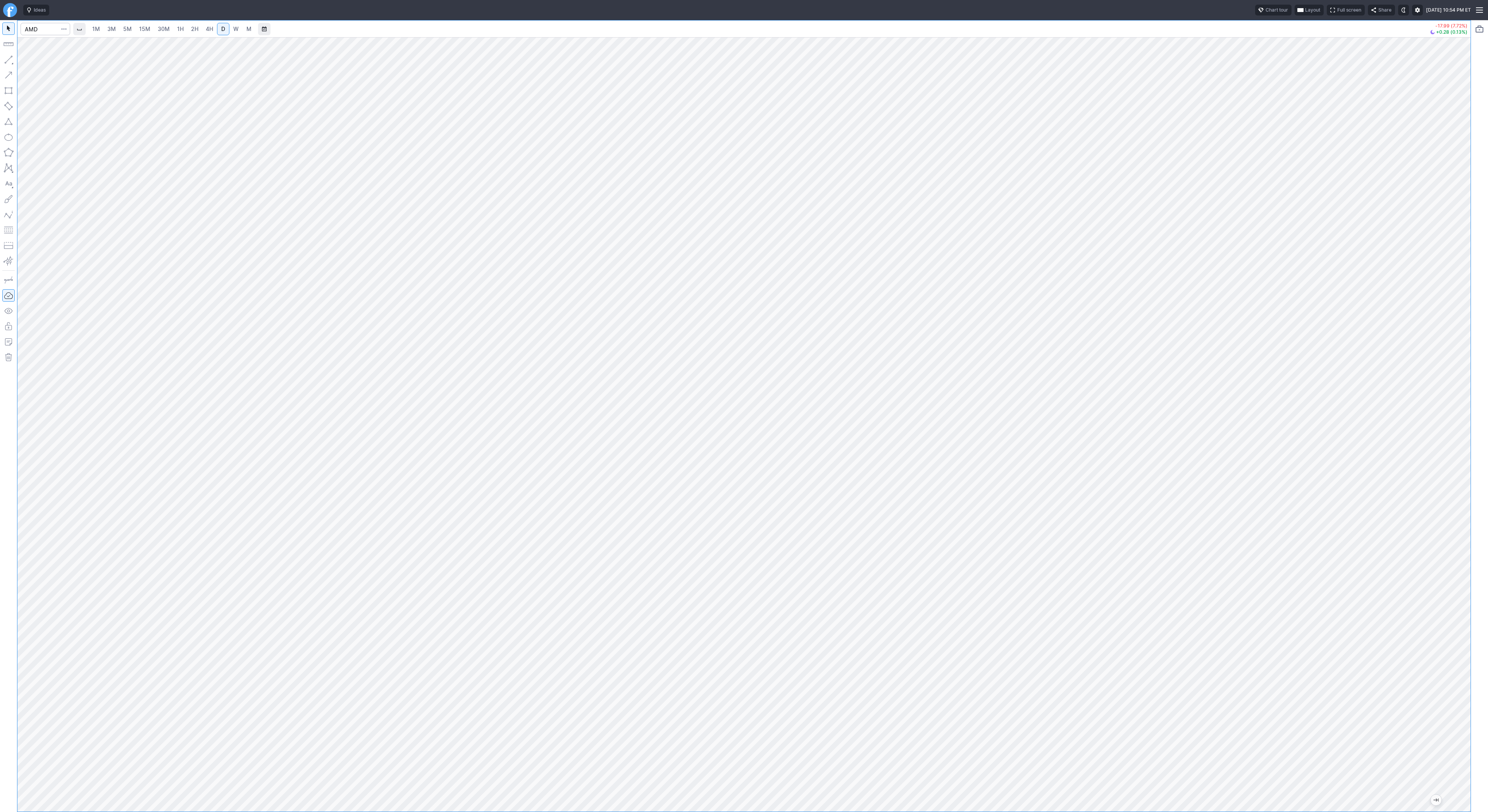
click at [1468, 586] on div at bounding box center [1462, 423] width 16 height 755
click at [42, 61] on span "Line" at bounding box center [45, 61] width 32 height 8
click at [8, 55] on button "button" at bounding box center [8, 59] width 12 height 12
click at [41, 59] on span "Line" at bounding box center [45, 61] width 32 height 8
click at [38, 61] on span "Line" at bounding box center [45, 61] width 32 height 8
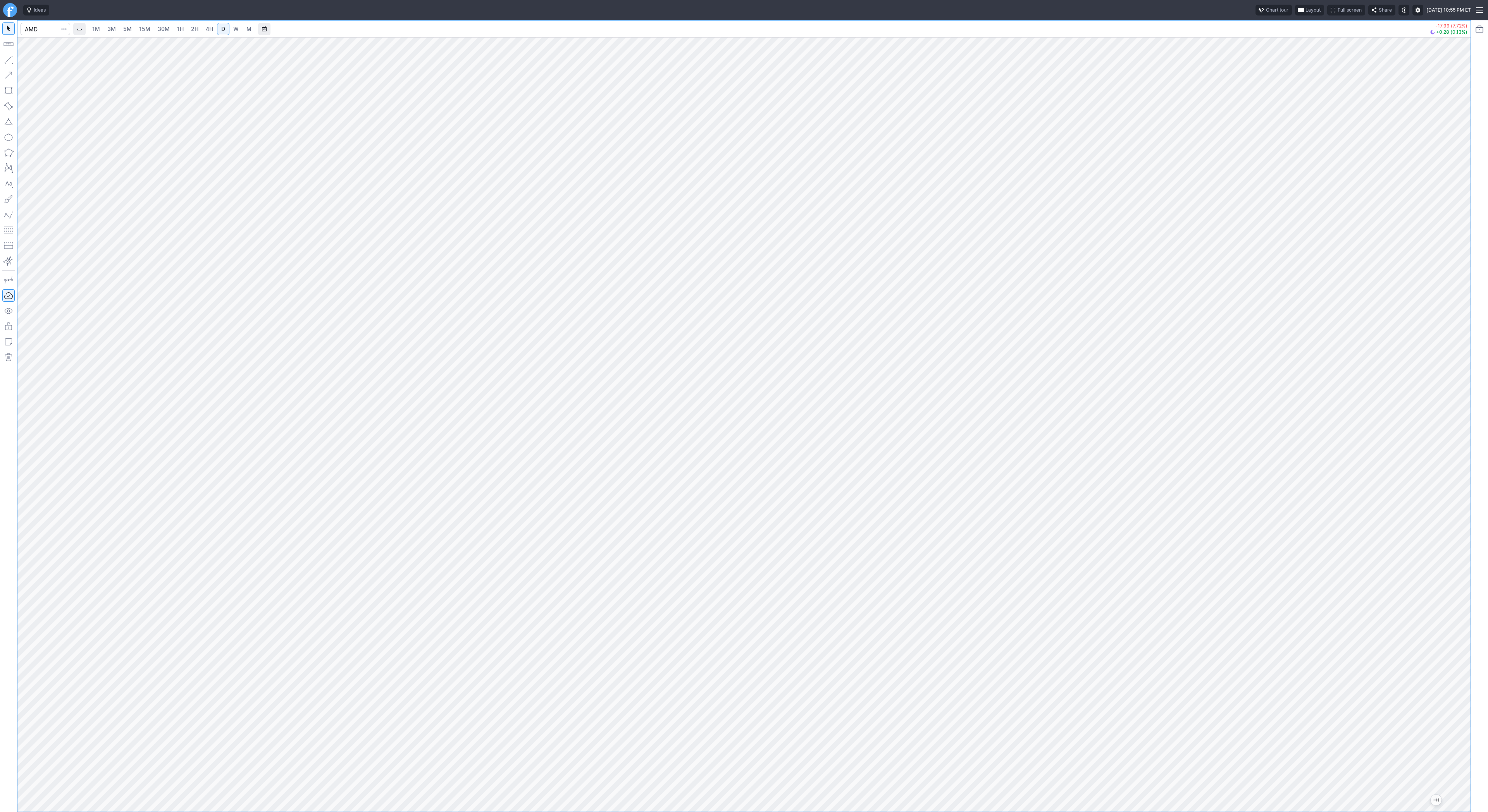
drag, startPoint x: 1465, startPoint y: 476, endPoint x: 1459, endPoint y: 490, distance: 15.2
click at [1462, 493] on div at bounding box center [1462, 423] width 16 height 755
click at [7, 56] on button "button" at bounding box center [8, 59] width 12 height 12
click at [46, 61] on span "Line" at bounding box center [45, 61] width 32 height 8
click at [31, 60] on span "Line" at bounding box center [45, 61] width 32 height 8
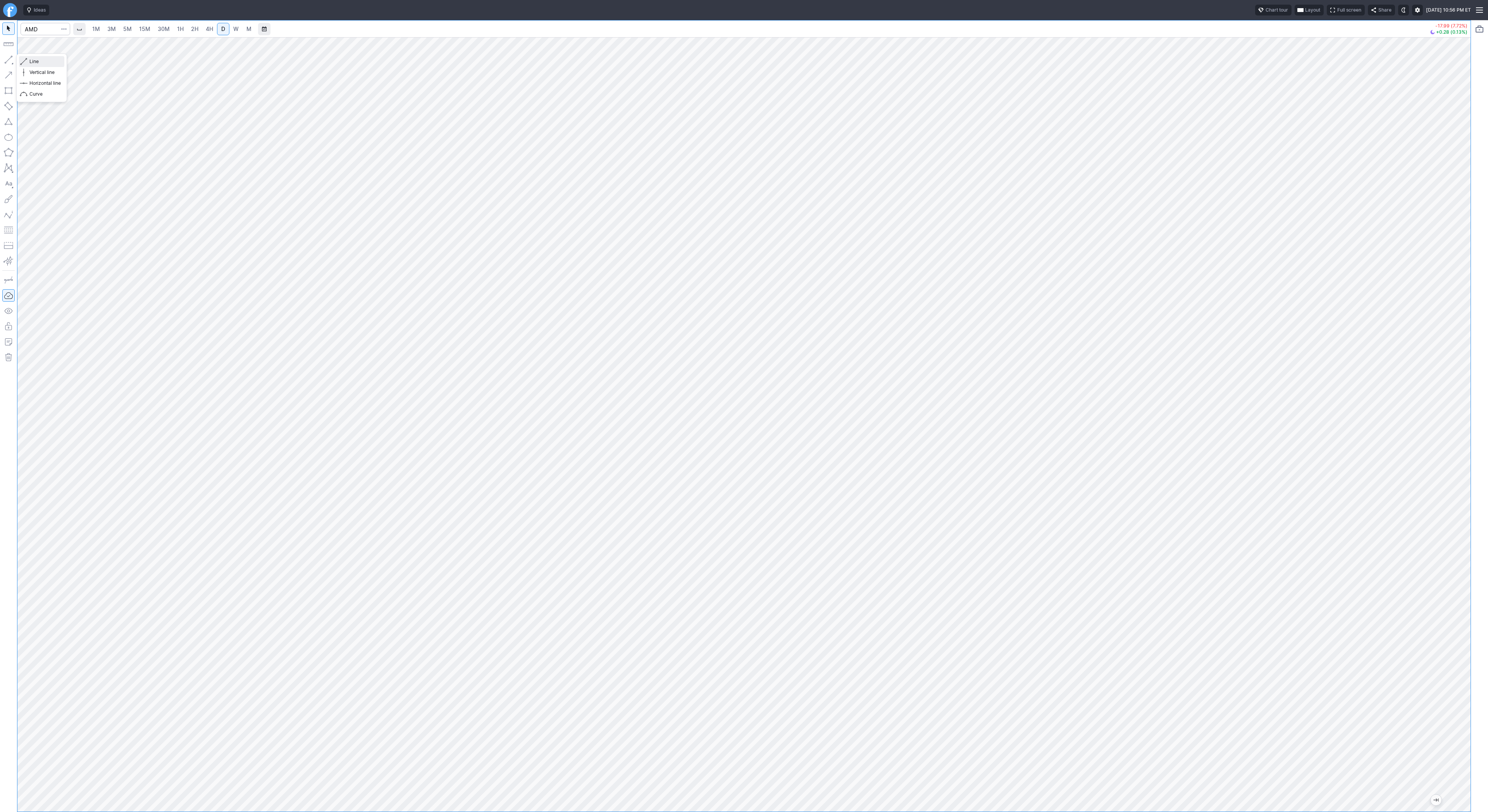
click at [24, 61] on span "button" at bounding box center [25, 61] width 5 height 11
drag, startPoint x: 29, startPoint y: 59, endPoint x: 44, endPoint y: 78, distance: 24.2
click at [30, 59] on span "Line" at bounding box center [45, 61] width 32 height 8
click at [2, 59] on button "button" at bounding box center [8, 59] width 12 height 12
drag, startPoint x: 33, startPoint y: 62, endPoint x: 39, endPoint y: 81, distance: 19.9
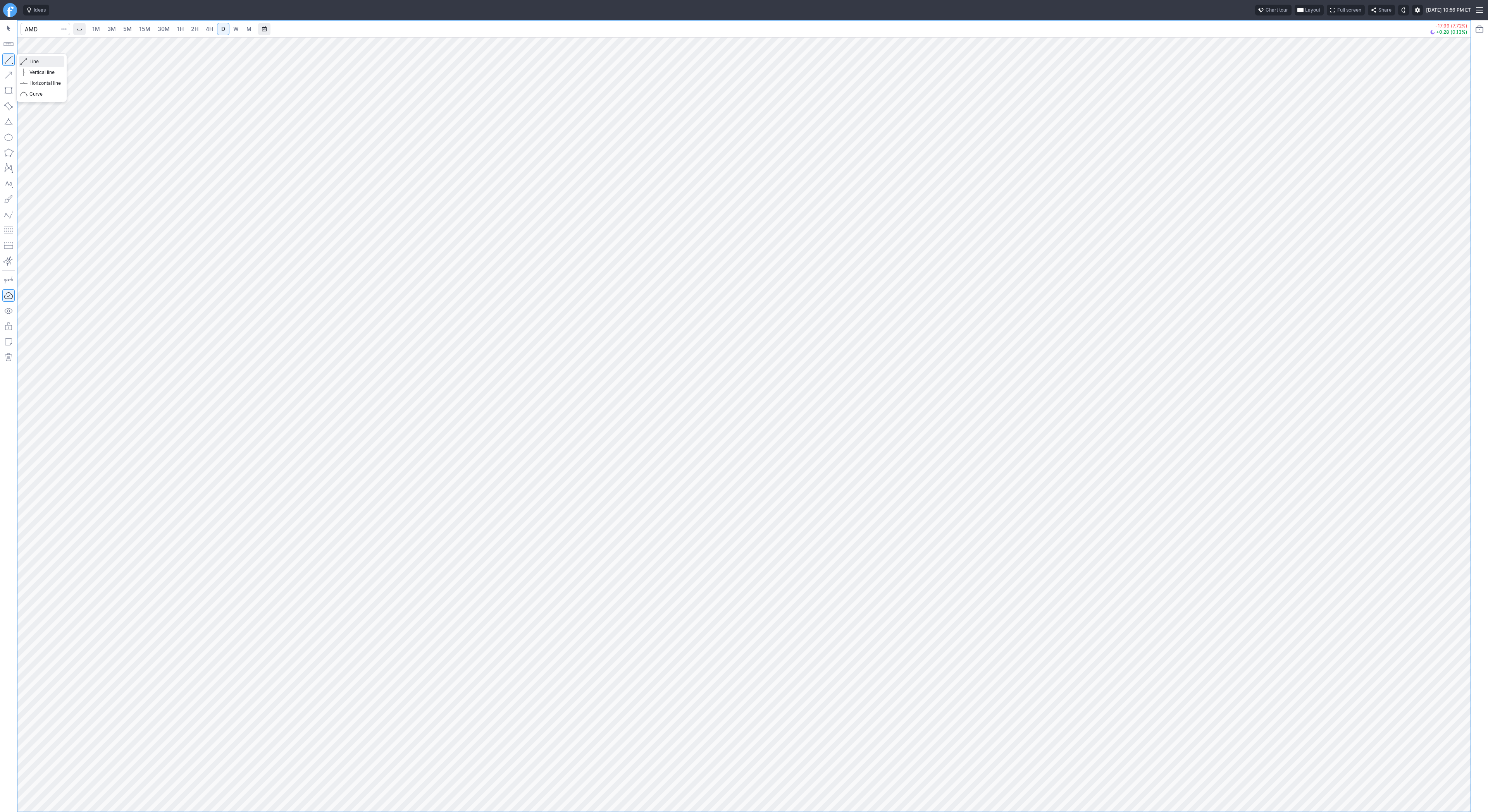
click at [33, 62] on span "Line" at bounding box center [45, 61] width 32 height 8
drag, startPoint x: 10, startPoint y: 57, endPoint x: 39, endPoint y: 100, distance: 51.9
click at [10, 60] on button "button" at bounding box center [8, 59] width 12 height 12
click at [8, 62] on button "button" at bounding box center [8, 59] width 12 height 12
drag, startPoint x: 12, startPoint y: 61, endPoint x: 12, endPoint y: 111, distance: 50.0
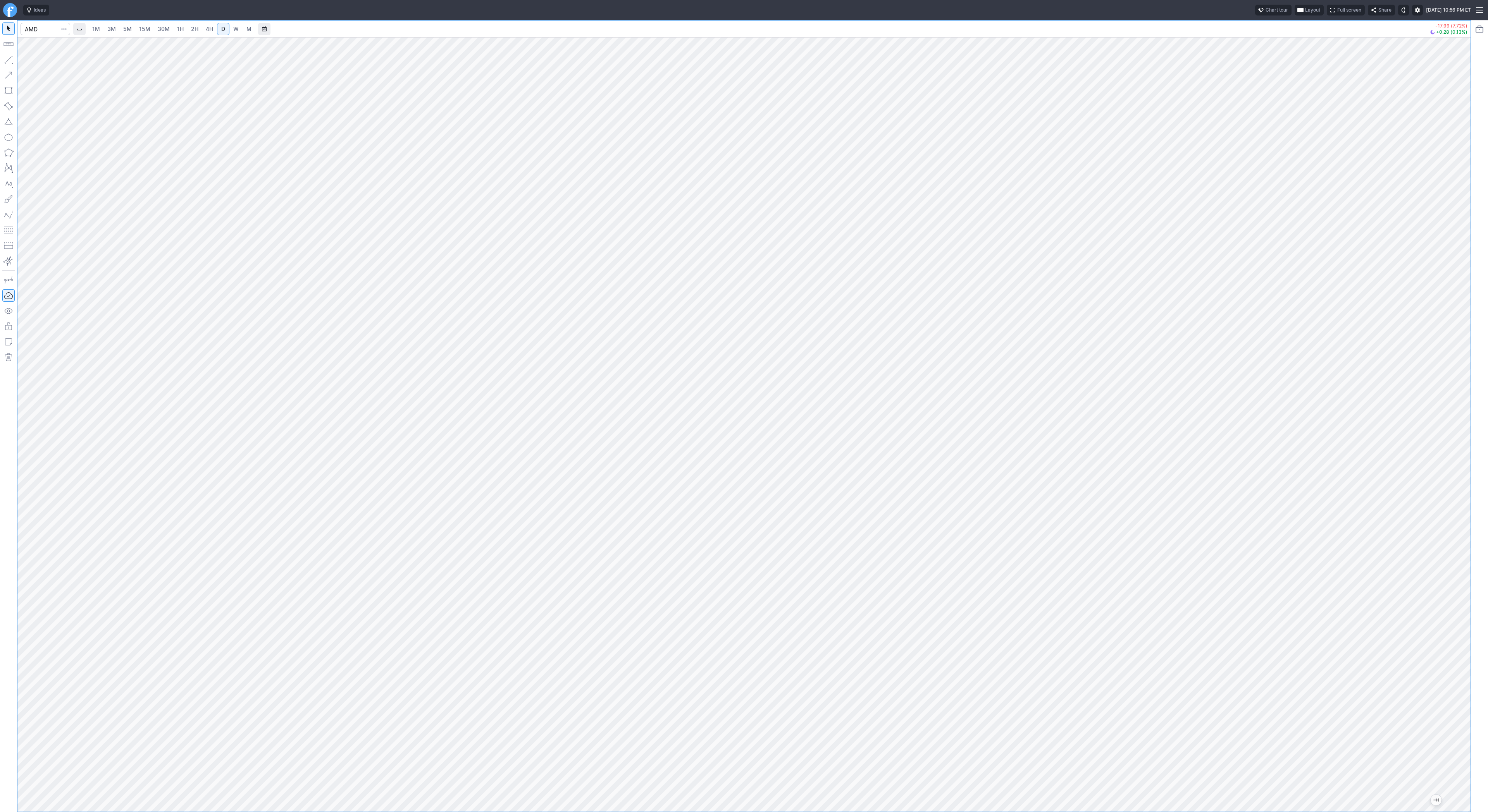
click at [11, 62] on button "button" at bounding box center [8, 59] width 12 height 12
click at [60, 62] on span "Line" at bounding box center [45, 61] width 32 height 8
drag, startPoint x: 35, startPoint y: 62, endPoint x: 49, endPoint y: 84, distance: 26.1
click at [35, 64] on span "Line" at bounding box center [45, 61] width 32 height 8
click at [43, 58] on span "Line" at bounding box center [45, 61] width 32 height 8
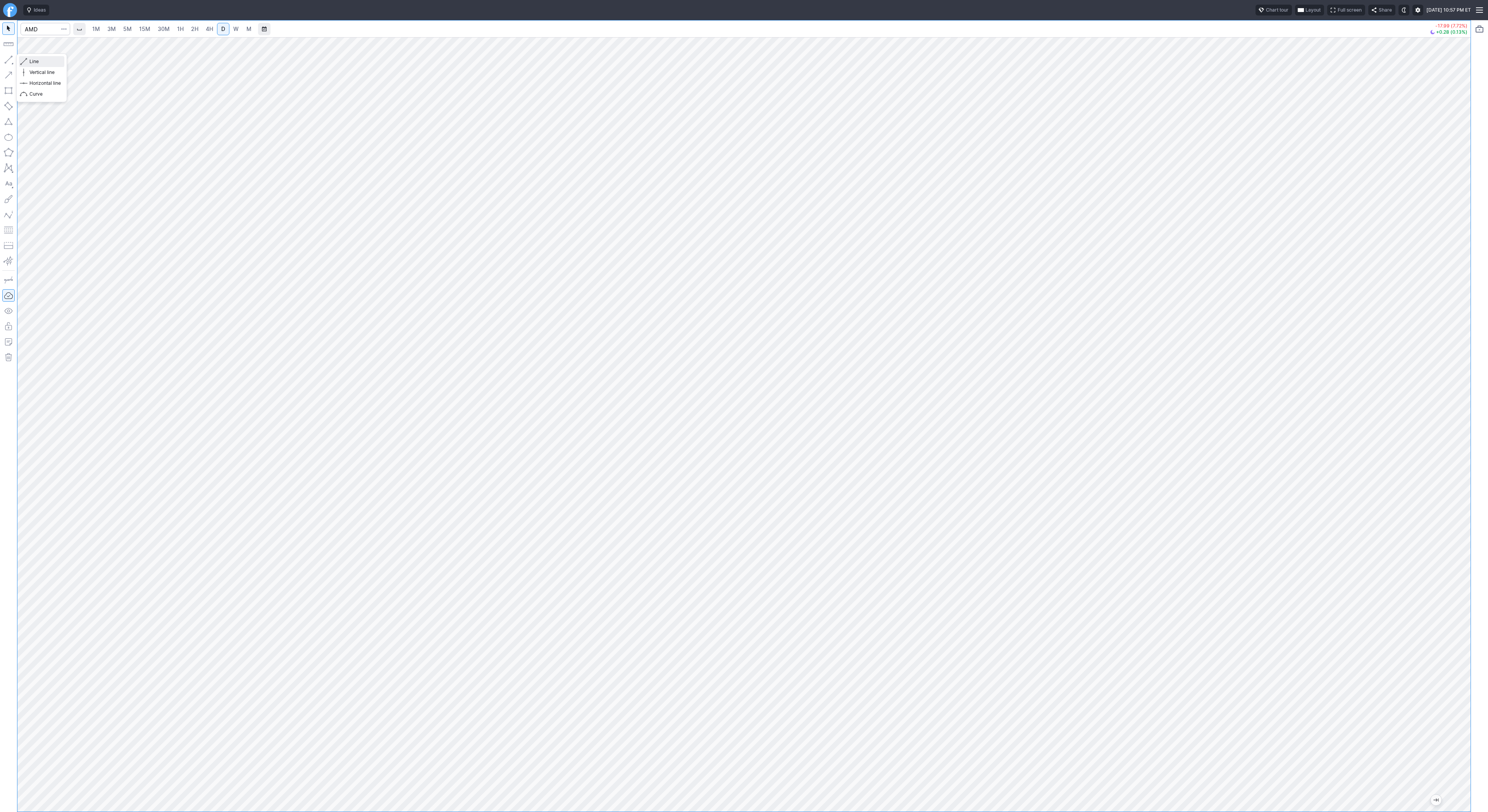
drag, startPoint x: 40, startPoint y: 60, endPoint x: 56, endPoint y: 83, distance: 28.0
click at [40, 62] on span "Line" at bounding box center [45, 61] width 32 height 8
click at [24, 60] on span "button" at bounding box center [25, 61] width 5 height 11
click at [33, 24] on input "Search" at bounding box center [45, 29] width 49 height 12
type input "tsla"
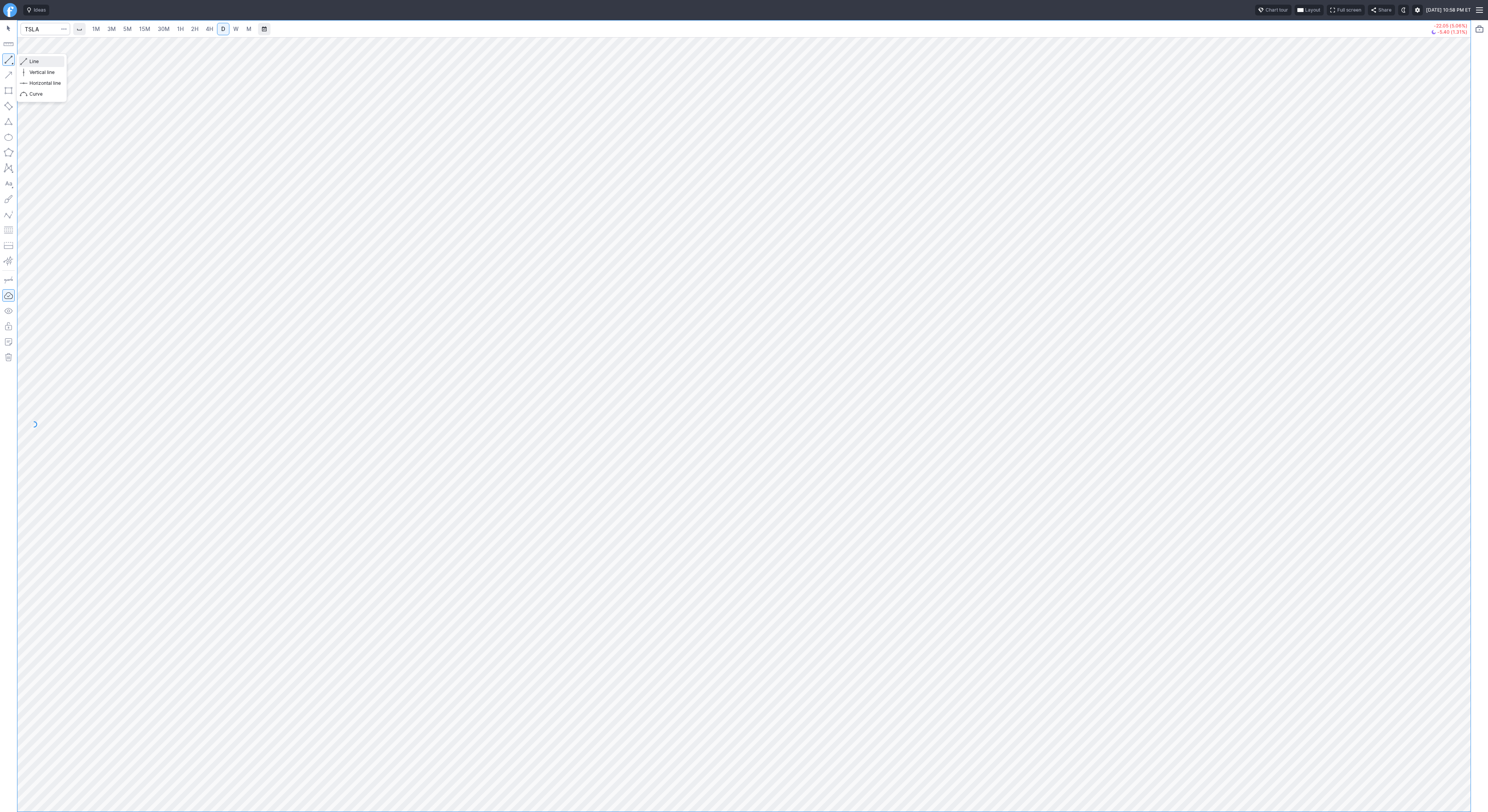
drag, startPoint x: 20, startPoint y: 61, endPoint x: 47, endPoint y: 96, distance: 44.2
click at [20, 61] on button "Line" at bounding box center [42, 61] width 45 height 11
click at [24, 61] on span "button" at bounding box center [25, 61] width 5 height 11
drag, startPoint x: 24, startPoint y: 61, endPoint x: 42, endPoint y: 90, distance: 34.1
click at [24, 64] on span "button" at bounding box center [25, 61] width 5 height 11
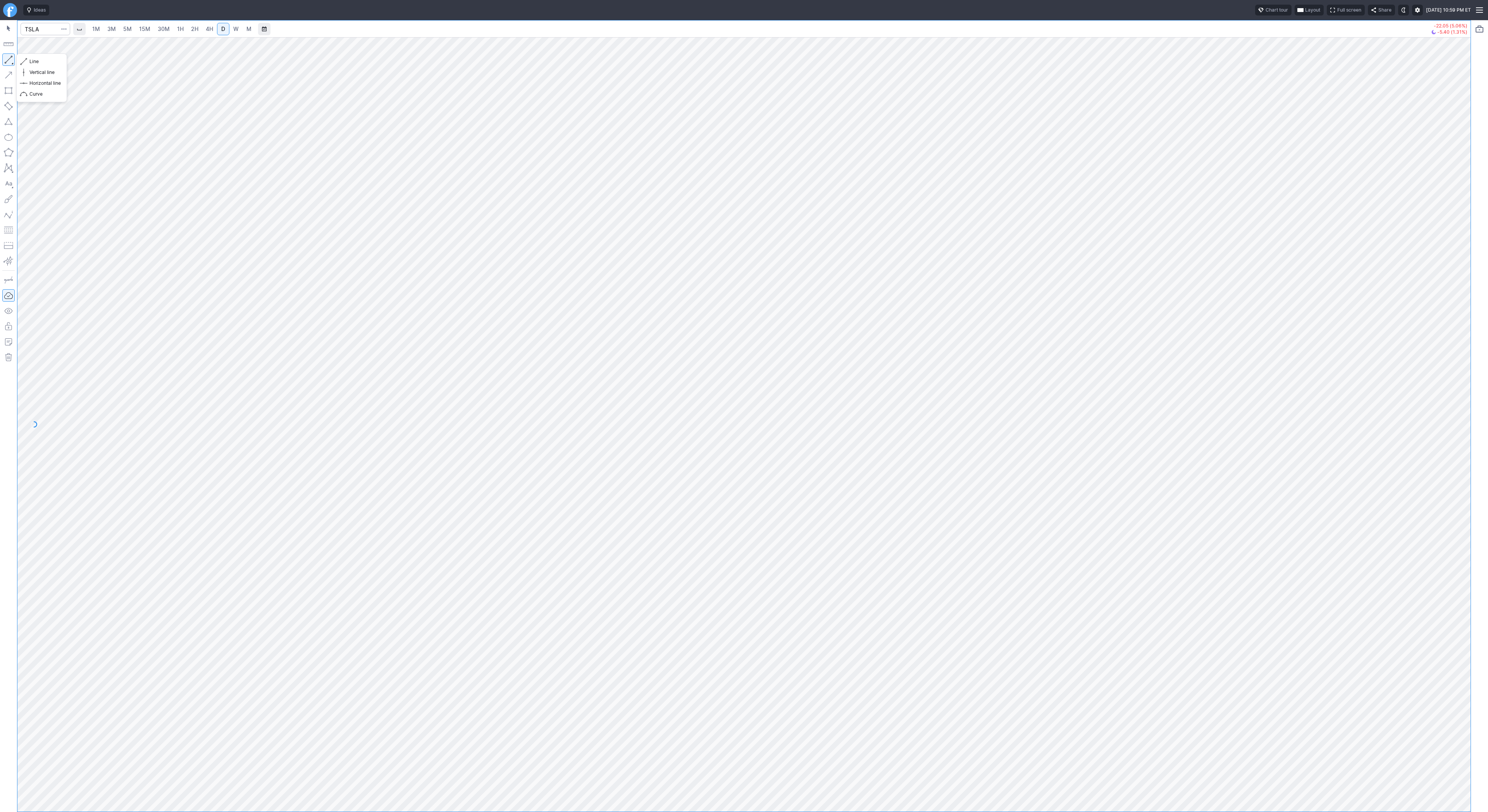
click at [6, 57] on button "button" at bounding box center [8, 59] width 12 height 12
drag, startPoint x: 1455, startPoint y: 412, endPoint x: 1456, endPoint y: 454, distance: 42.0
click at [1456, 454] on div at bounding box center [1462, 423] width 16 height 755
click at [7, 57] on button "button" at bounding box center [8, 59] width 12 height 12
drag, startPoint x: 10, startPoint y: 62, endPoint x: 11, endPoint y: 67, distance: 5.1
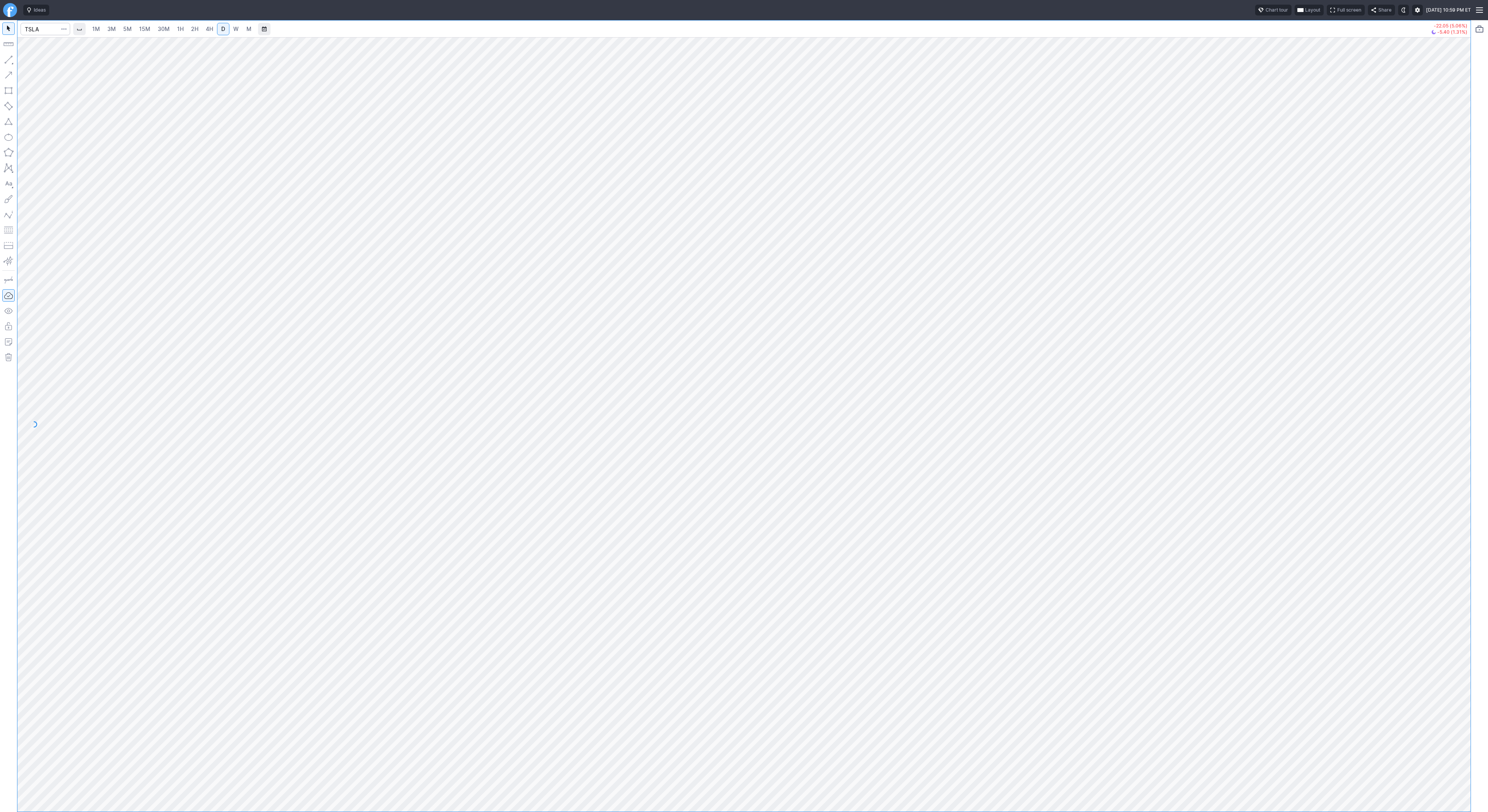
click at [10, 62] on button "button" at bounding box center [8, 59] width 12 height 12
click at [33, 62] on span "Line" at bounding box center [45, 61] width 32 height 8
drag, startPoint x: 24, startPoint y: 61, endPoint x: 37, endPoint y: 90, distance: 31.8
click at [24, 61] on span "button" at bounding box center [25, 61] width 5 height 11
click at [1455, 417] on div at bounding box center [743, 424] width 1453 height 775
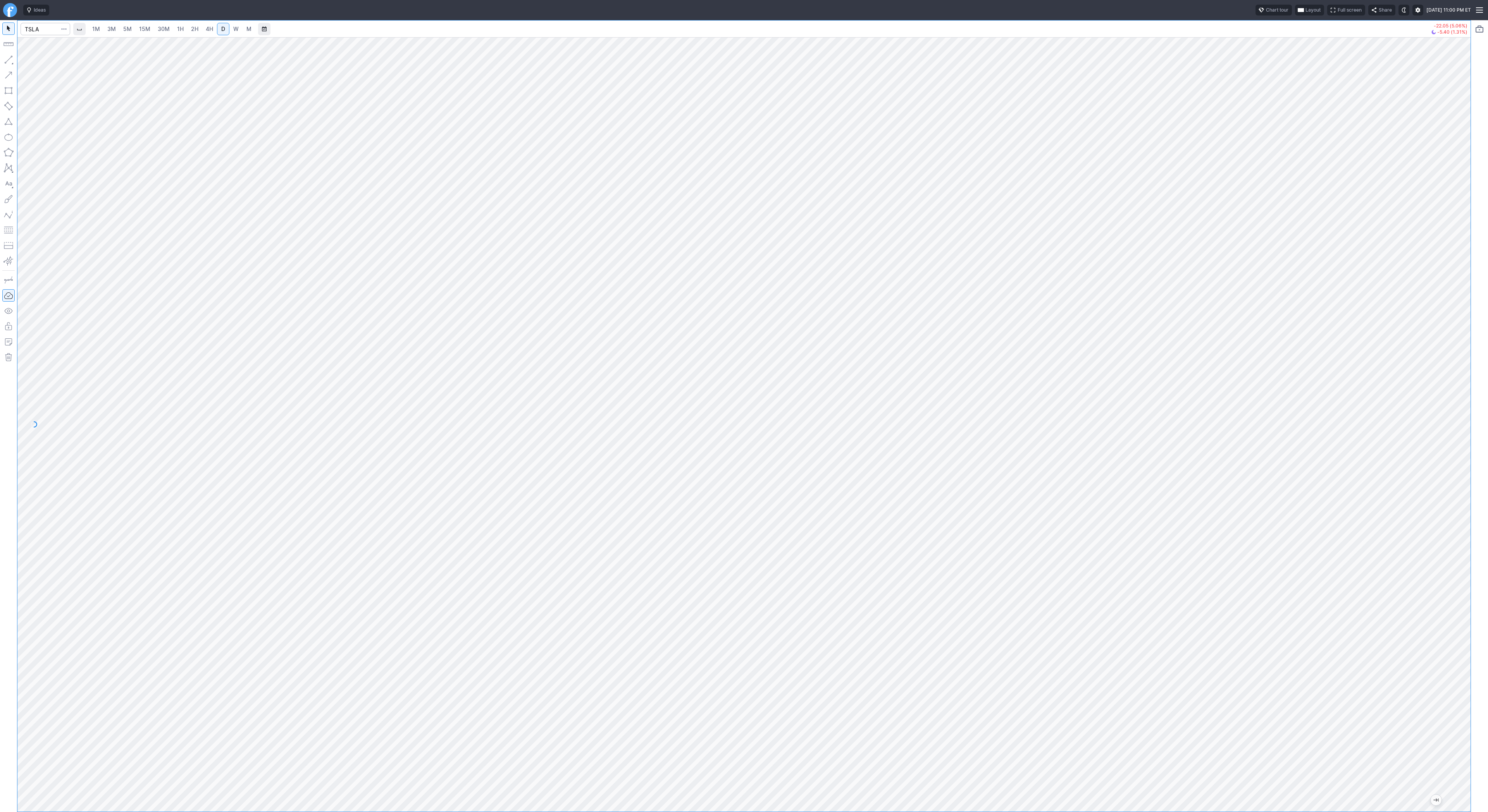
drag, startPoint x: 1468, startPoint y: 432, endPoint x: 1459, endPoint y: 511, distance: 79.5
click at [1481, 532] on div "1M 3M 5M 15M 30M 1H 2H 4H D W M -22.05 (5.06%) -5.40 (1.31%)" at bounding box center [744, 416] width 1488 height 792
click at [30, 63] on span "Line" at bounding box center [45, 61] width 32 height 8
drag, startPoint x: 7, startPoint y: 58, endPoint x: 32, endPoint y: 81, distance: 34.0
click at [11, 62] on button "button" at bounding box center [8, 59] width 12 height 12
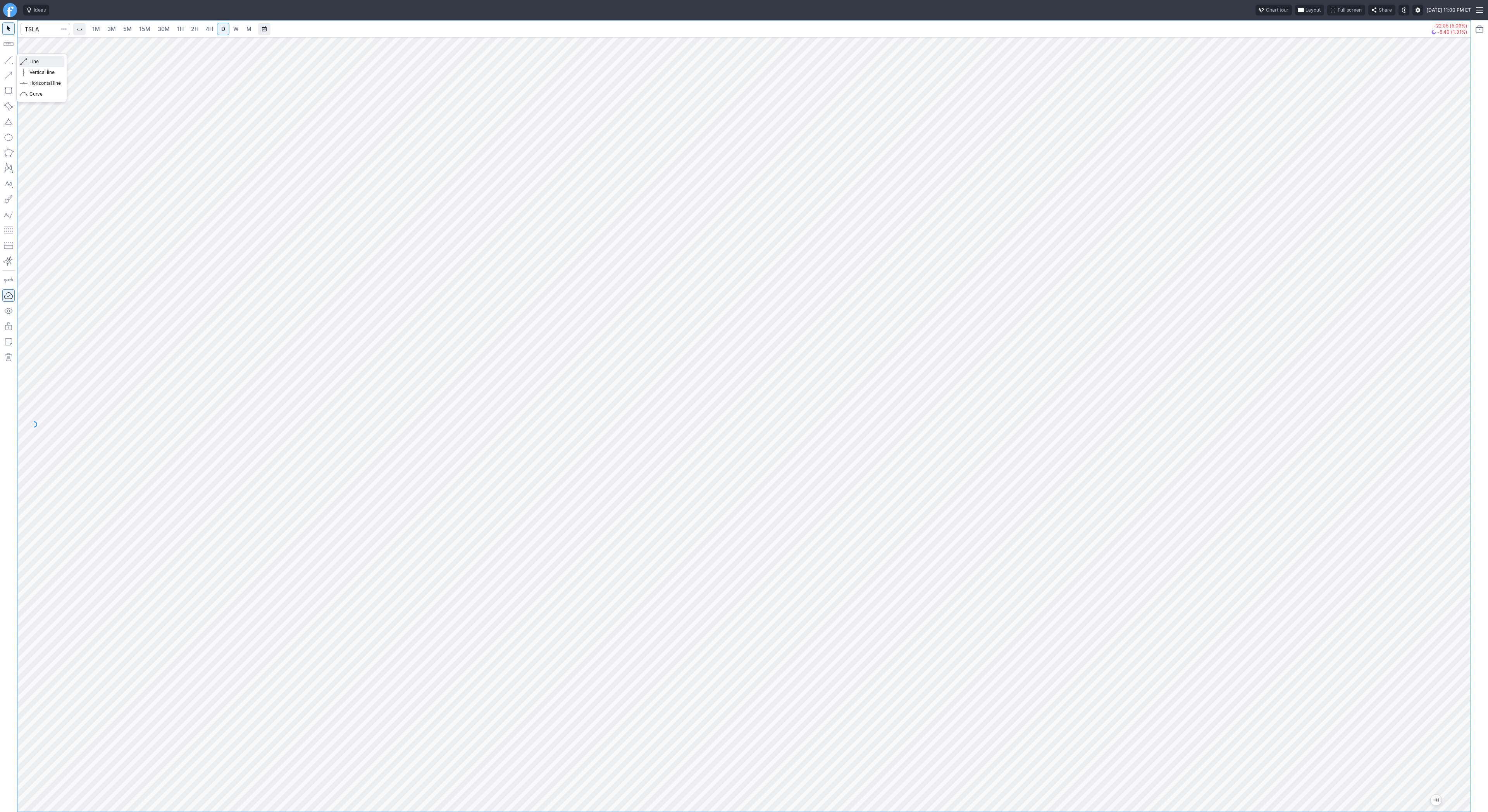
drag, startPoint x: 31, startPoint y: 61, endPoint x: 47, endPoint y: 74, distance: 20.6
click at [31, 61] on span "Line" at bounding box center [45, 61] width 32 height 8
drag, startPoint x: 32, startPoint y: 62, endPoint x: 59, endPoint y: 87, distance: 36.8
click at [33, 66] on button "Line" at bounding box center [42, 61] width 45 height 11
click at [50, 59] on span "Line" at bounding box center [45, 61] width 32 height 8
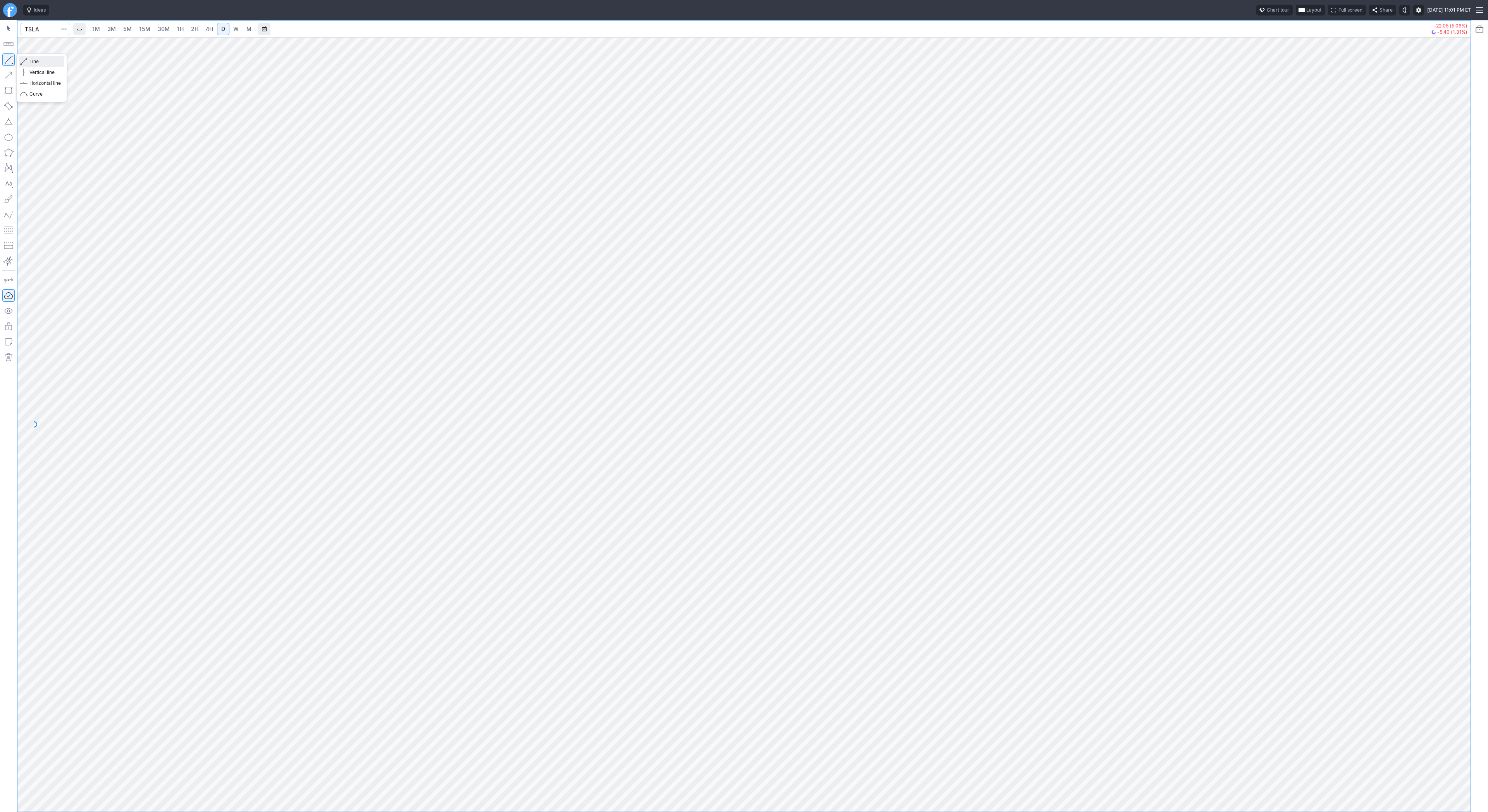
drag, startPoint x: 26, startPoint y: 59, endPoint x: 37, endPoint y: 80, distance: 23.7
click at [26, 59] on span "button" at bounding box center [25, 61] width 5 height 11
click at [8, 60] on button "button" at bounding box center [8, 59] width 12 height 12
click at [32, 60] on span "Line" at bounding box center [45, 61] width 32 height 8
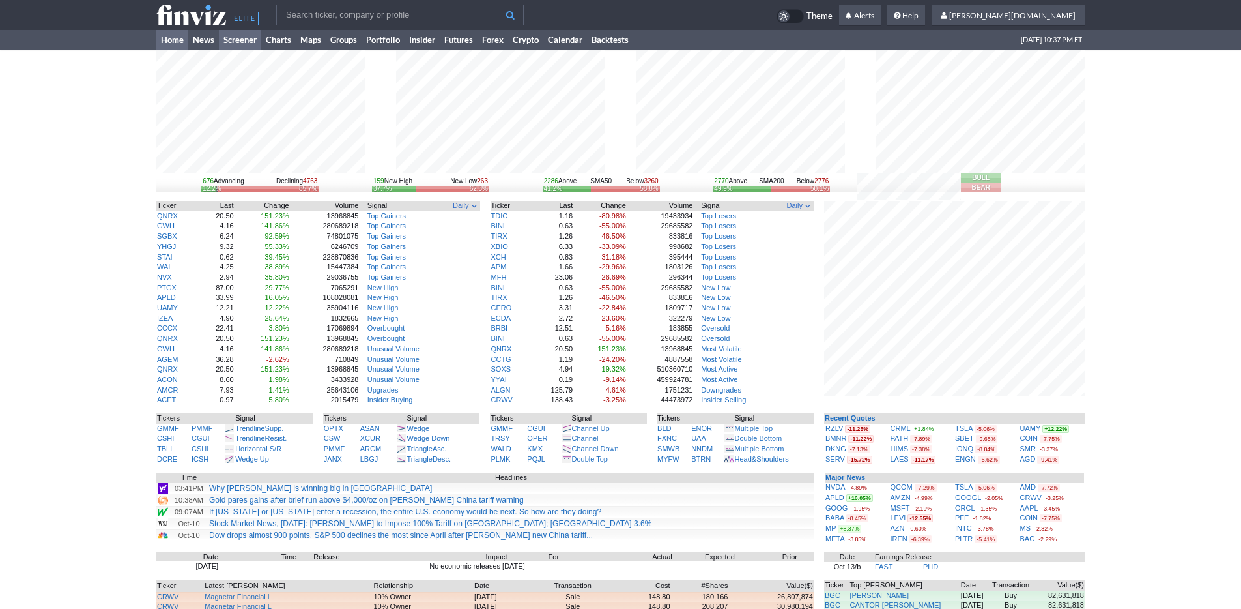
click at [252, 42] on link "Screener" at bounding box center [240, 40] width 42 height 20
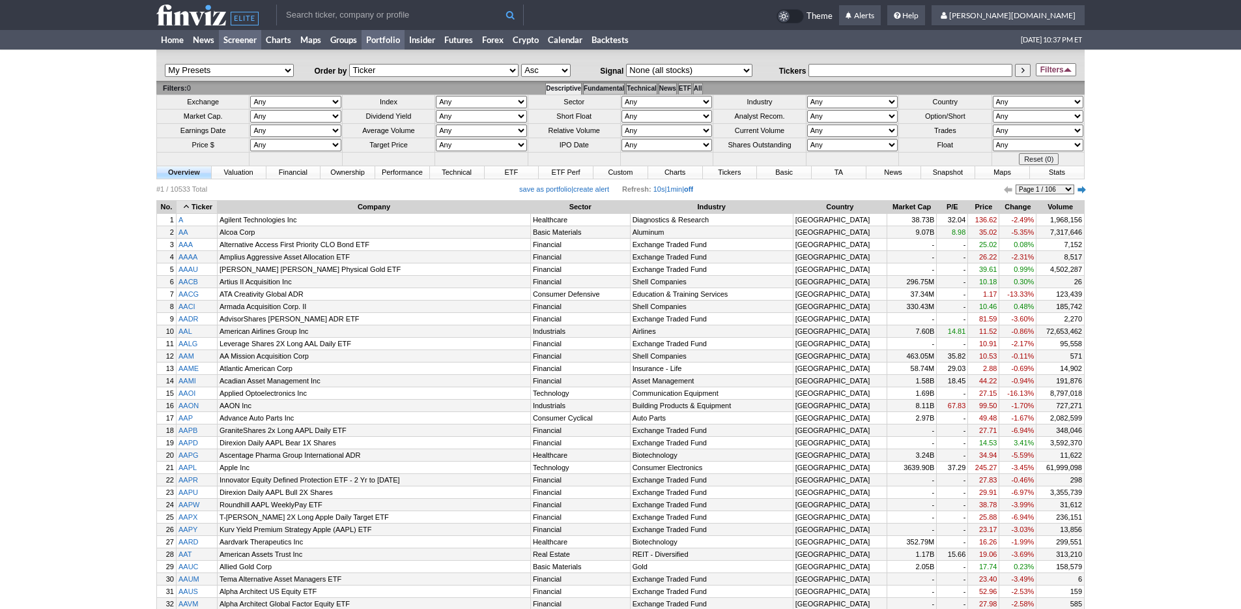
click at [385, 39] on link "Portfolio" at bounding box center [383, 40] width 43 height 20
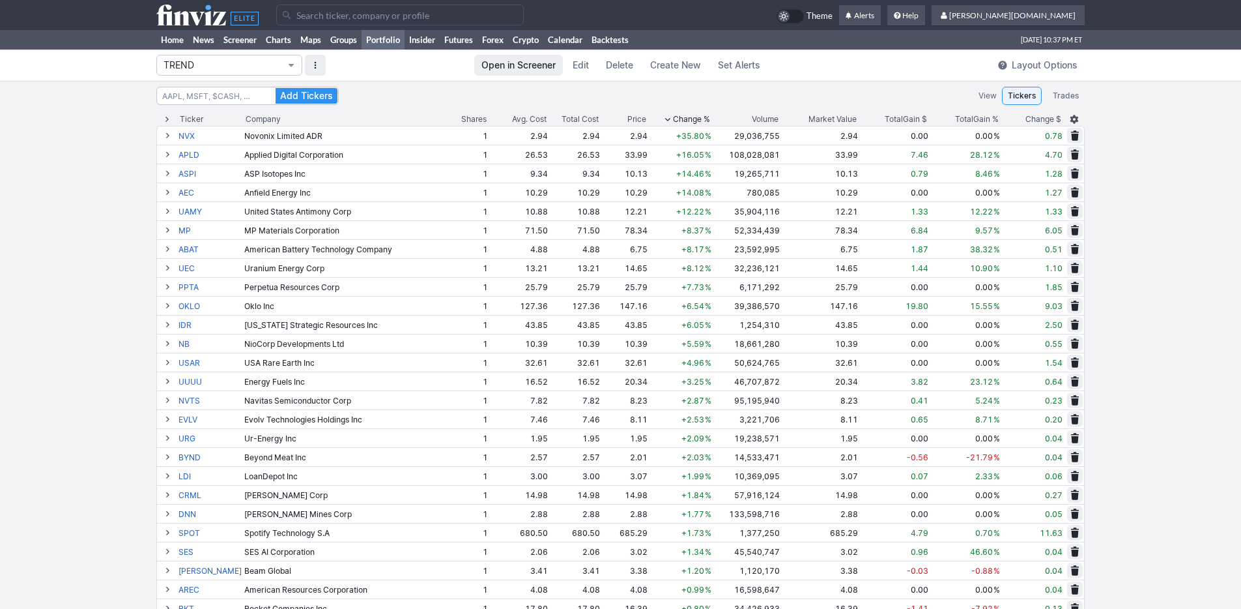
click at [257, 66] on span "TREND" at bounding box center [223, 65] width 119 height 13
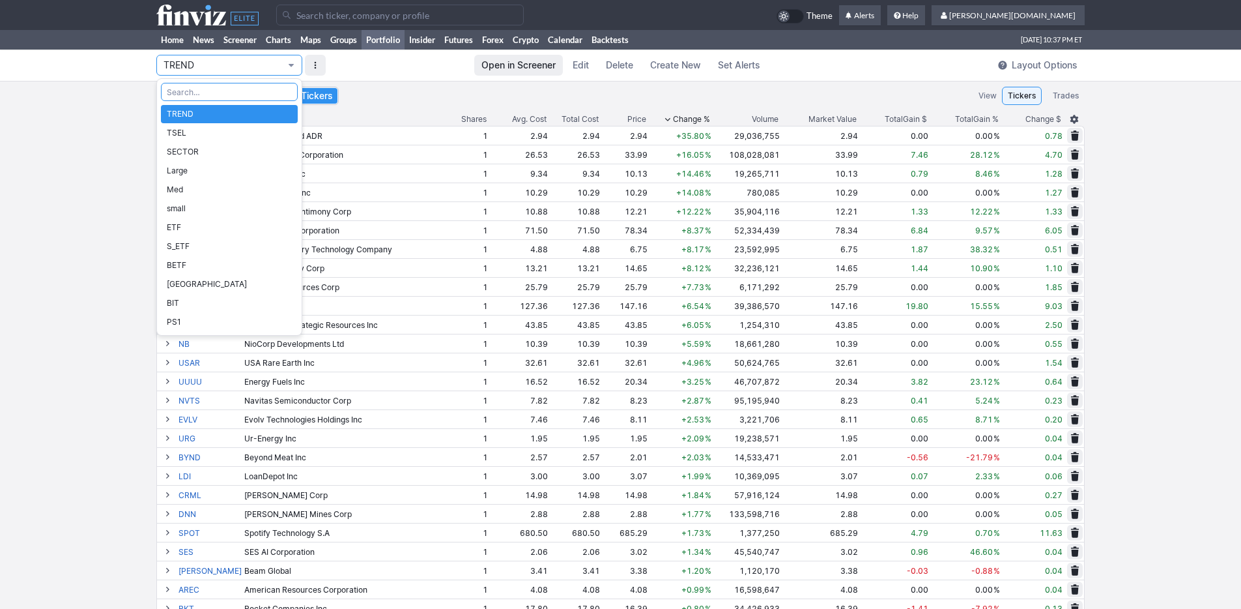
click at [21, 100] on div at bounding box center [620, 304] width 1241 height 609
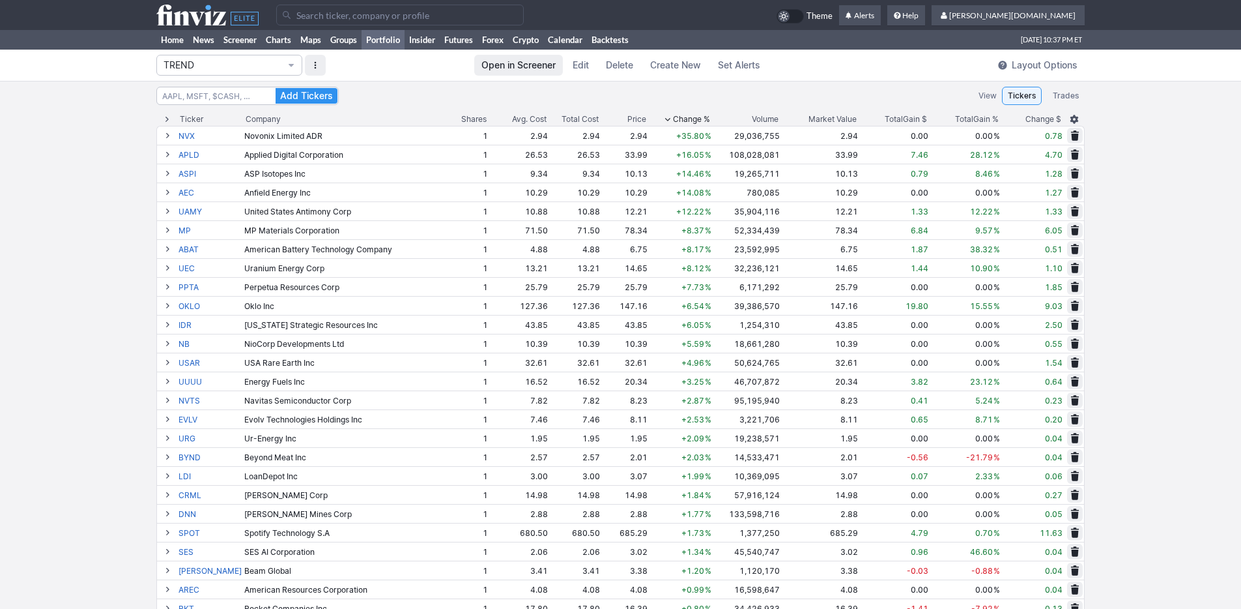
click at [963, 117] on span "Total" at bounding box center [964, 119] width 18 height 13
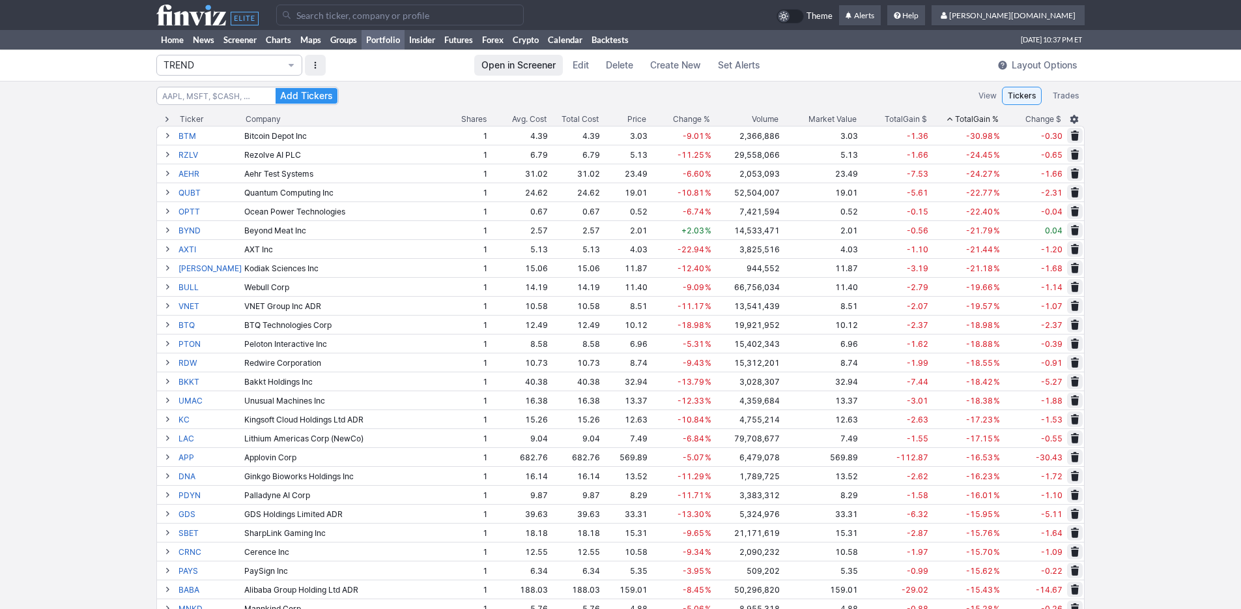
click at [963, 117] on span "Total" at bounding box center [964, 119] width 18 height 13
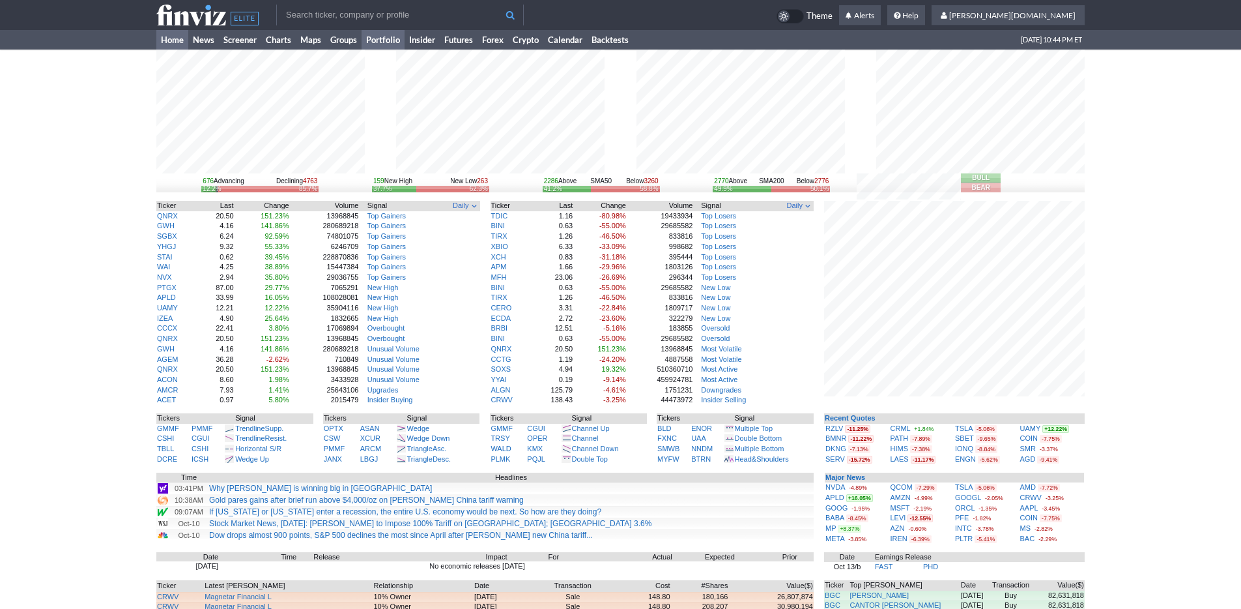
click at [395, 41] on link "Portfolio" at bounding box center [383, 40] width 43 height 20
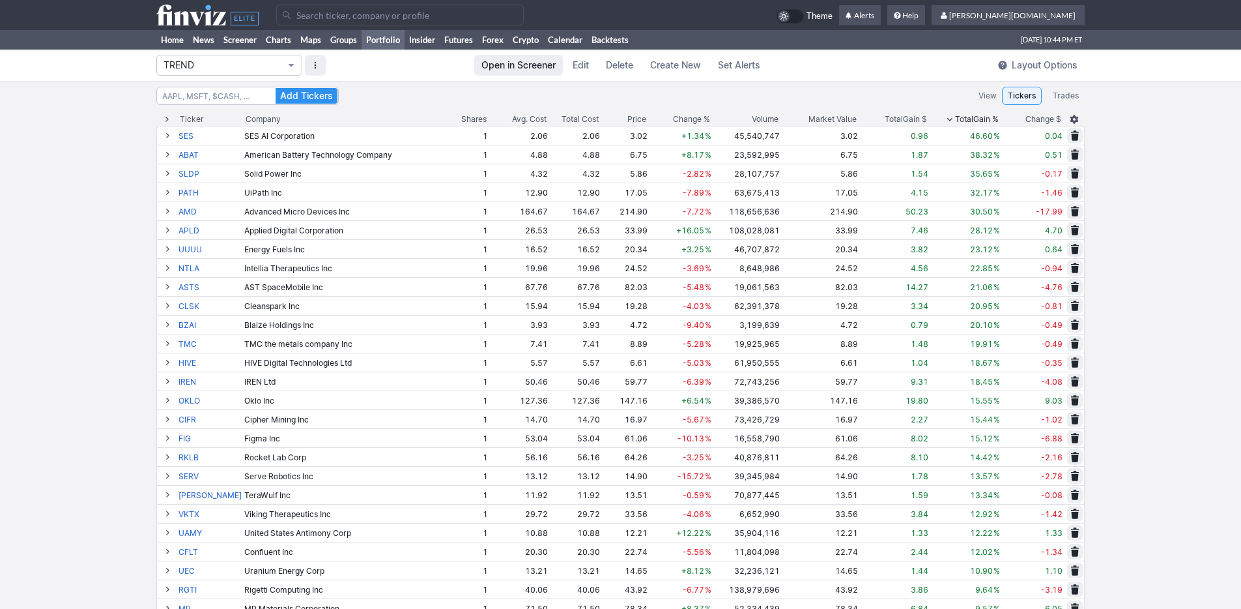
click at [266, 72] on button "TREND" at bounding box center [229, 65] width 146 height 21
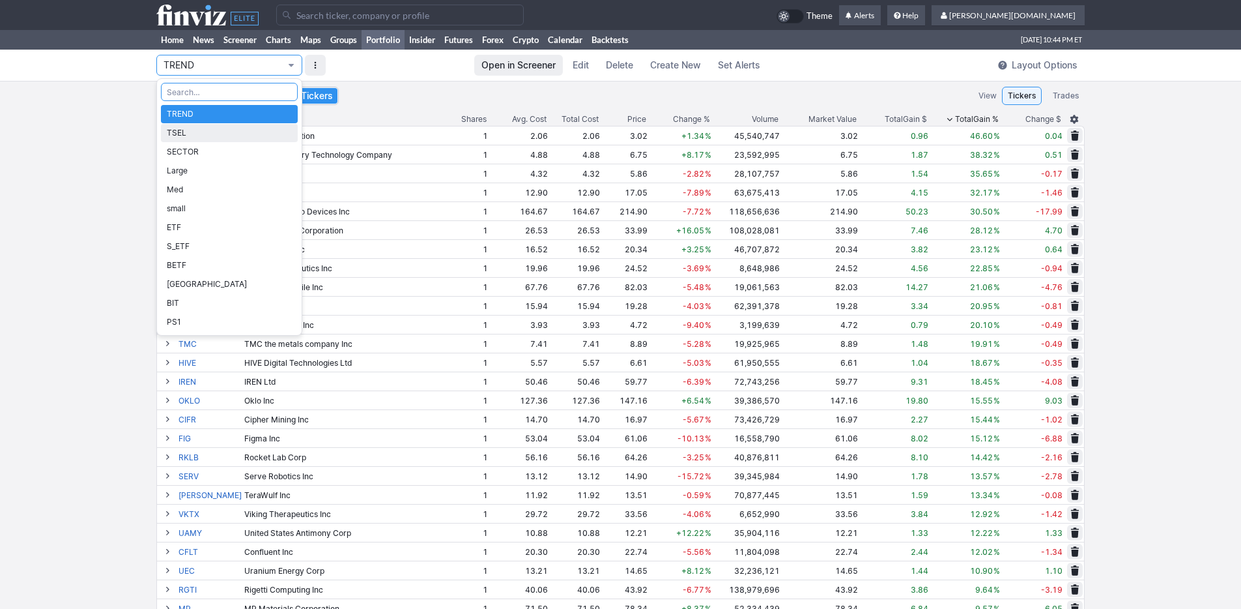
click at [250, 130] on span "TSEL" at bounding box center [229, 132] width 125 height 13
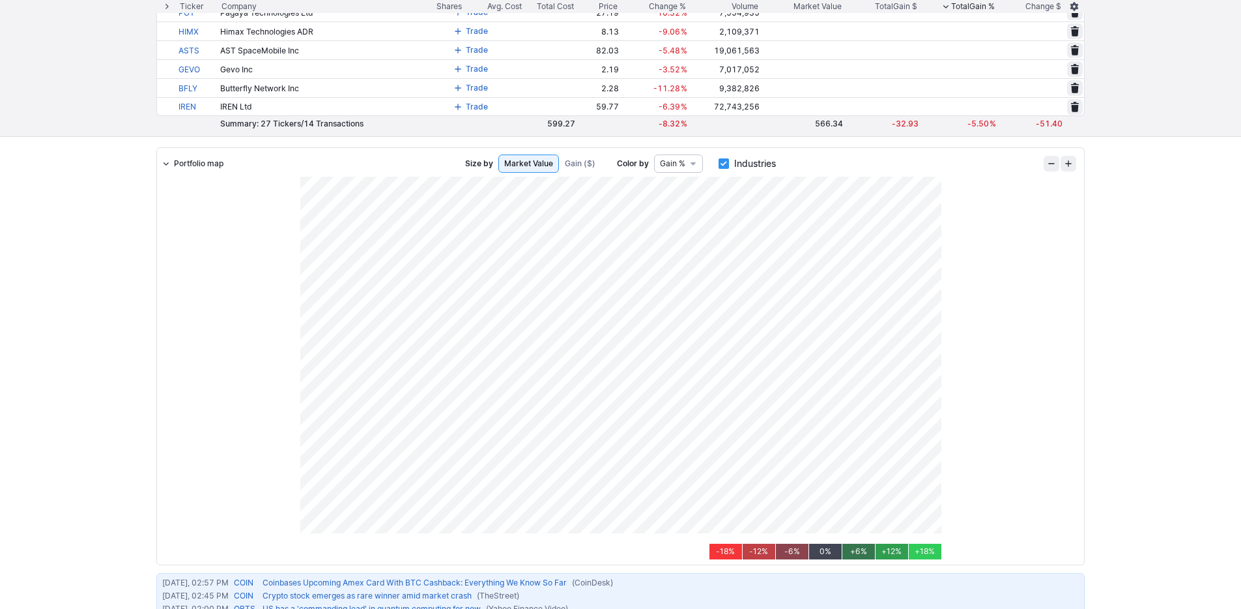
scroll to position [40, 0]
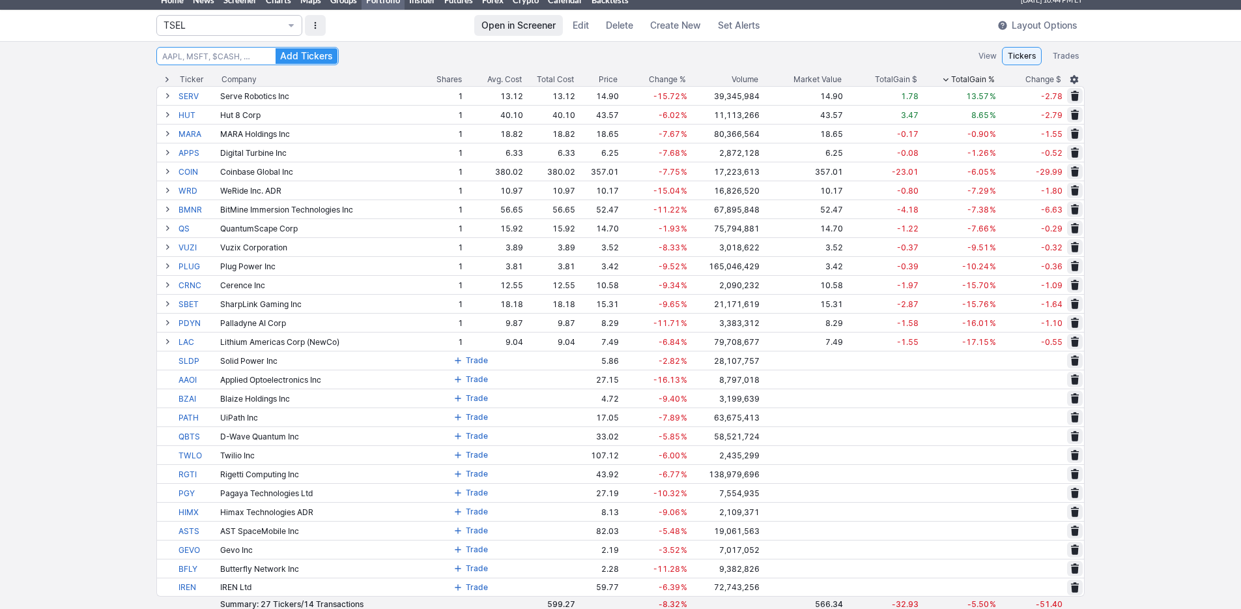
click at [260, 59] on input "Search" at bounding box center [247, 56] width 182 height 18
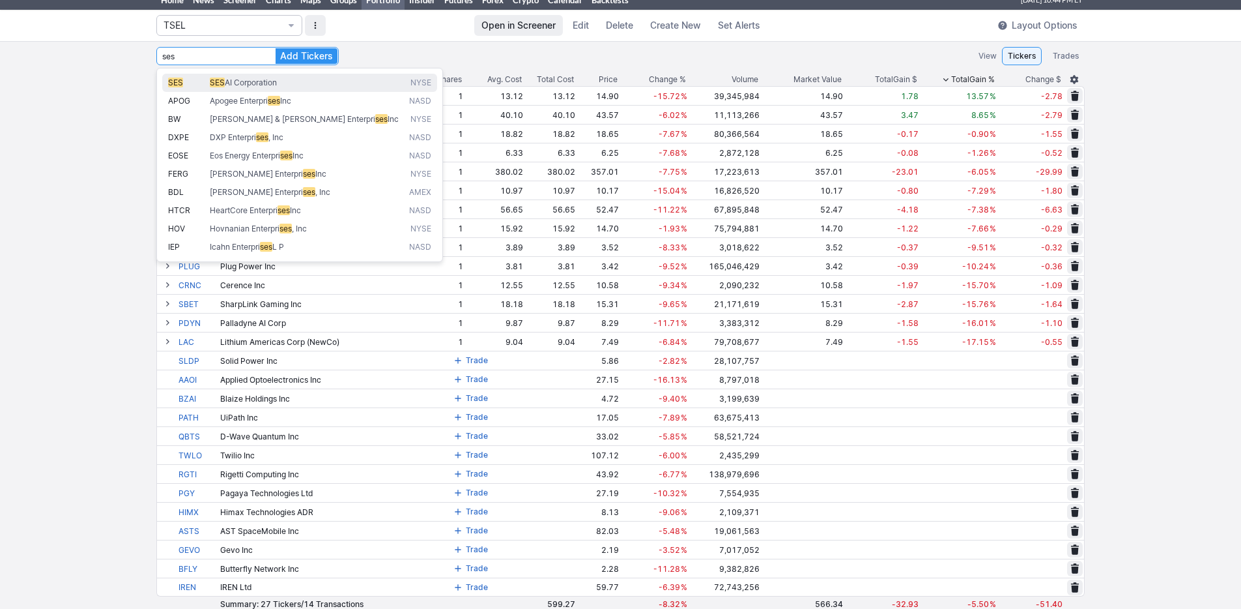
click at [266, 78] on span "SES AI Corporation" at bounding box center [306, 83] width 199 height 11
type input "SES"
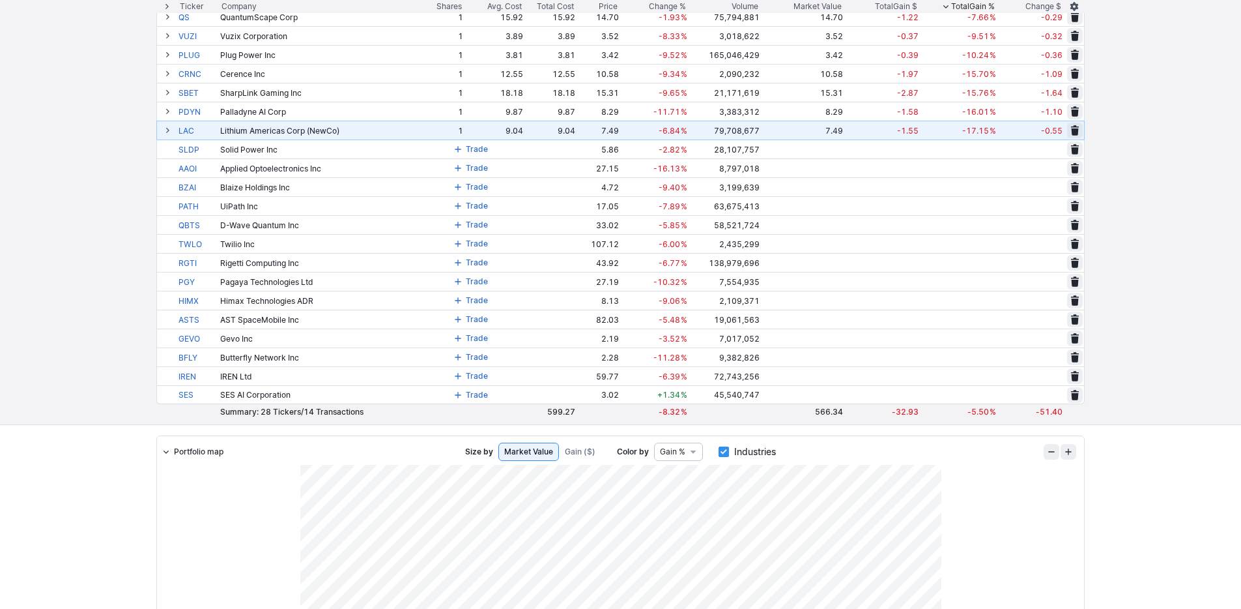
scroll to position [47, 0]
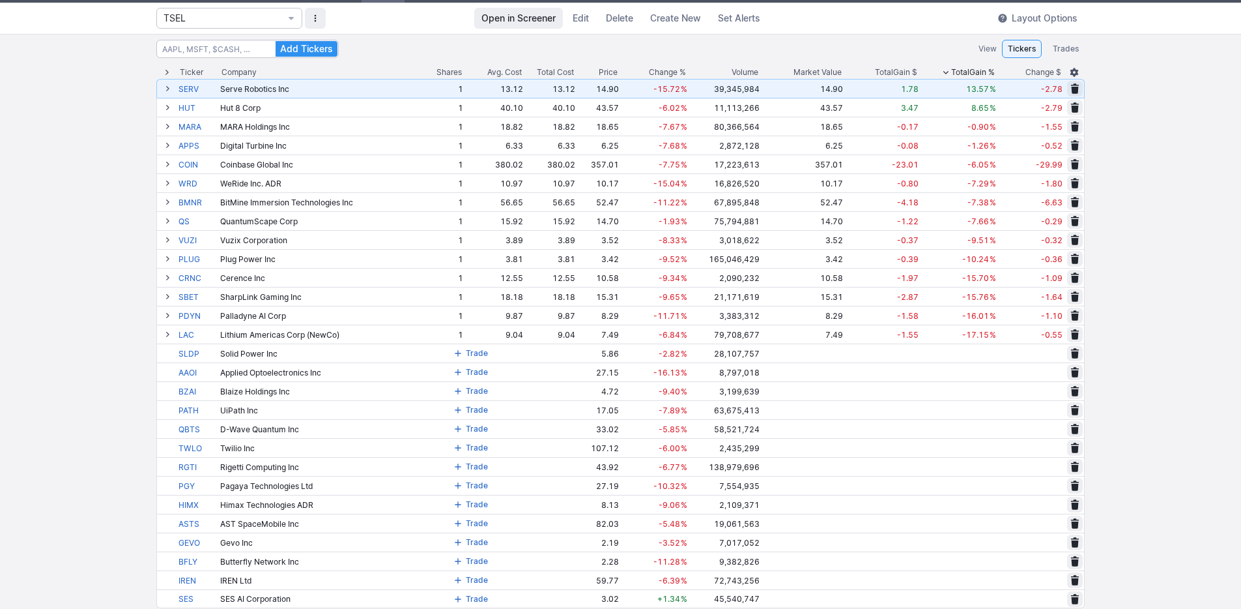
click at [1074, 86] on span at bounding box center [1075, 88] width 8 height 10
click at [1042, 86] on button "Delete" at bounding box center [1028, 89] width 33 height 16
click at [1075, 82] on button at bounding box center [1075, 89] width 16 height 16
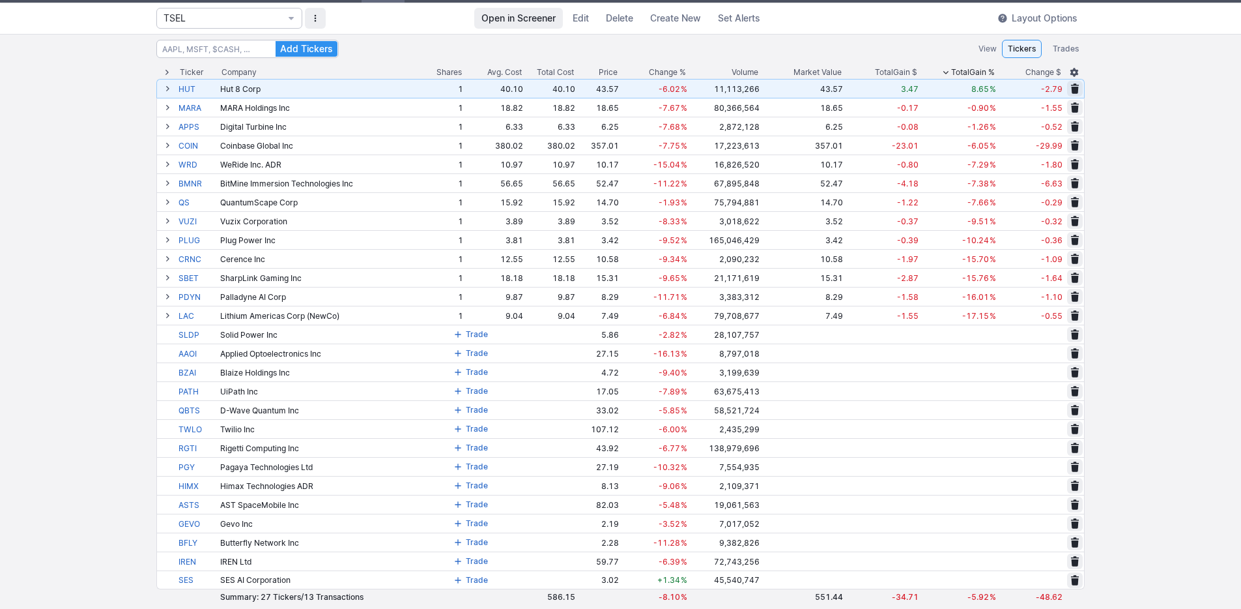
click at [1028, 86] on td "-2.79" at bounding box center [1030, 88] width 66 height 19
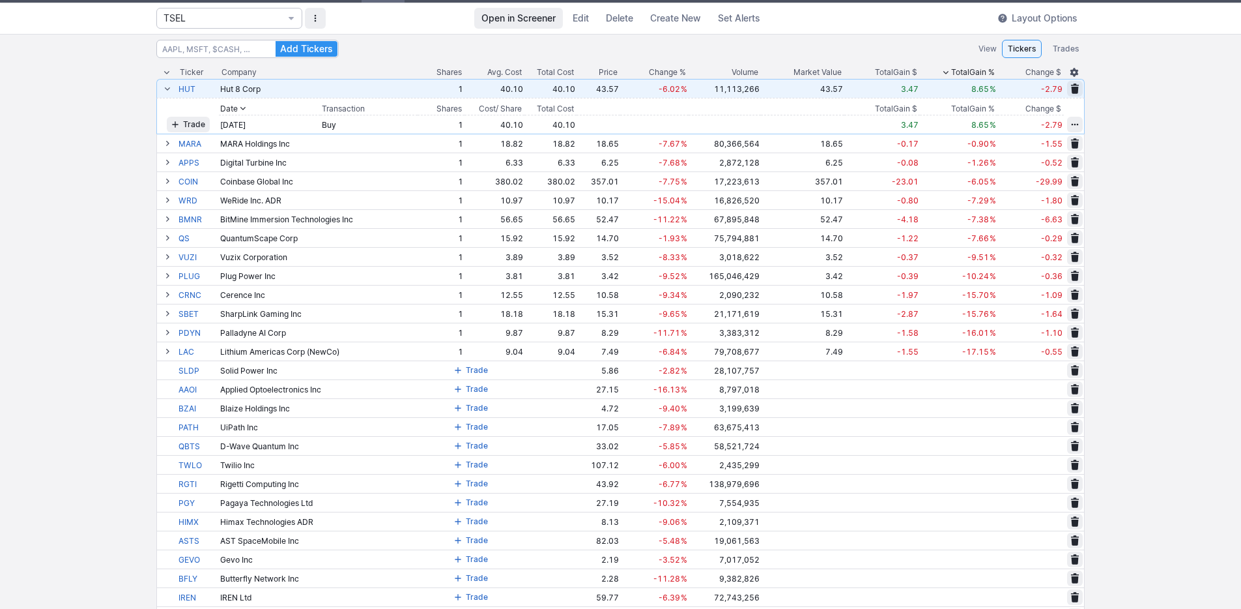
click at [1075, 87] on span at bounding box center [1075, 88] width 8 height 10
click at [1039, 87] on span "Delete" at bounding box center [1028, 88] width 24 height 13
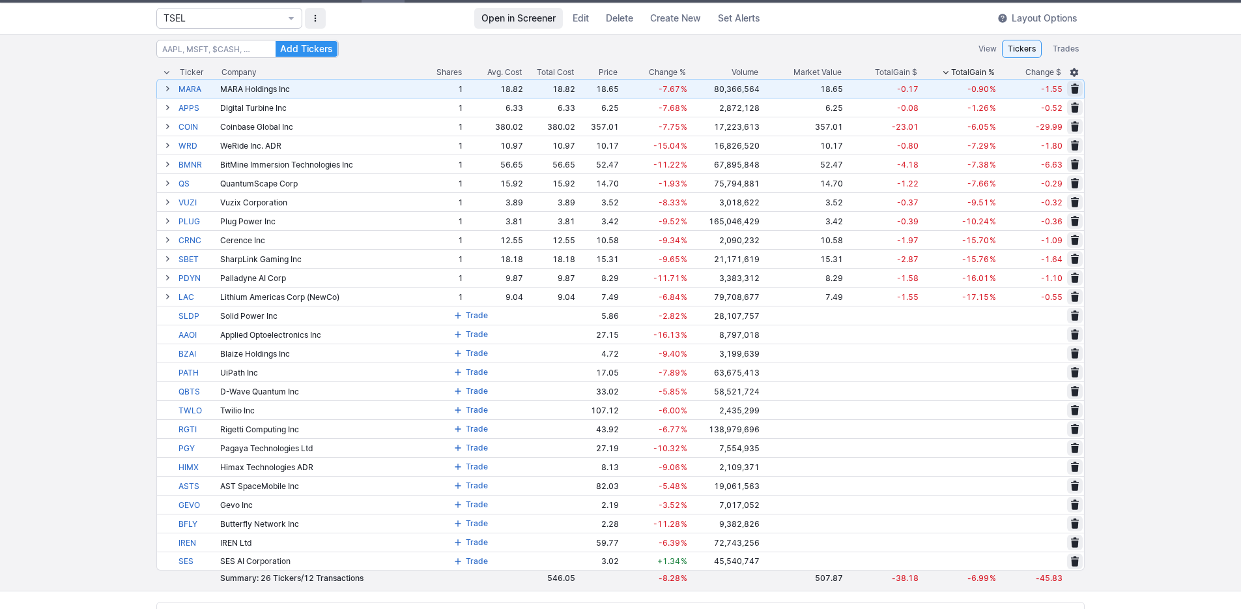
click at [1074, 87] on span at bounding box center [1075, 88] width 8 height 10
click at [1033, 86] on span "Delete" at bounding box center [1028, 88] width 24 height 13
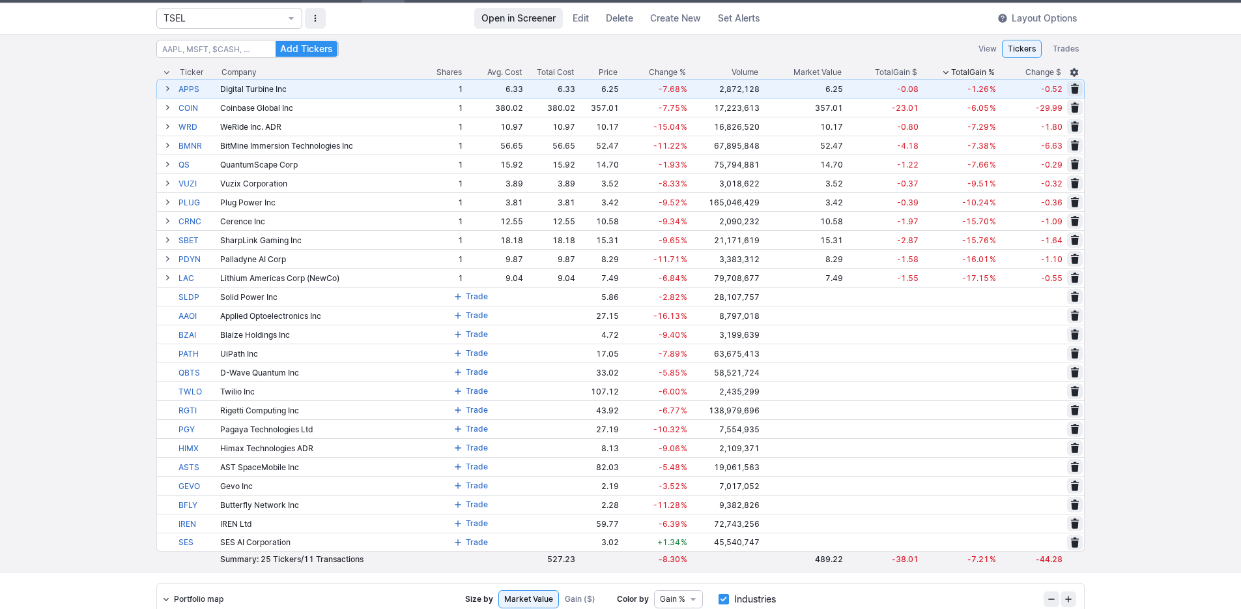
click at [1074, 85] on span at bounding box center [1075, 88] width 8 height 10
click at [1030, 88] on span "Delete" at bounding box center [1028, 88] width 24 height 13
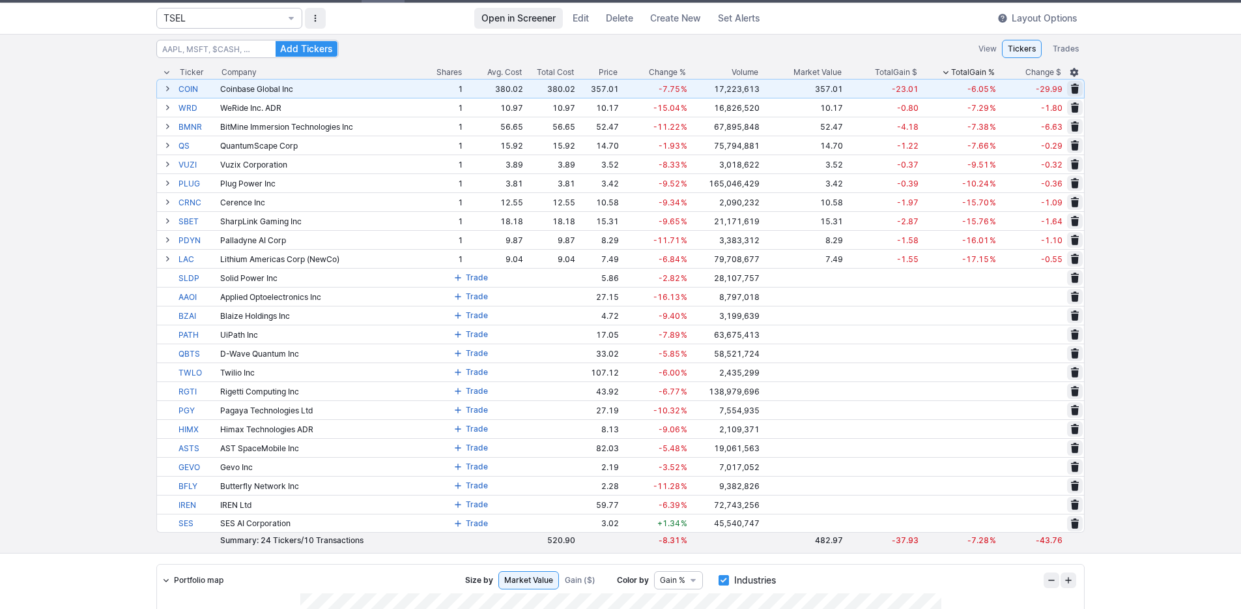
click at [1072, 87] on span at bounding box center [1075, 88] width 8 height 10
click at [1031, 88] on span "Delete" at bounding box center [1028, 88] width 24 height 13
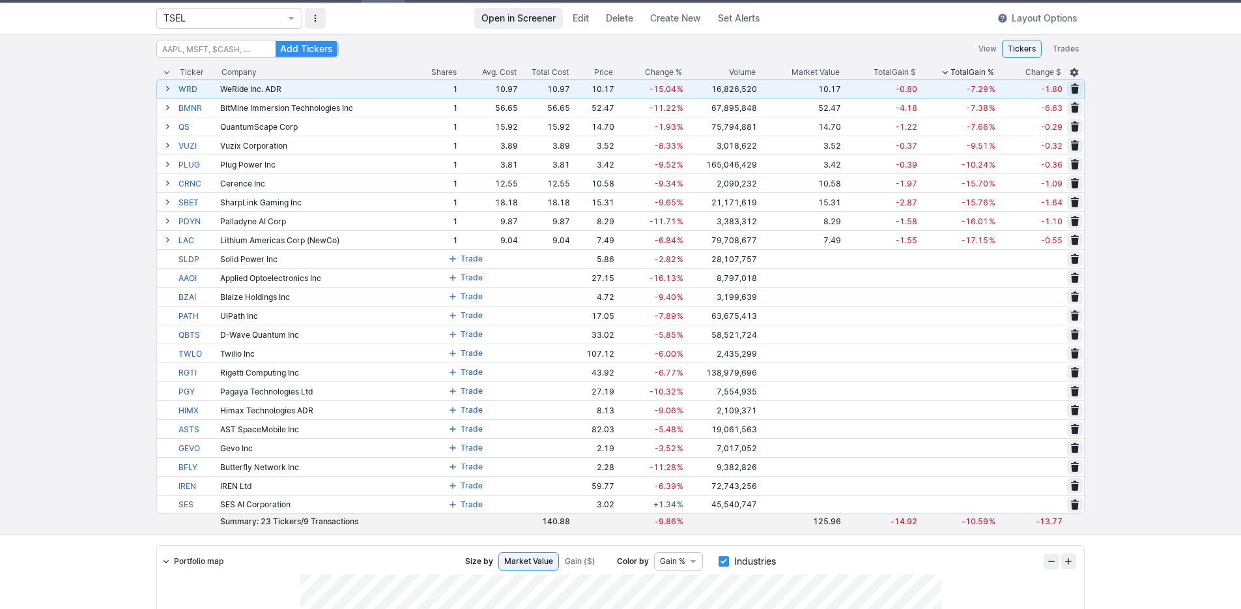
click at [1071, 85] on span at bounding box center [1075, 88] width 8 height 10
click at [1032, 89] on span "Delete" at bounding box center [1028, 88] width 24 height 13
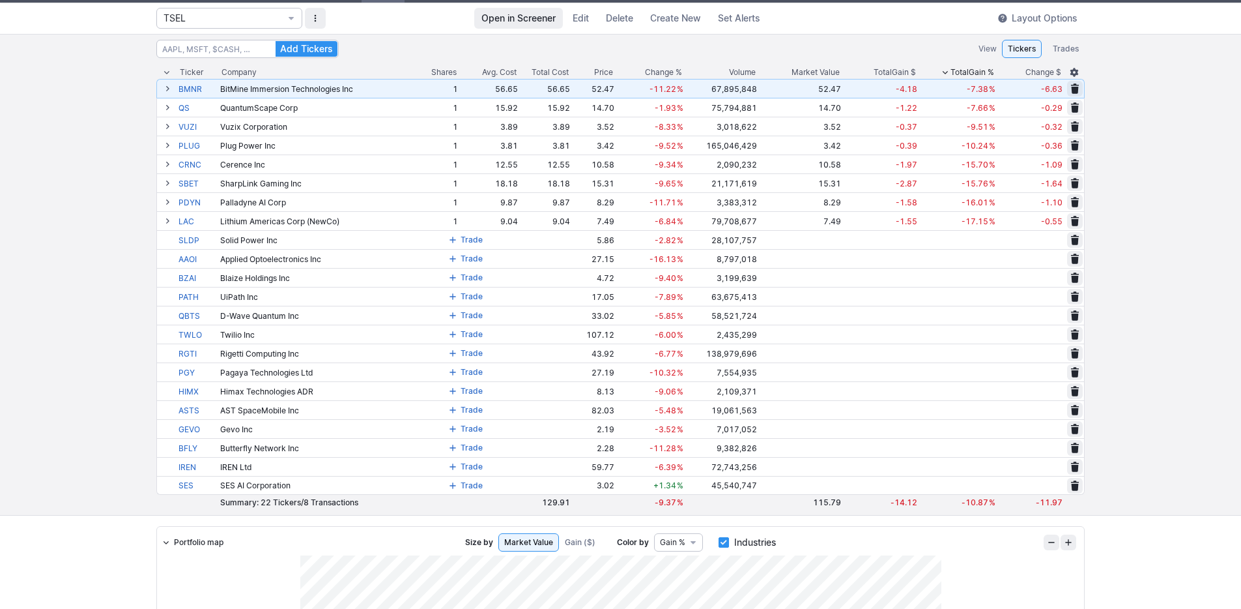
click at [1074, 89] on span at bounding box center [1075, 88] width 8 height 10
click at [1037, 85] on span "Delete" at bounding box center [1028, 88] width 24 height 13
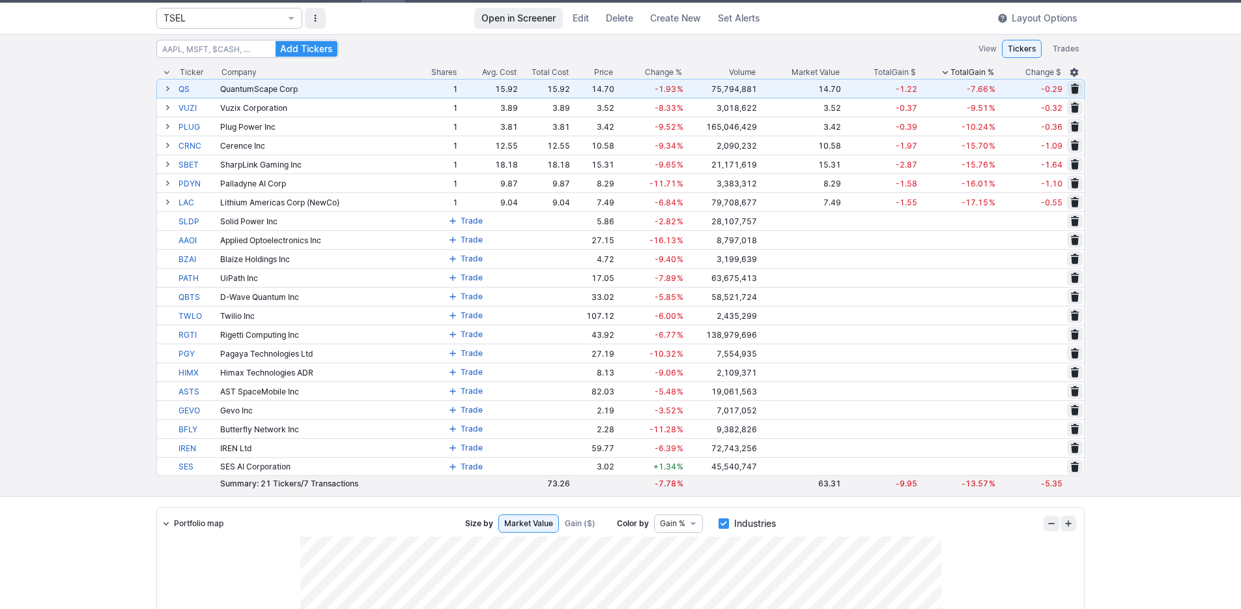
click at [1077, 87] on span at bounding box center [1075, 88] width 8 height 10
click at [1016, 85] on span "Delete" at bounding box center [1028, 88] width 24 height 13
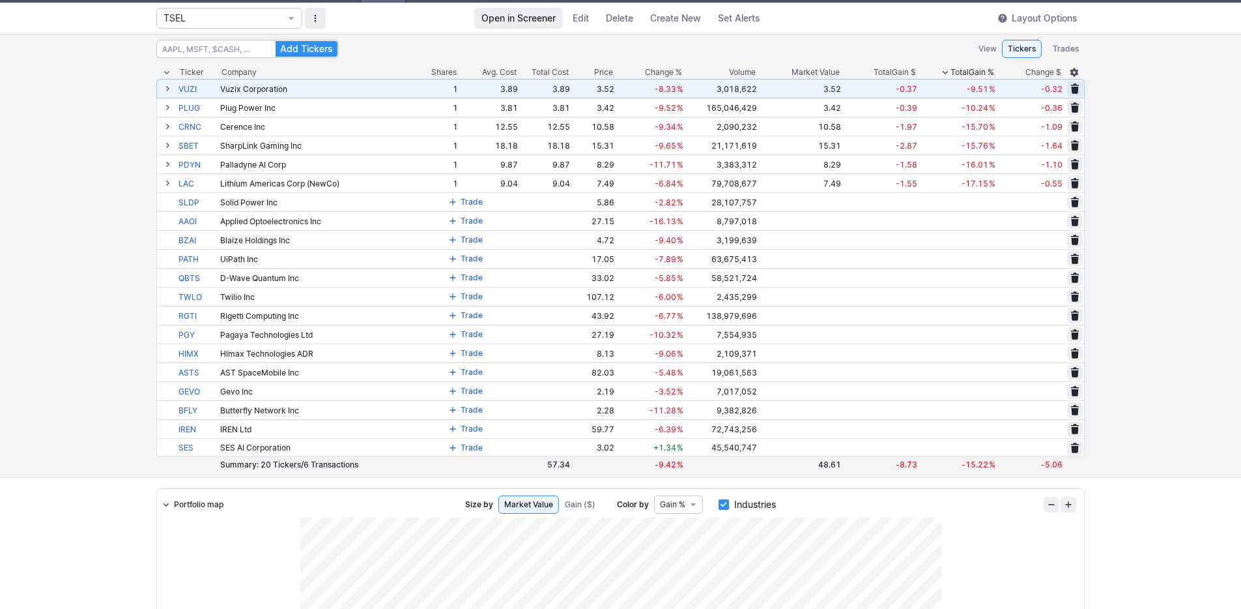
click at [1076, 86] on span at bounding box center [1075, 88] width 8 height 10
click at [1033, 89] on span "Delete" at bounding box center [1028, 88] width 24 height 13
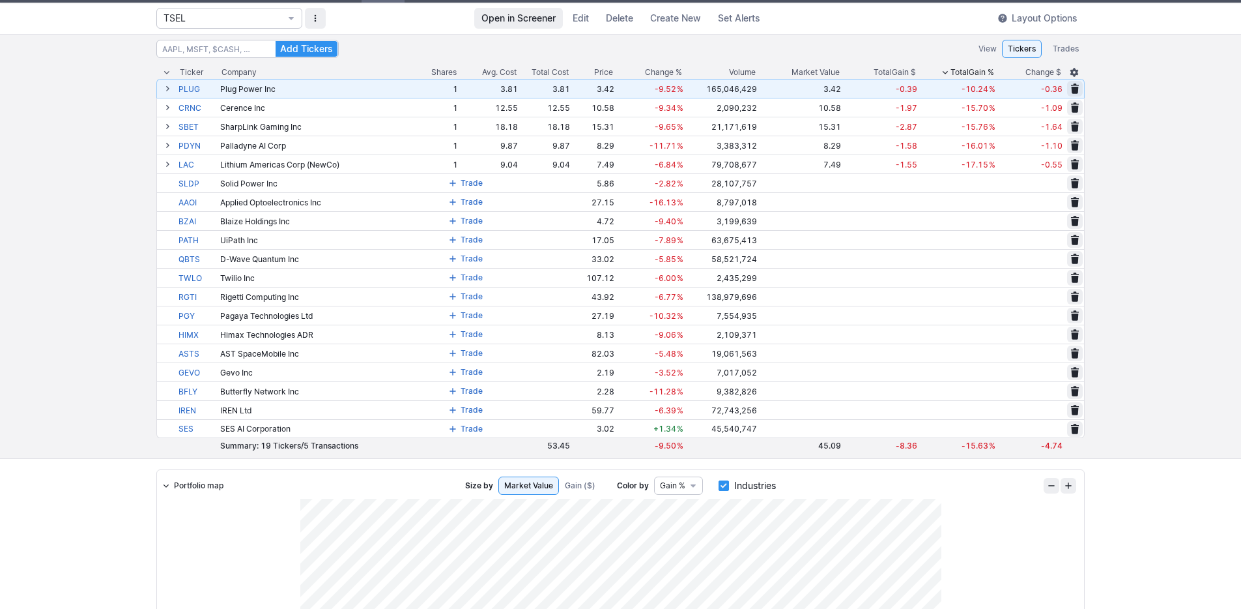
click at [1074, 87] on span at bounding box center [1075, 88] width 8 height 10
click at [1037, 89] on span "Delete" at bounding box center [1028, 88] width 24 height 13
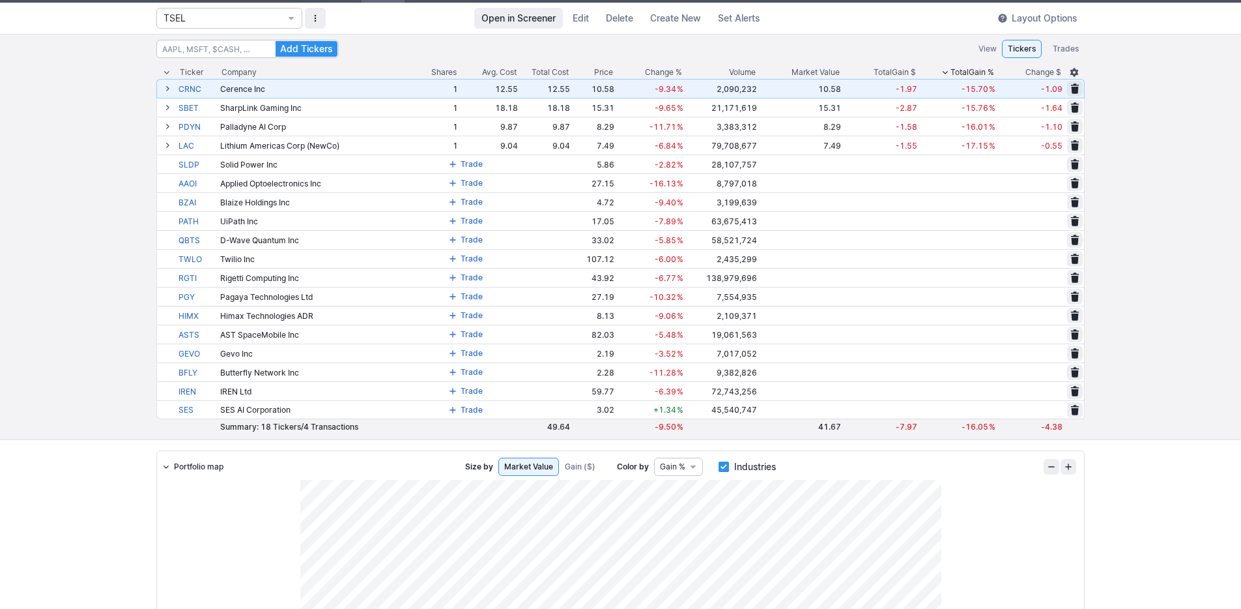
click at [1075, 89] on span at bounding box center [1075, 88] width 8 height 10
click at [1042, 89] on button "Delete" at bounding box center [1028, 89] width 33 height 16
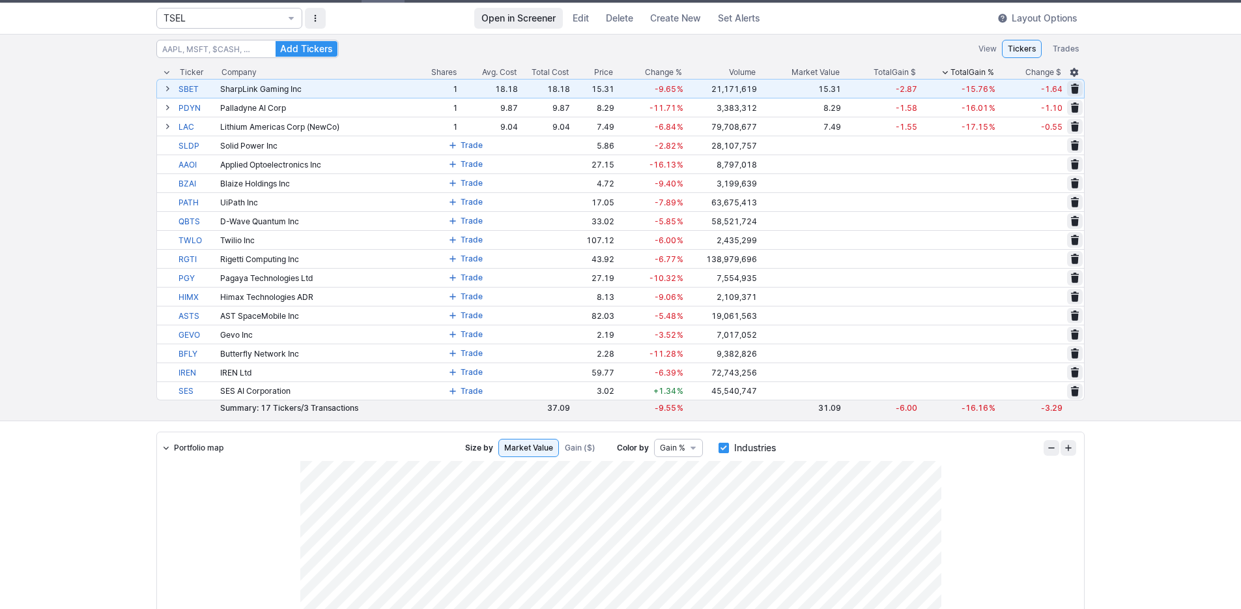
click at [1074, 88] on span at bounding box center [1075, 88] width 8 height 10
click at [1032, 88] on span "Delete" at bounding box center [1028, 88] width 24 height 13
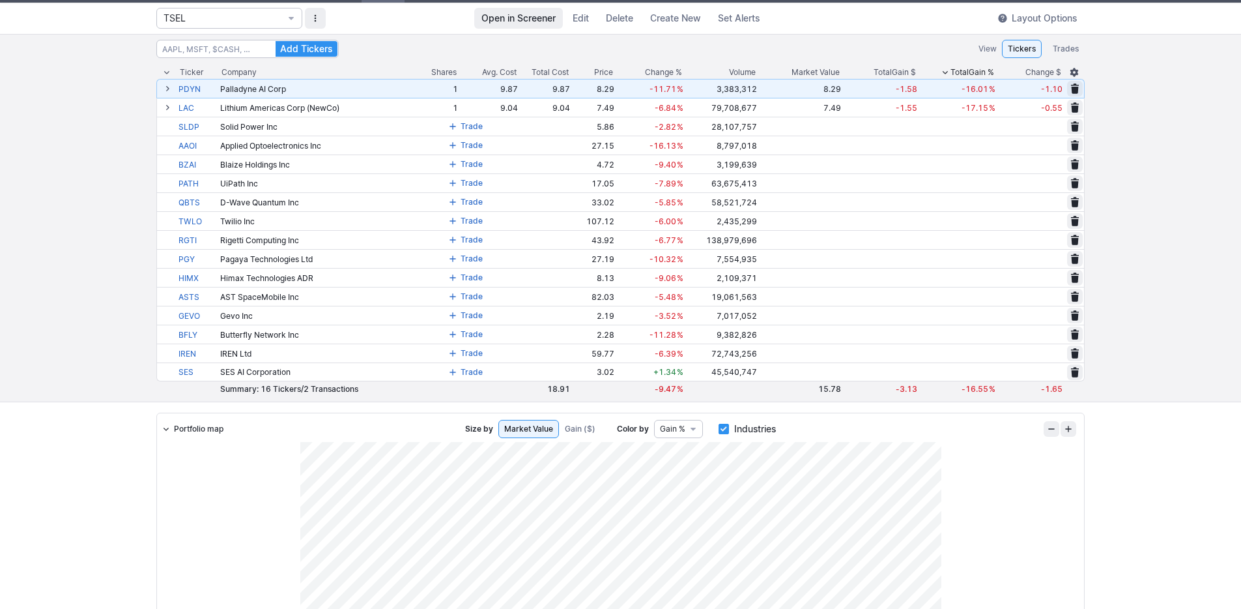
click at [1074, 87] on span at bounding box center [1075, 88] width 8 height 10
click at [1036, 88] on span "Delete" at bounding box center [1028, 88] width 24 height 13
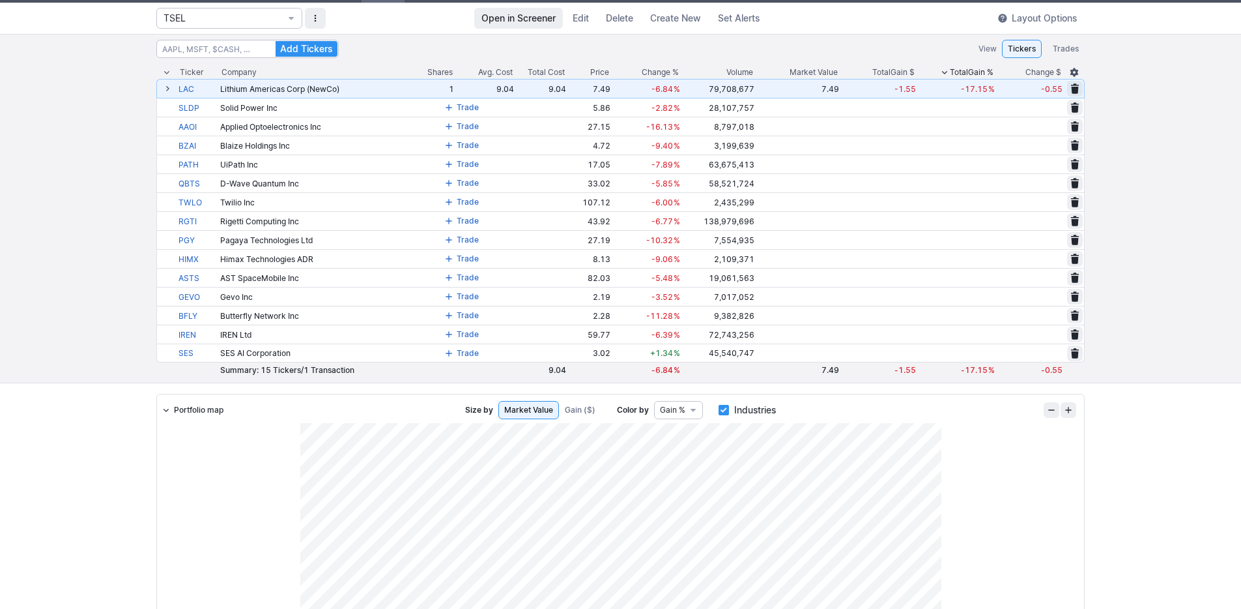
click at [1074, 89] on span at bounding box center [1075, 88] width 8 height 10
click at [1034, 91] on span "Delete" at bounding box center [1028, 88] width 24 height 13
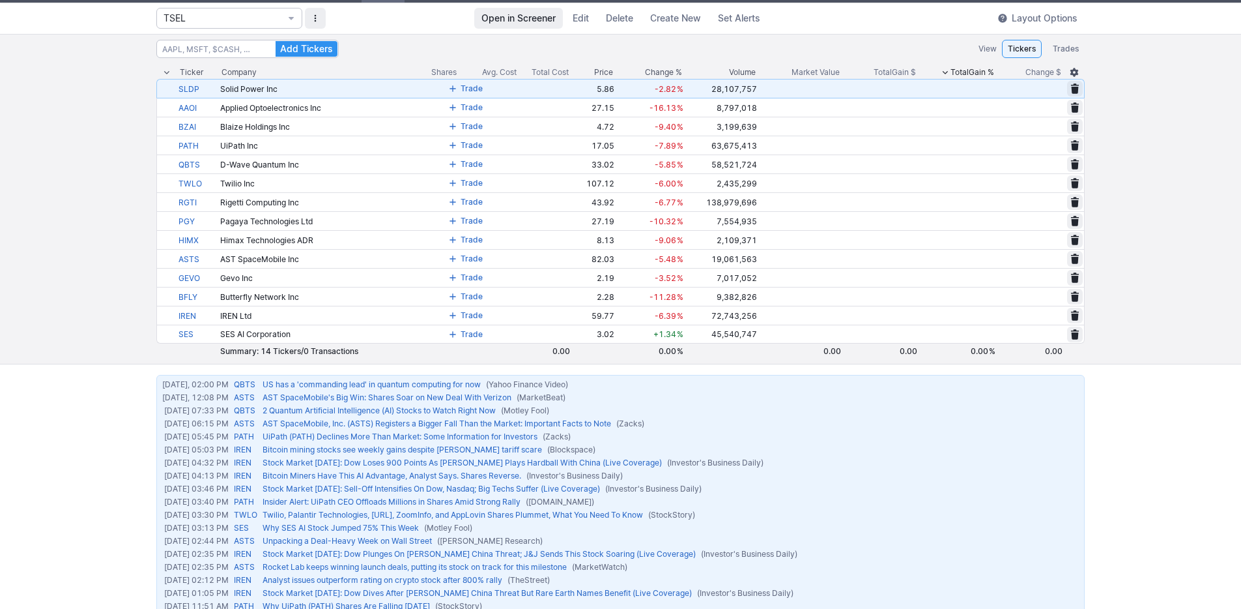
click at [1072, 89] on span at bounding box center [1075, 88] width 8 height 10
click at [1029, 89] on span "Delete" at bounding box center [1028, 88] width 24 height 13
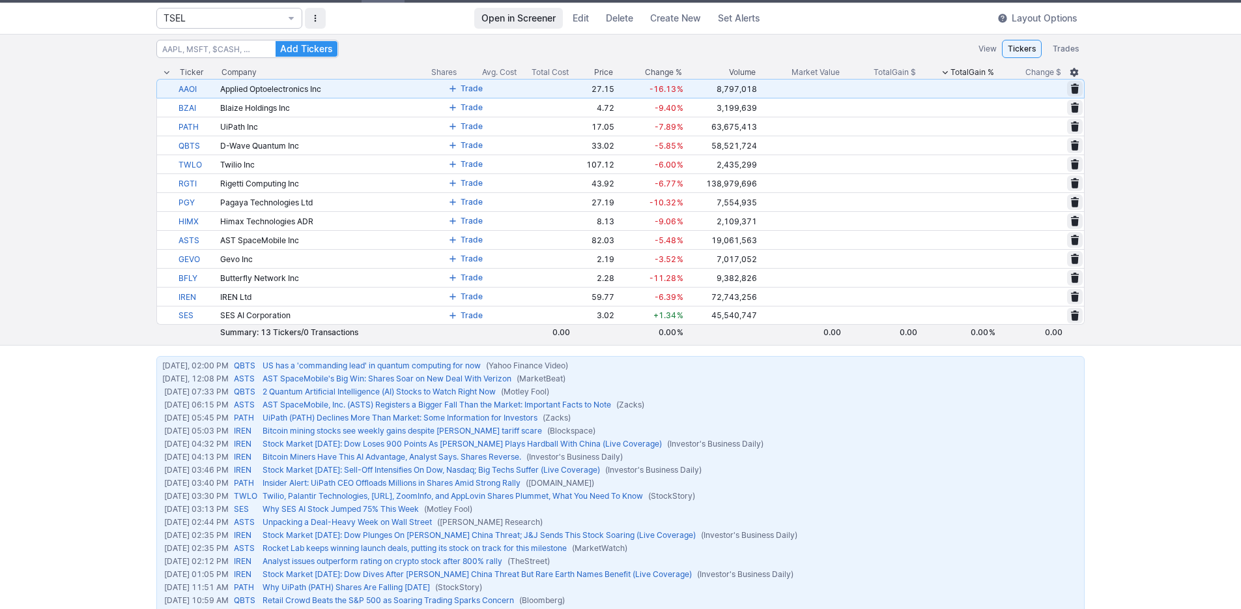
click at [1078, 87] on span at bounding box center [1075, 88] width 8 height 10
click at [1038, 86] on span "Delete" at bounding box center [1028, 88] width 24 height 13
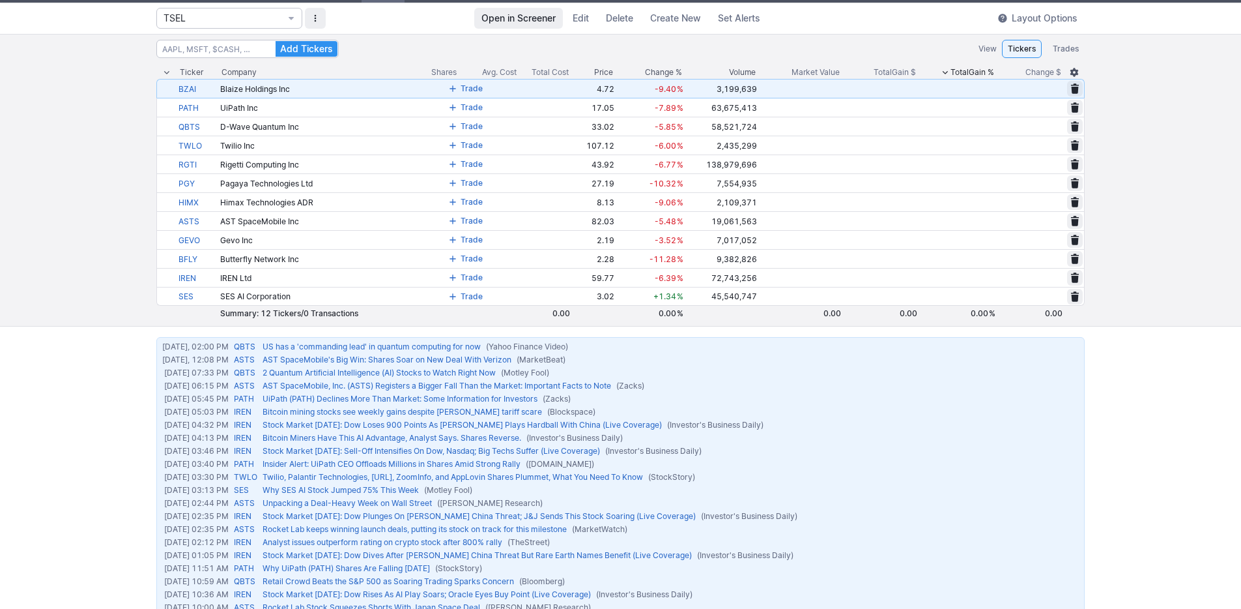
click at [1075, 88] on span at bounding box center [1075, 88] width 8 height 10
click at [1046, 86] on div "Delete Cancel" at bounding box center [1047, 88] width 74 height 17
click at [1037, 89] on span "Delete" at bounding box center [1028, 88] width 24 height 13
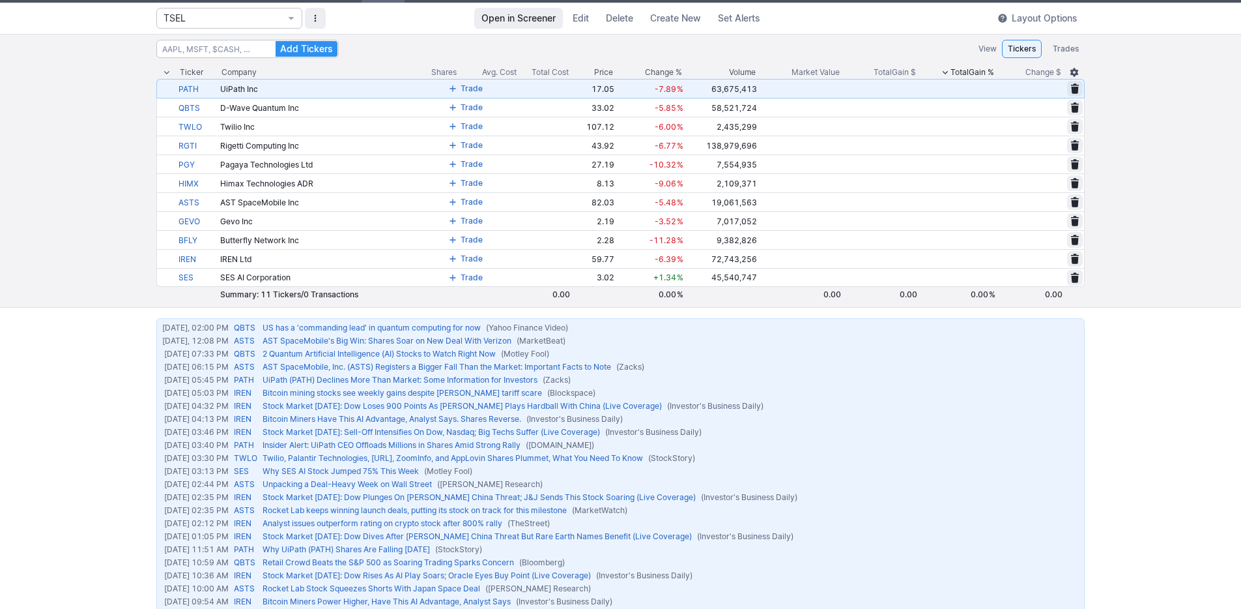
click at [1074, 90] on span at bounding box center [1075, 88] width 8 height 10
click at [1039, 88] on span "Delete" at bounding box center [1028, 88] width 24 height 13
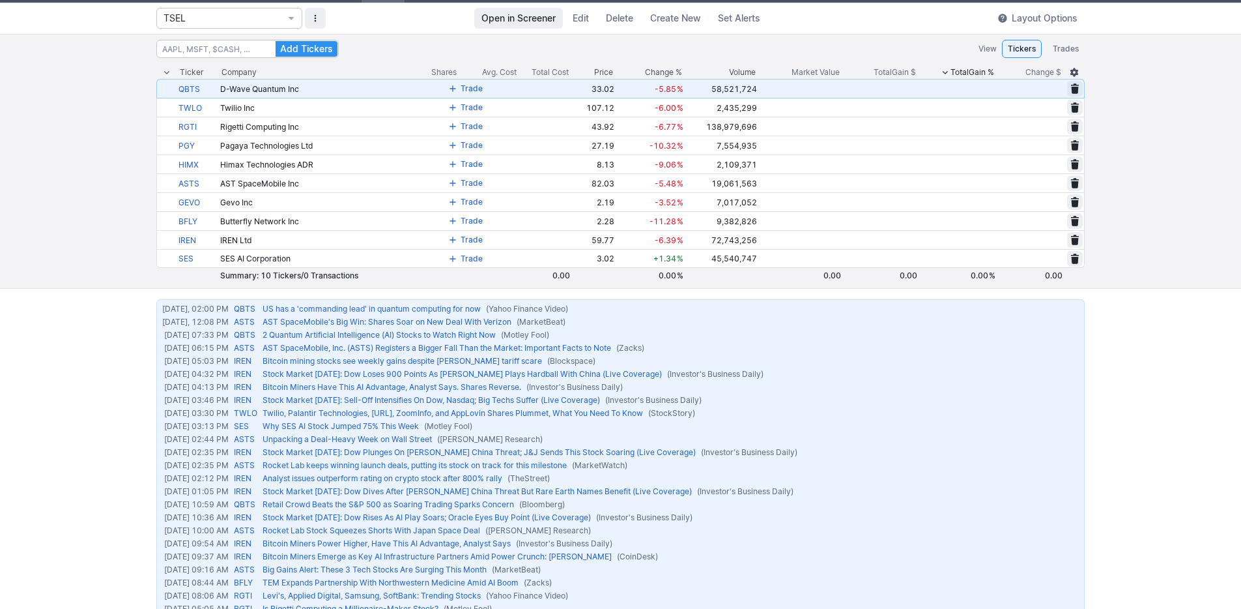
click at [1080, 88] on button at bounding box center [1075, 89] width 16 height 16
click at [1037, 88] on span "Delete" at bounding box center [1028, 88] width 24 height 13
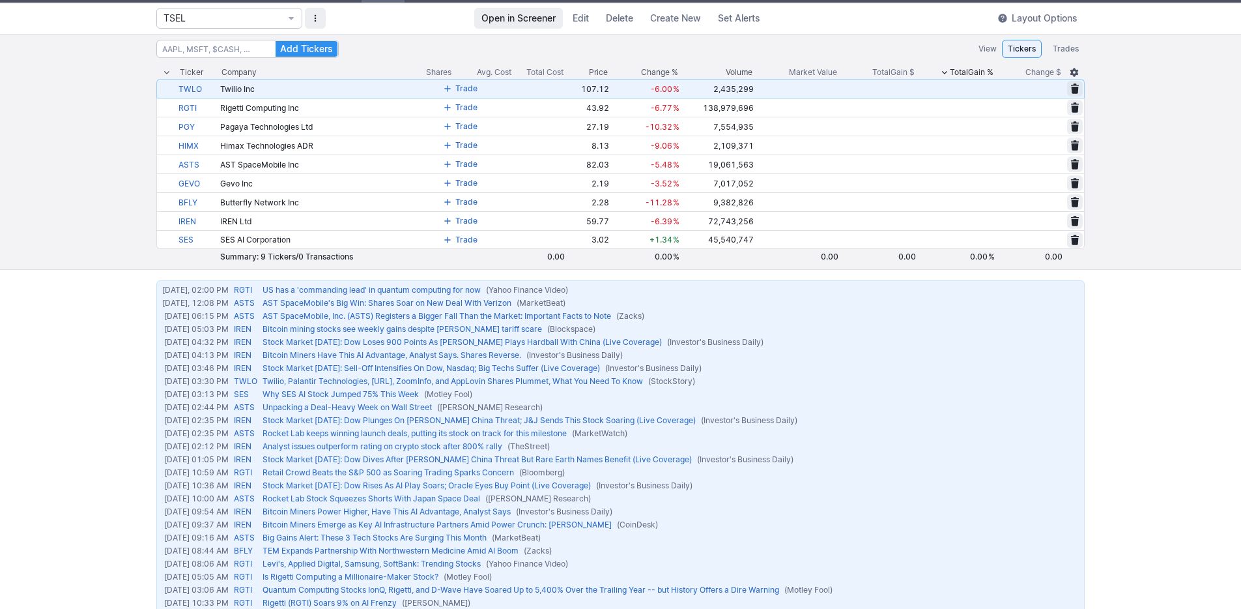
click at [1078, 90] on span at bounding box center [1075, 88] width 8 height 10
click at [1037, 88] on span "Delete" at bounding box center [1028, 88] width 24 height 13
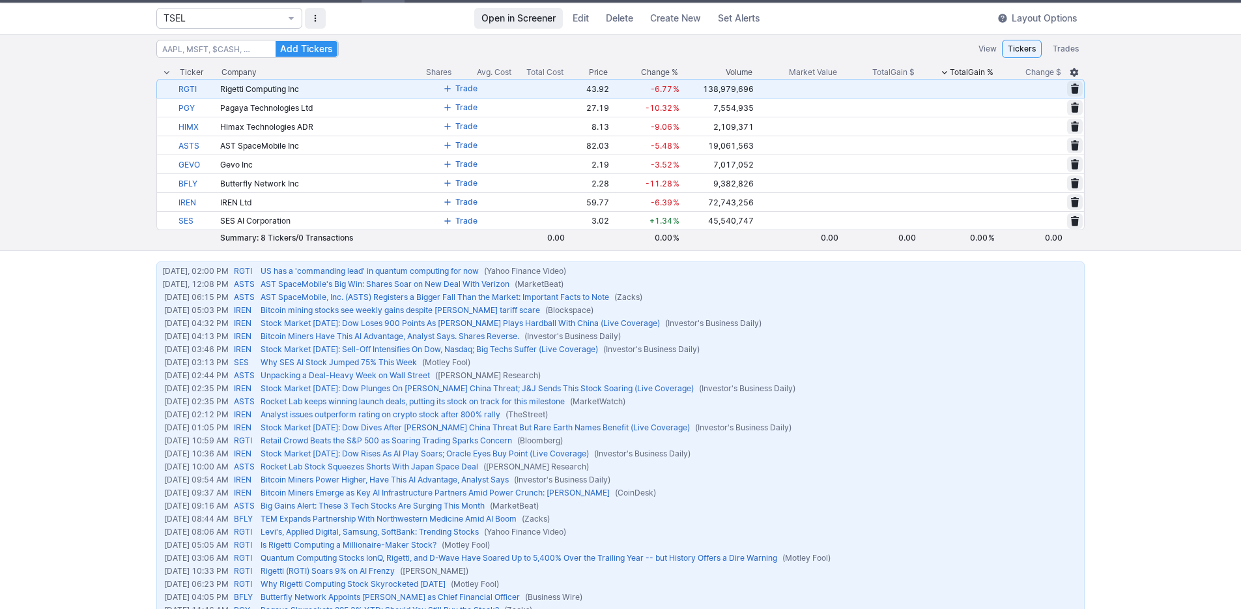
click at [1078, 89] on span at bounding box center [1075, 88] width 8 height 10
click at [1040, 90] on span "Delete" at bounding box center [1028, 88] width 24 height 13
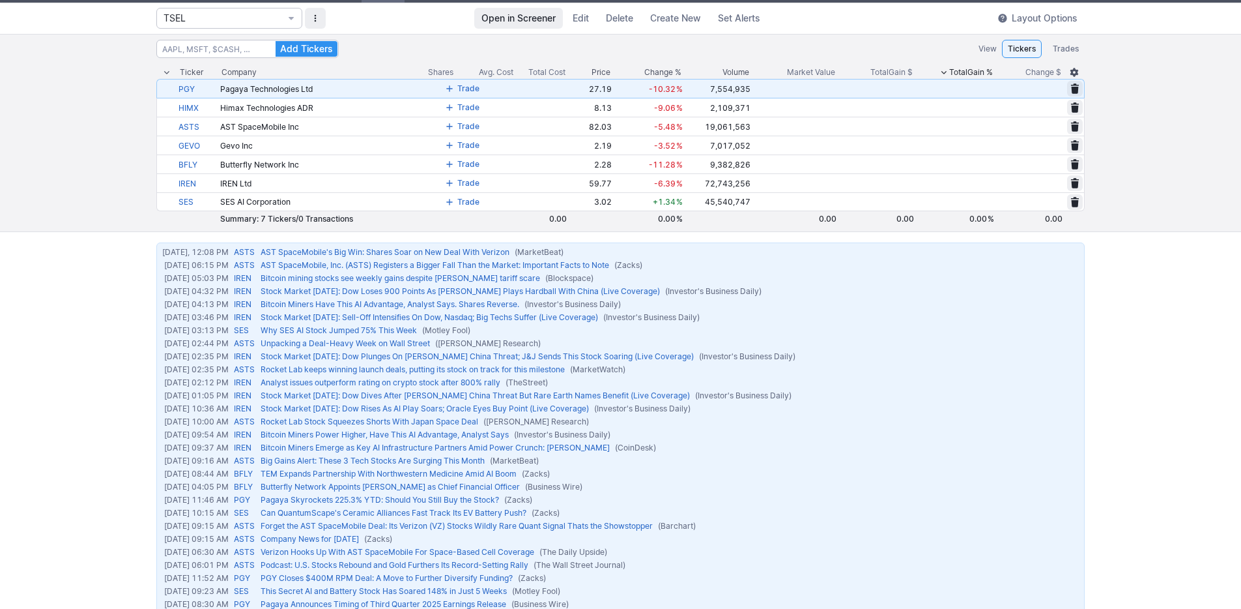
click at [1075, 91] on span at bounding box center [1075, 88] width 8 height 10
click at [1039, 91] on span "Delete" at bounding box center [1028, 88] width 24 height 13
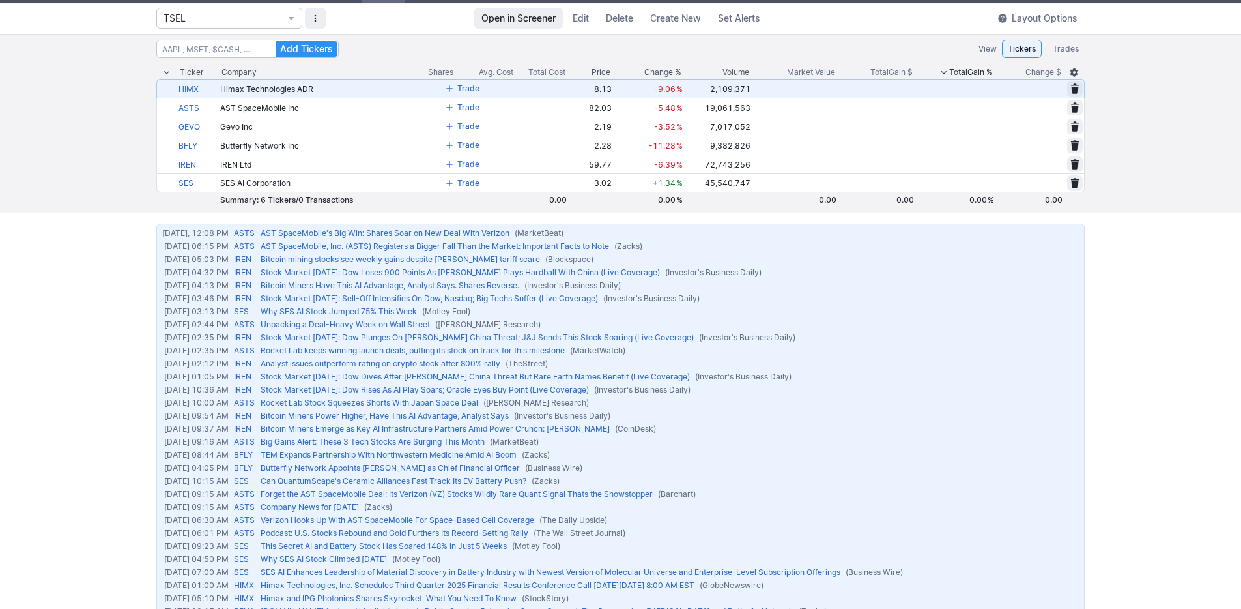
click at [1076, 91] on span at bounding box center [1075, 88] width 8 height 10
click at [1034, 89] on span "Delete" at bounding box center [1028, 88] width 24 height 13
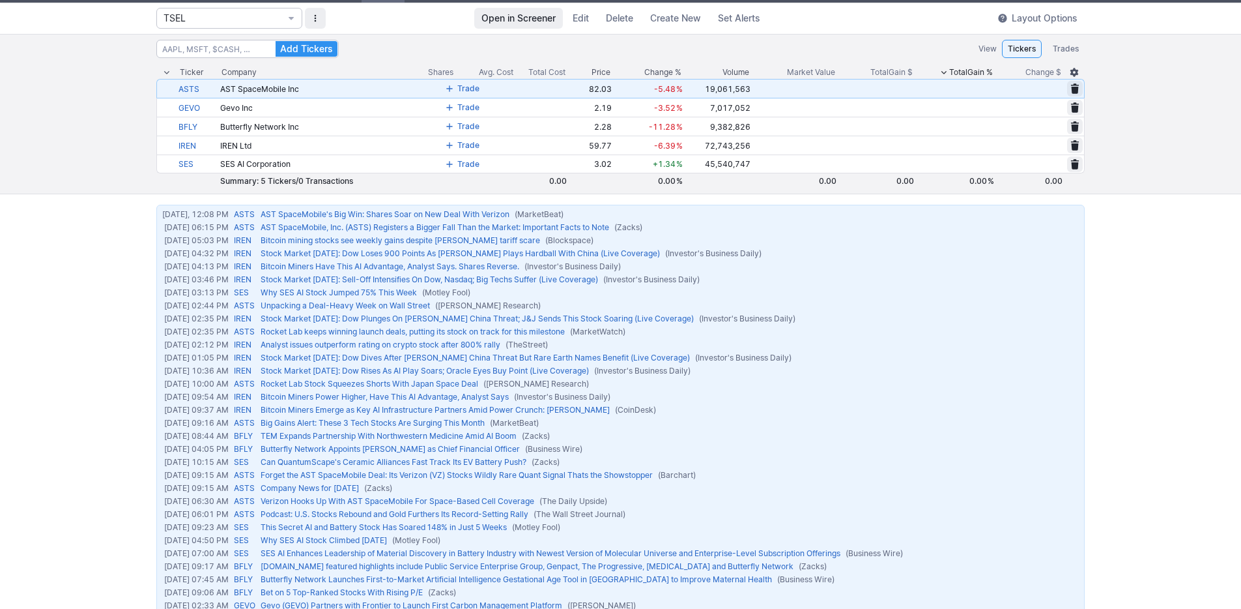
click at [1069, 91] on button at bounding box center [1075, 89] width 16 height 16
click at [1031, 90] on span "Delete" at bounding box center [1028, 88] width 24 height 13
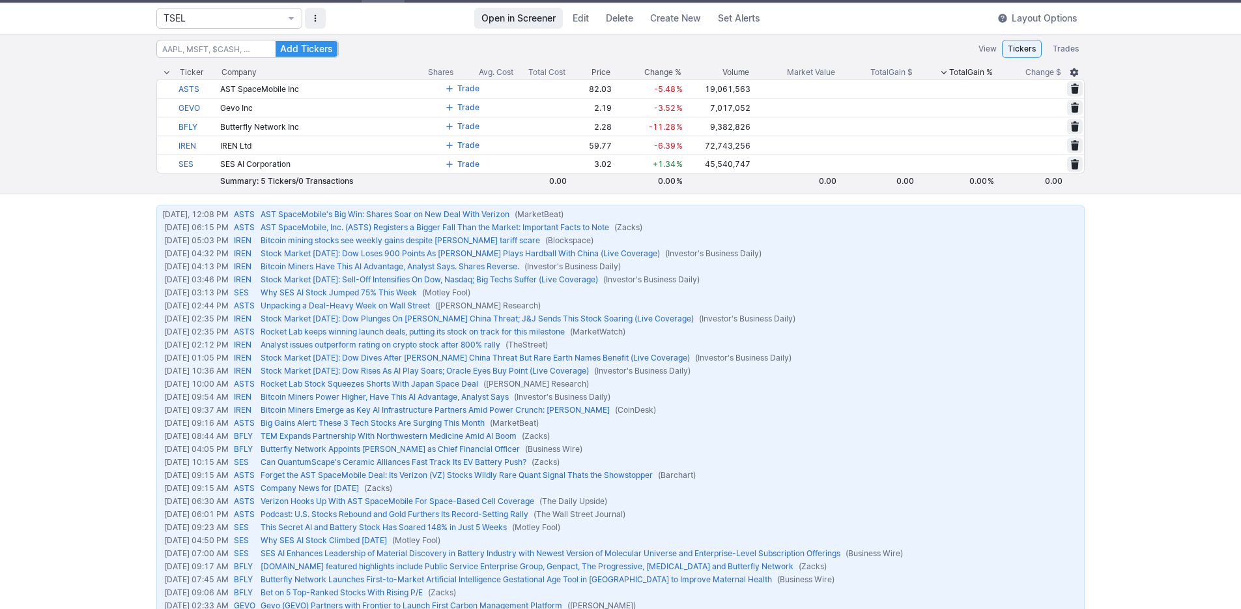
scroll to position [11, 0]
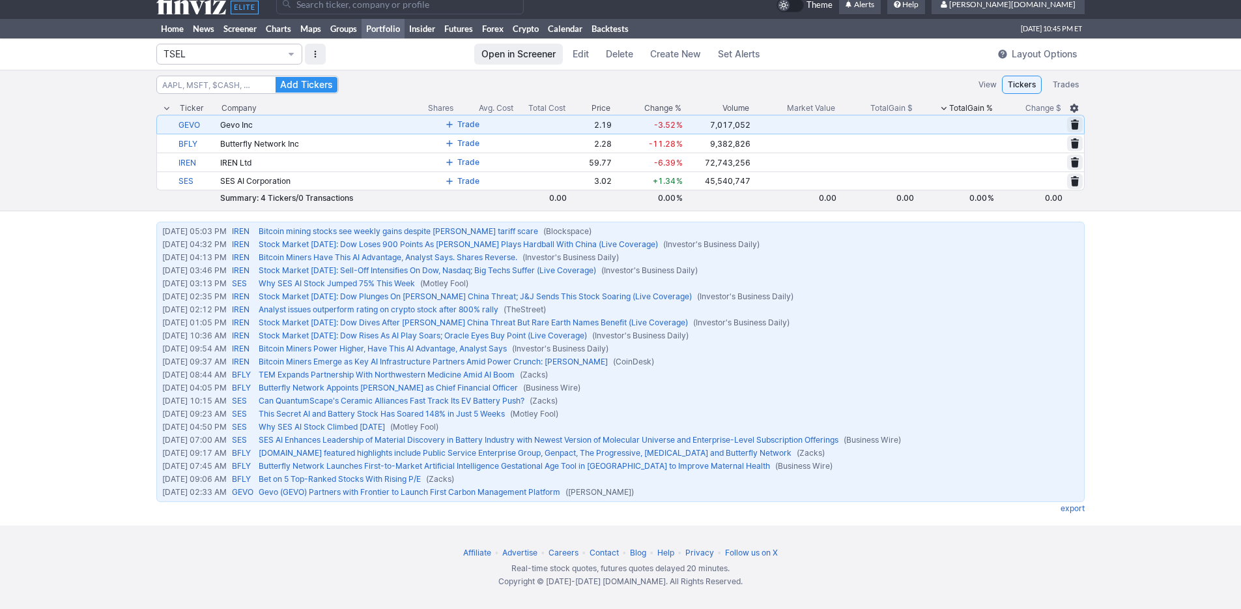
click at [1078, 124] on span at bounding box center [1075, 124] width 8 height 10
click at [1019, 121] on span "Delete" at bounding box center [1028, 124] width 24 height 13
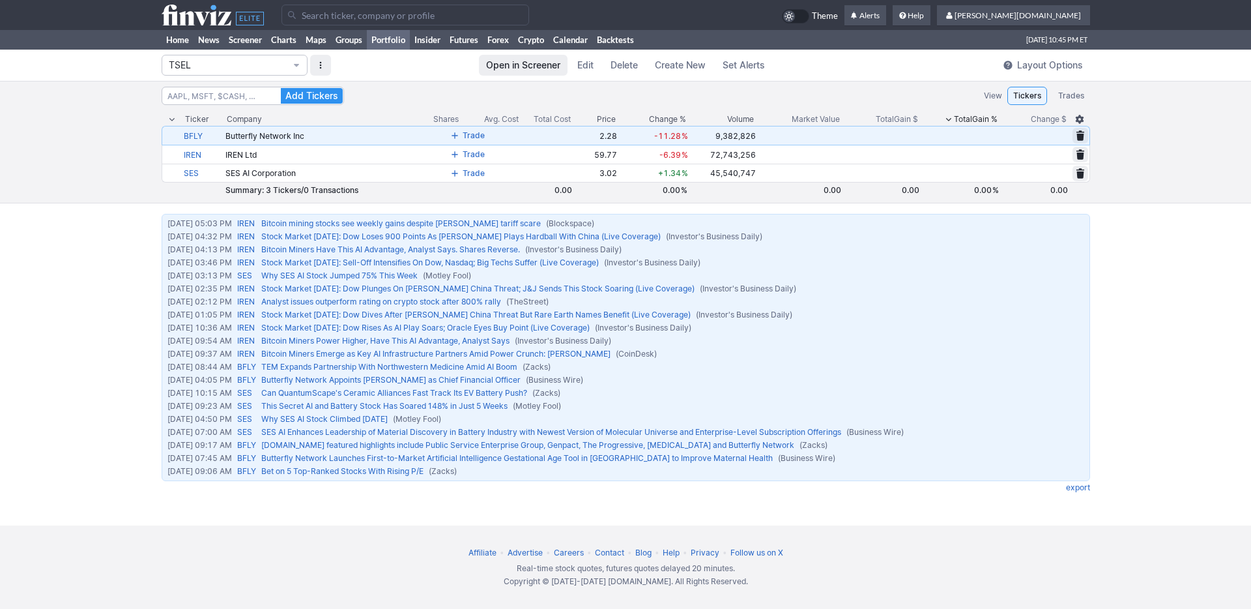
click at [1074, 137] on button at bounding box center [1080, 136] width 16 height 16
click at [1033, 137] on span "Delete" at bounding box center [1034, 135] width 24 height 13
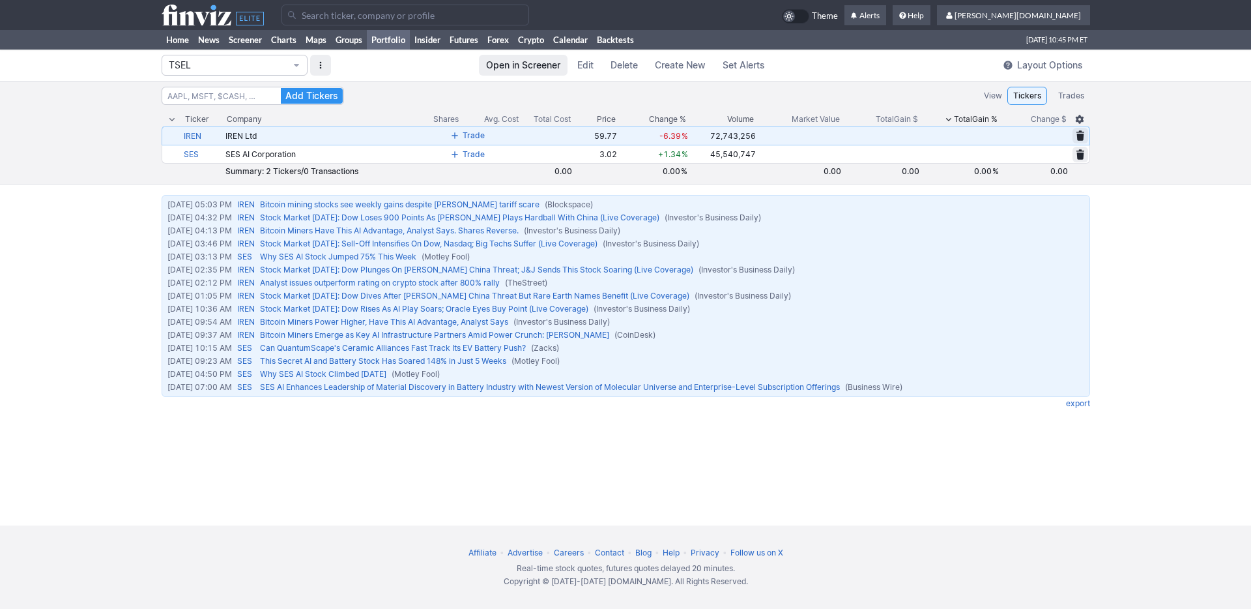
click at [1082, 136] on span at bounding box center [1080, 135] width 8 height 10
click at [1039, 136] on span "Delete" at bounding box center [1034, 135] width 24 height 13
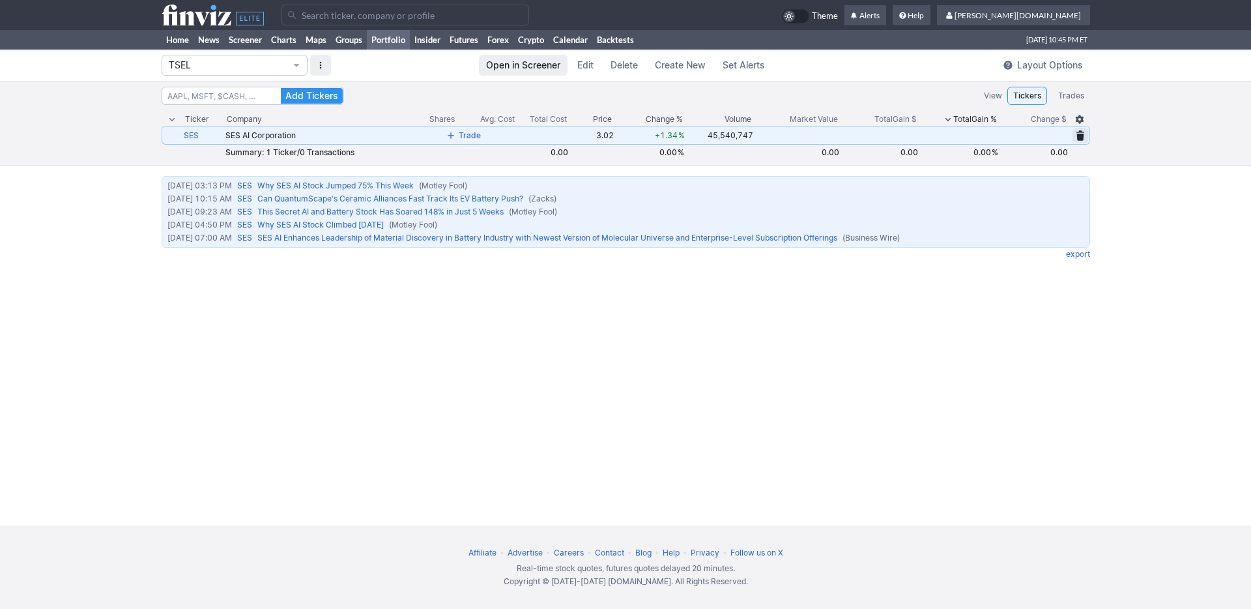
click at [371, 136] on div "SES AI Corporation" at bounding box center [317, 135] width 184 height 10
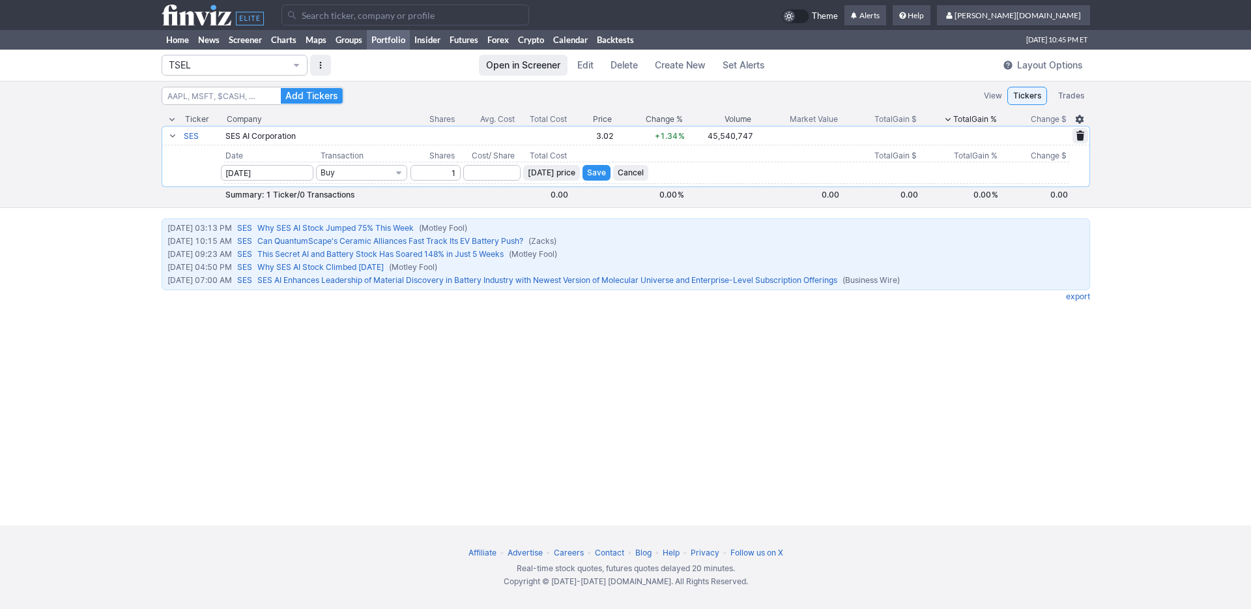
type input "1"
click at [566, 175] on span "[DATE] price" at bounding box center [552, 172] width 48 height 13
type input "3.02"
click at [592, 171] on span "Save" at bounding box center [596, 172] width 19 height 13
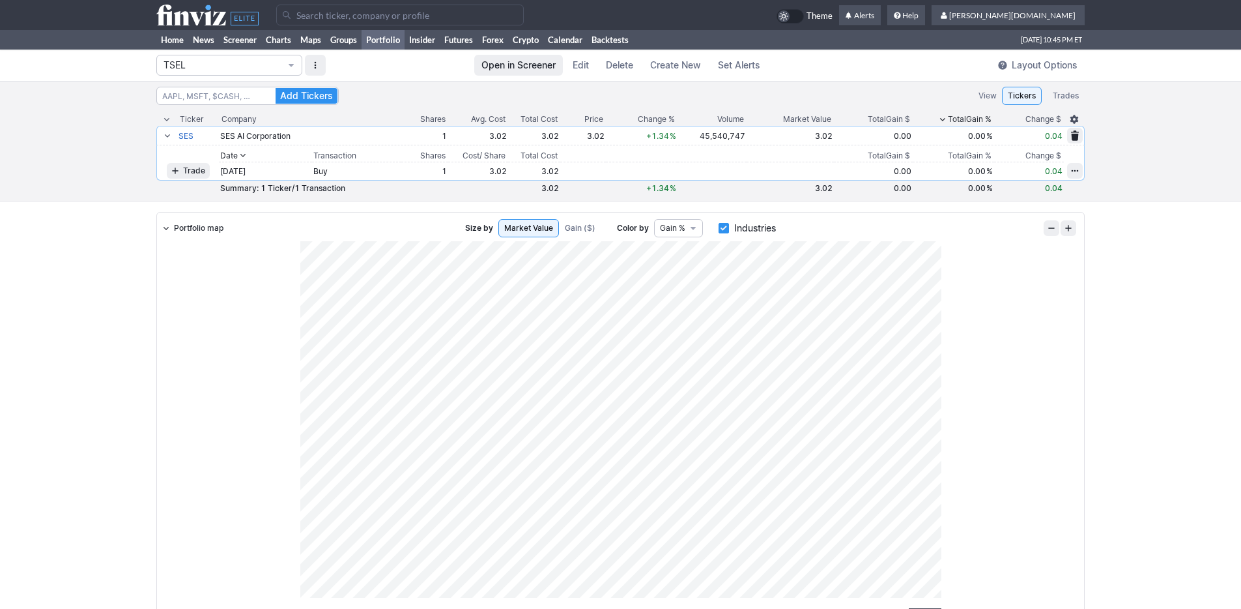
click at [100, 116] on div "Add Tickers View Tickers Trades Ticker Company Shares Avg. Cost Total Cost Pric…" at bounding box center [620, 141] width 1241 height 121
click at [210, 89] on input "Search" at bounding box center [247, 96] width 182 height 18
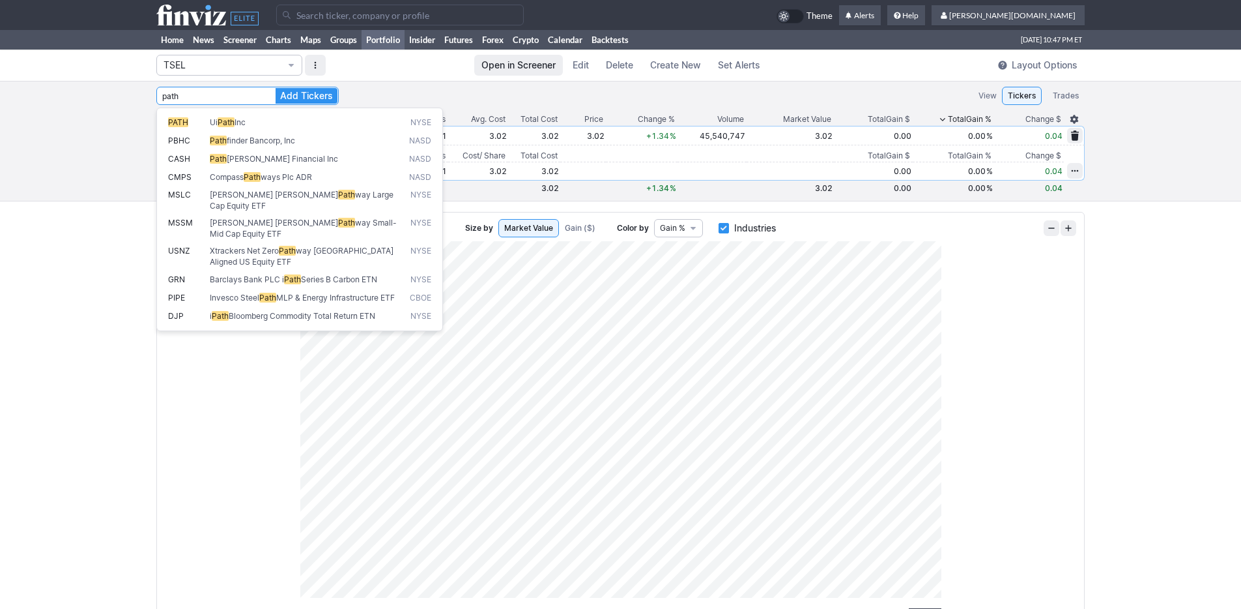
click at [207, 121] on span "Ui Path Inc" at bounding box center [306, 122] width 199 height 11
type input "PATH"
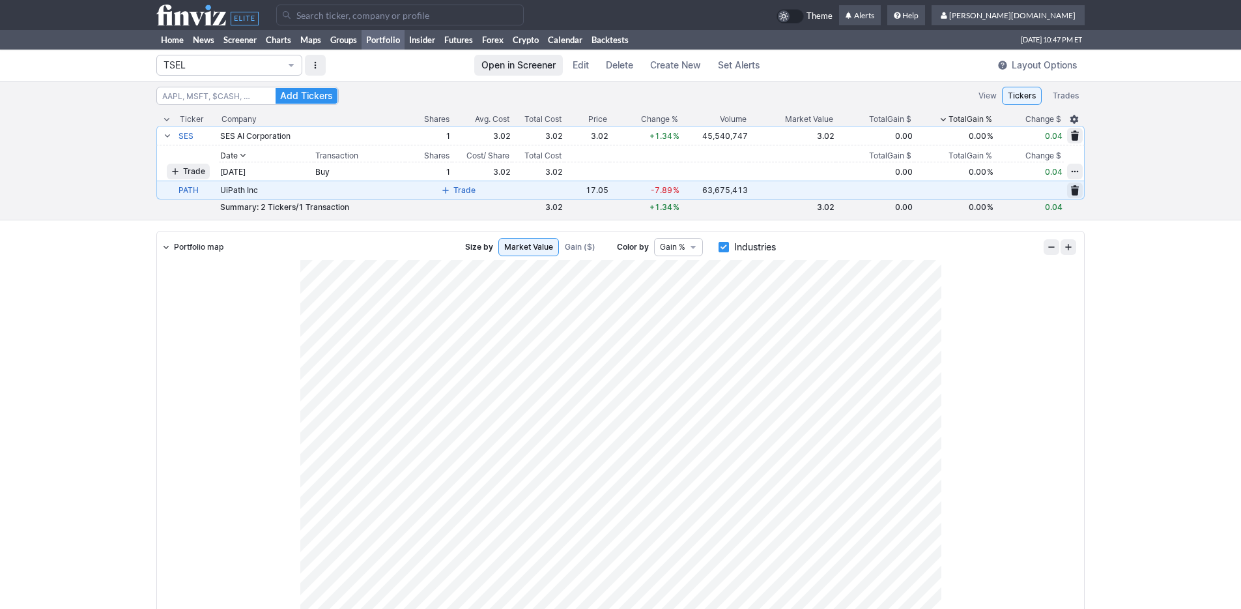
click at [450, 188] on span at bounding box center [446, 190] width 8 height 10
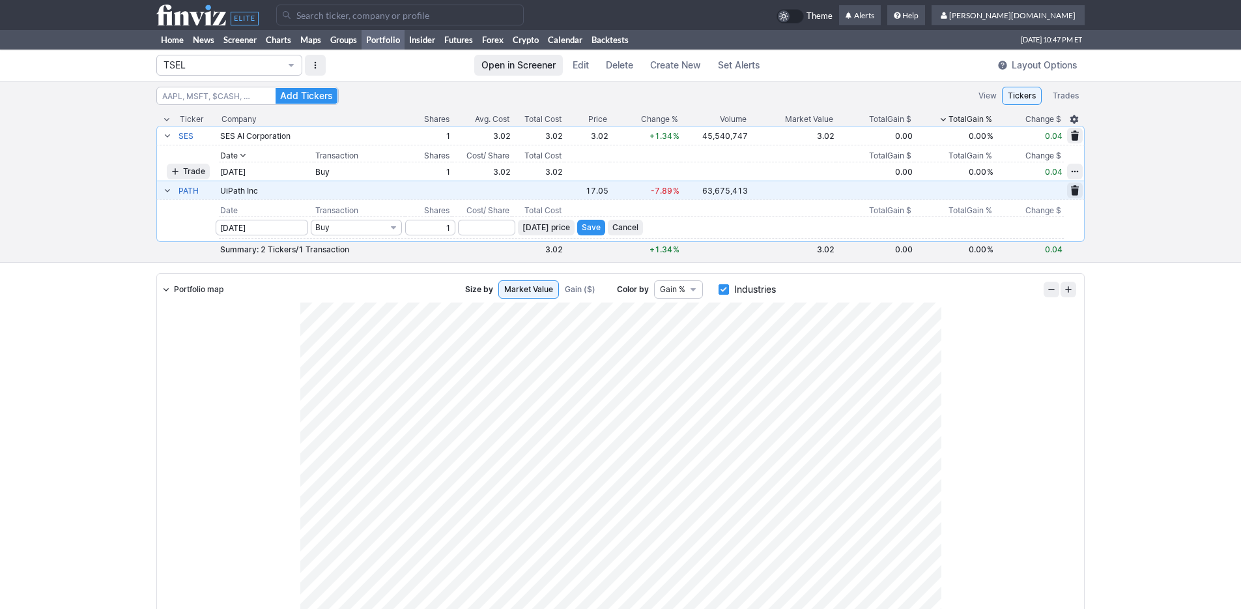
type input "1"
click at [551, 227] on span "[DATE] price" at bounding box center [547, 227] width 48 height 13
type input "17.05"
click at [601, 227] on span "Save" at bounding box center [591, 227] width 19 height 13
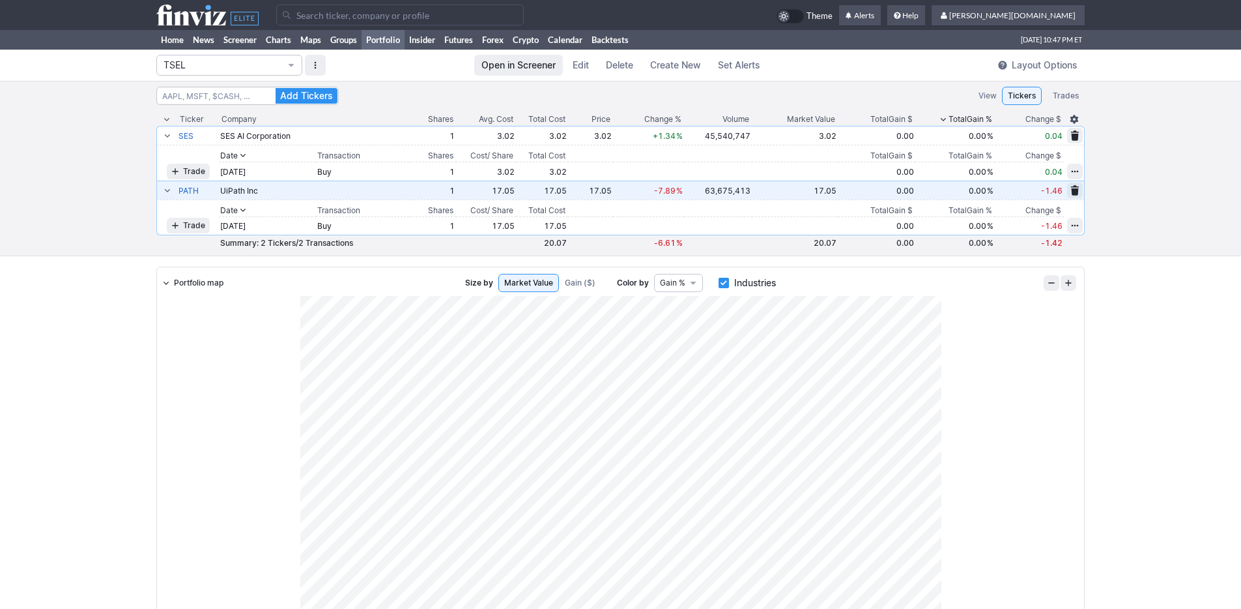
click at [67, 163] on div "Add Tickers View Tickers Trades Ticker Company Shares Avg. Cost Total Cost Pric…" at bounding box center [620, 168] width 1241 height 175
click at [170, 188] on span at bounding box center [168, 190] width 8 height 10
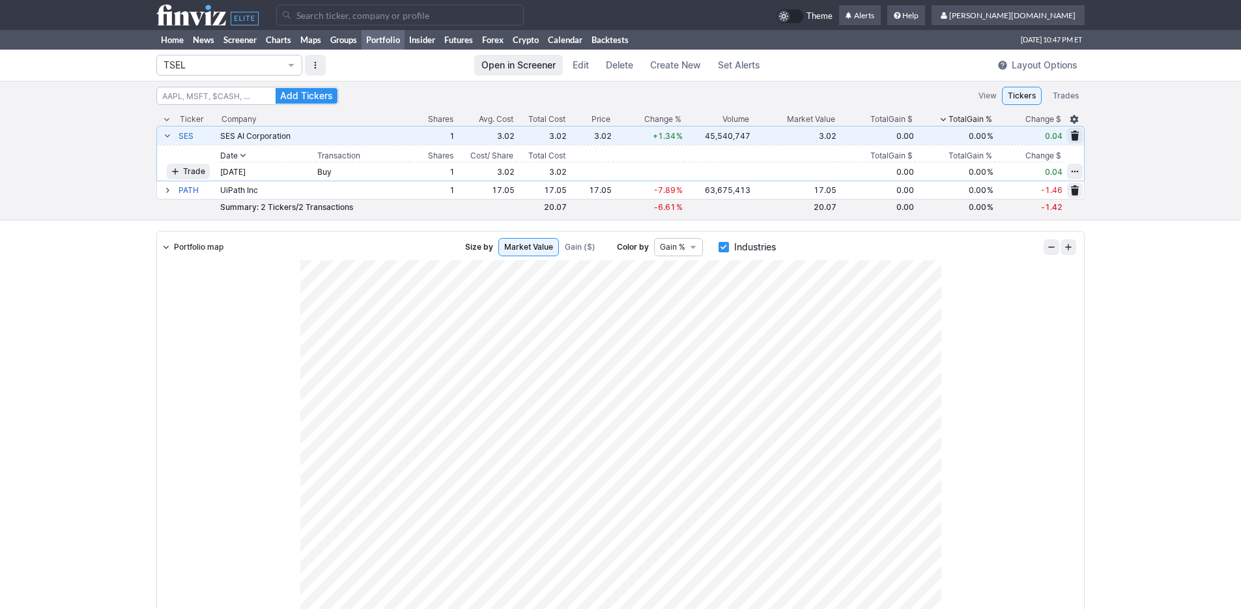
click at [164, 132] on span at bounding box center [168, 135] width 8 height 10
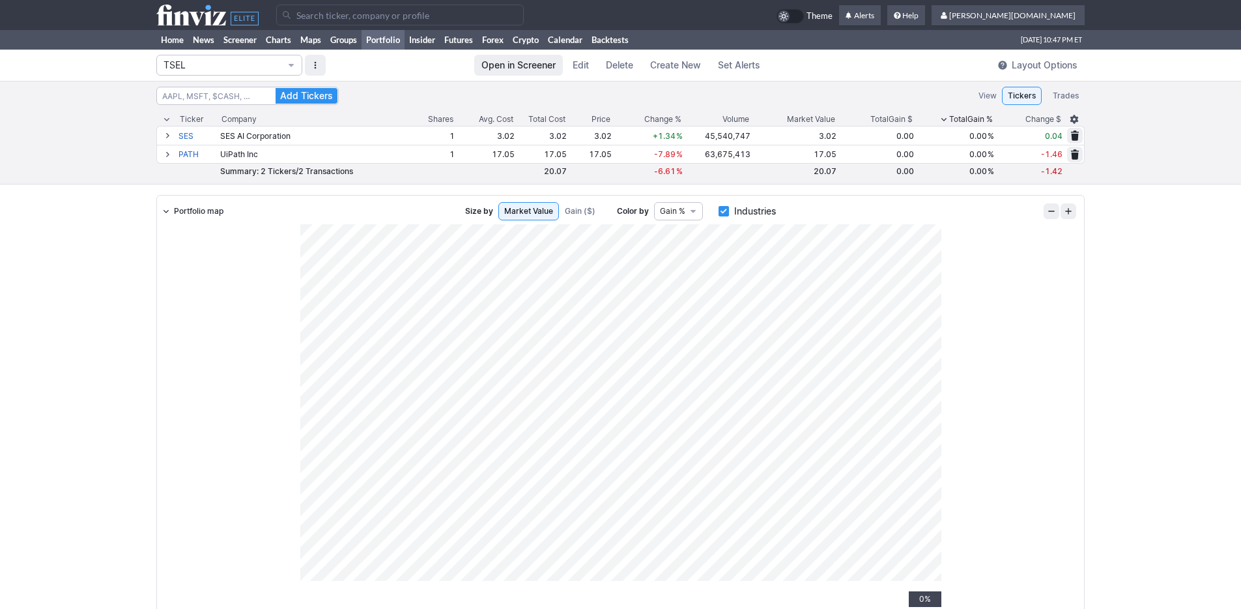
click at [73, 137] on div "Add Tickers View Tickers Trades Ticker Company Shares Avg. Cost Total Cost Pric…" at bounding box center [620, 133] width 1241 height 104
